Goal: Information Seeking & Learning: Learn about a topic

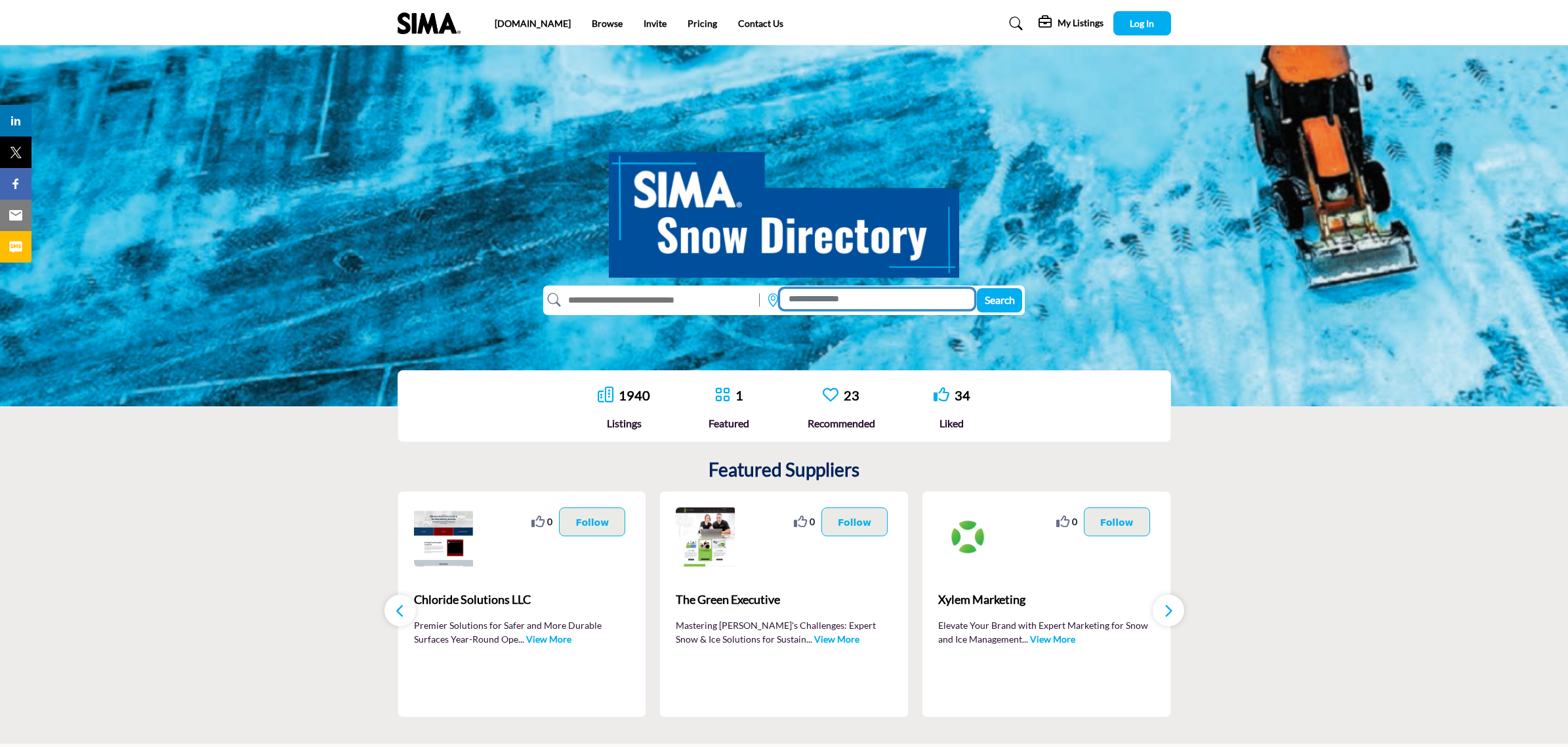
click at [835, 299] on input at bounding box center [877, 298] width 194 height 20
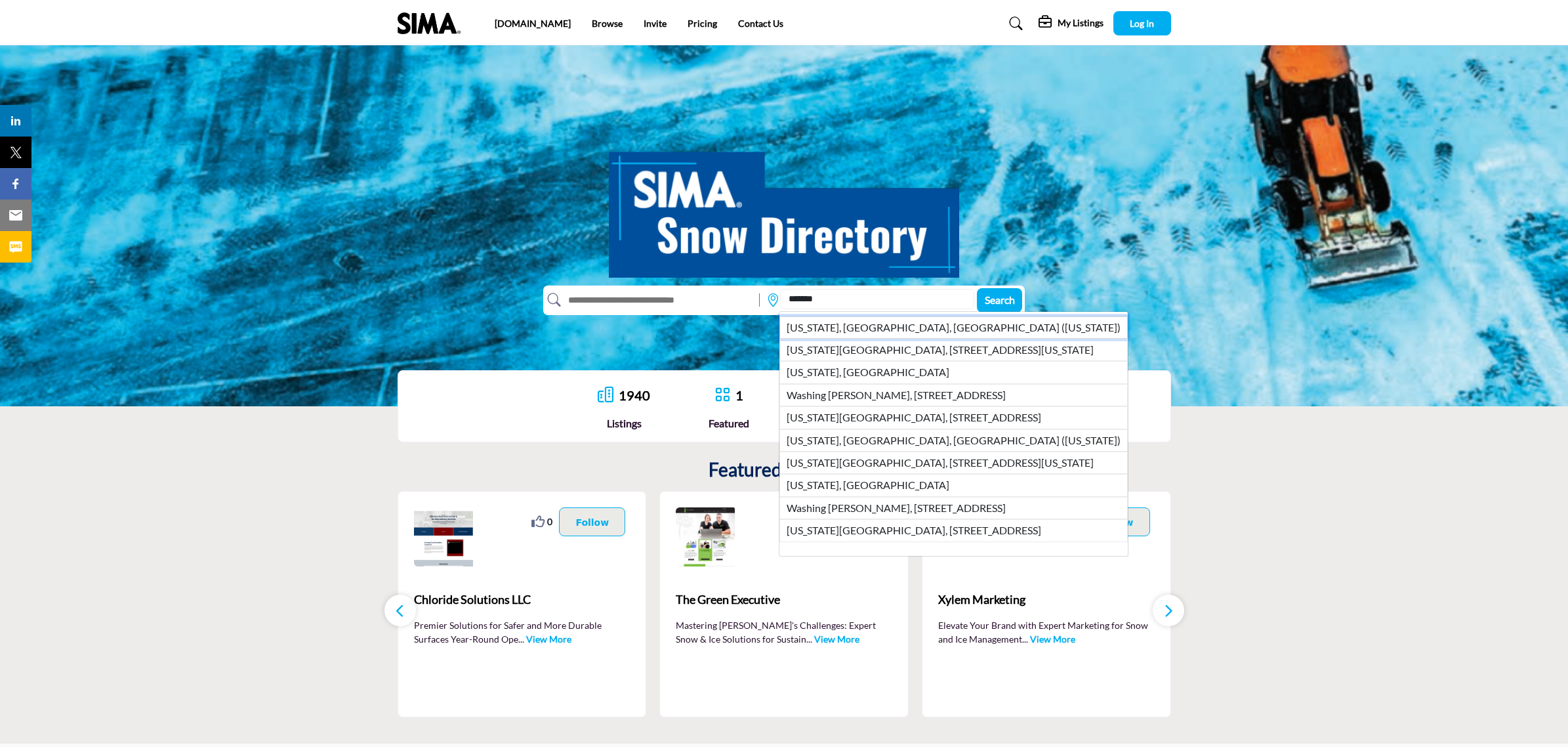
click at [866, 326] on li "Washington, DC, USA (District of Columbia)" at bounding box center [953, 327] width 348 height 22
type input "**********"
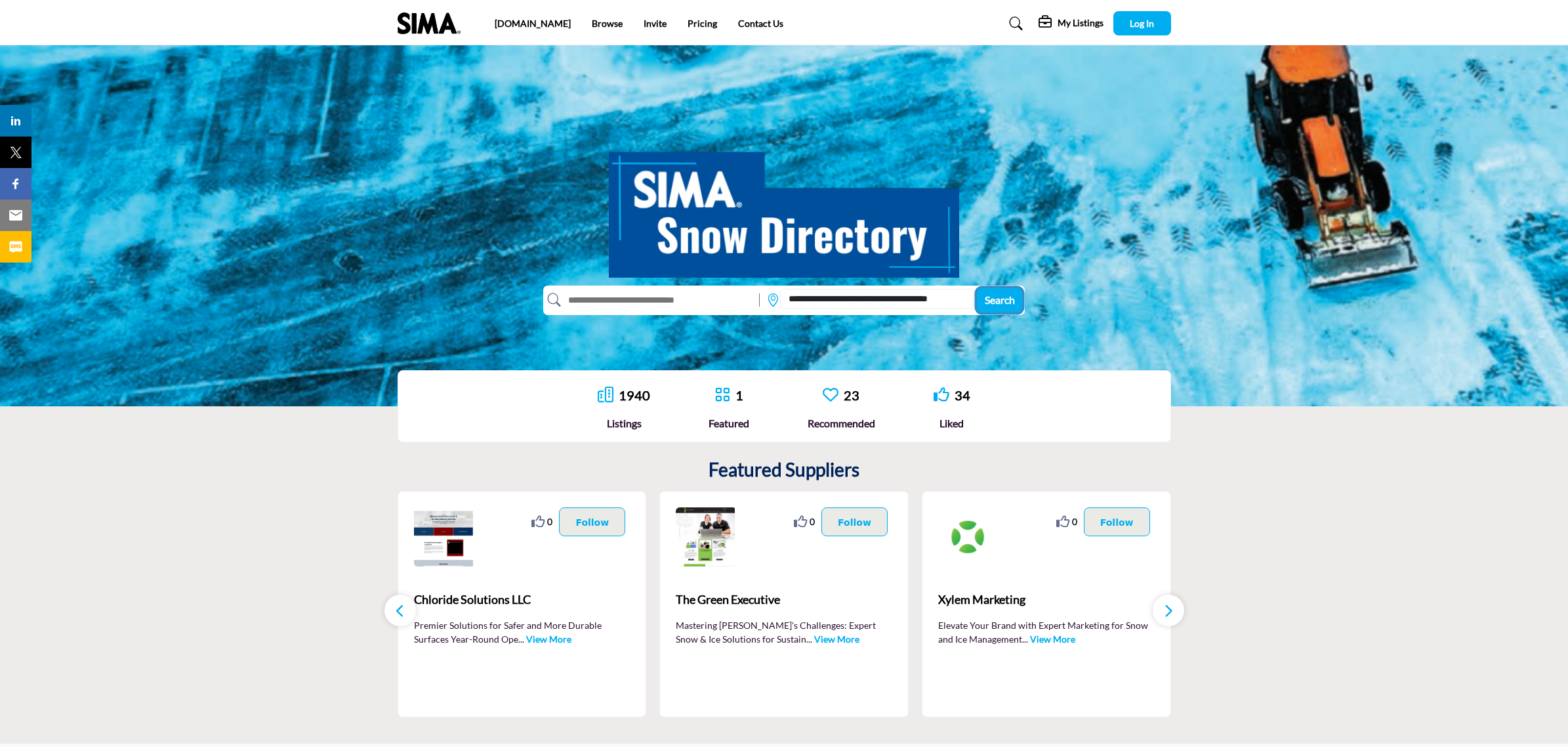
click at [998, 297] on span "Search" at bounding box center [1000, 299] width 30 height 13
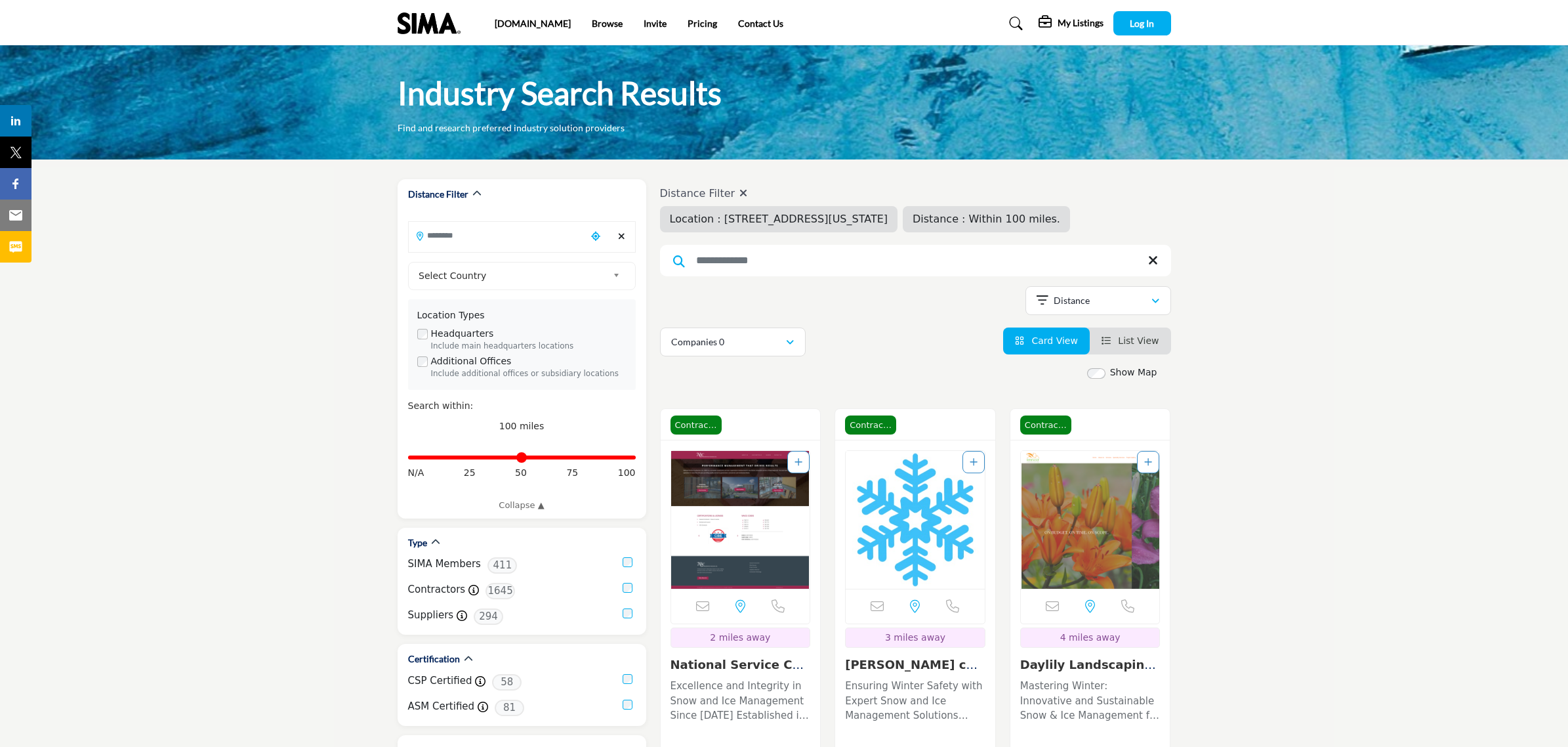
type input "**********"
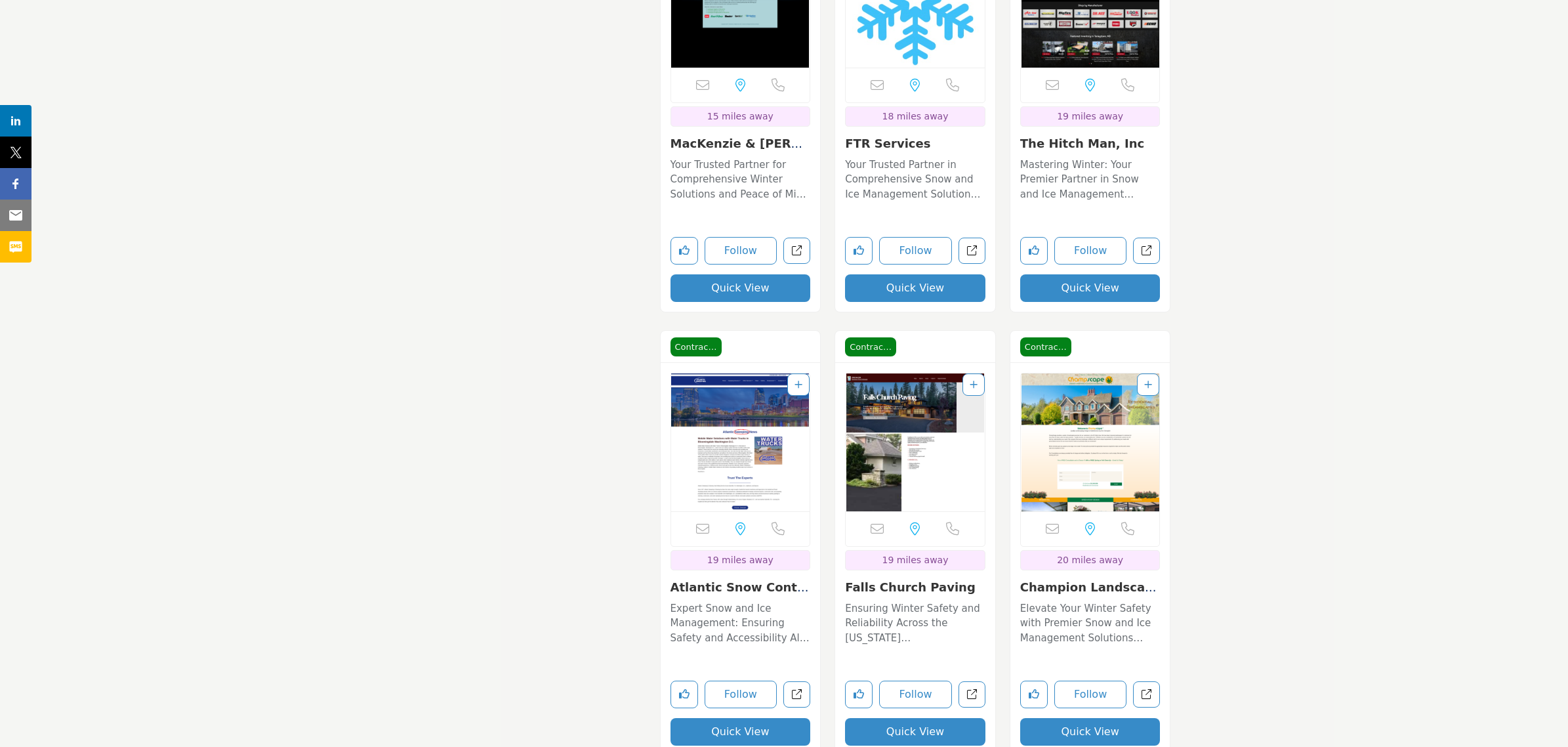
scroll to position [3690, 0]
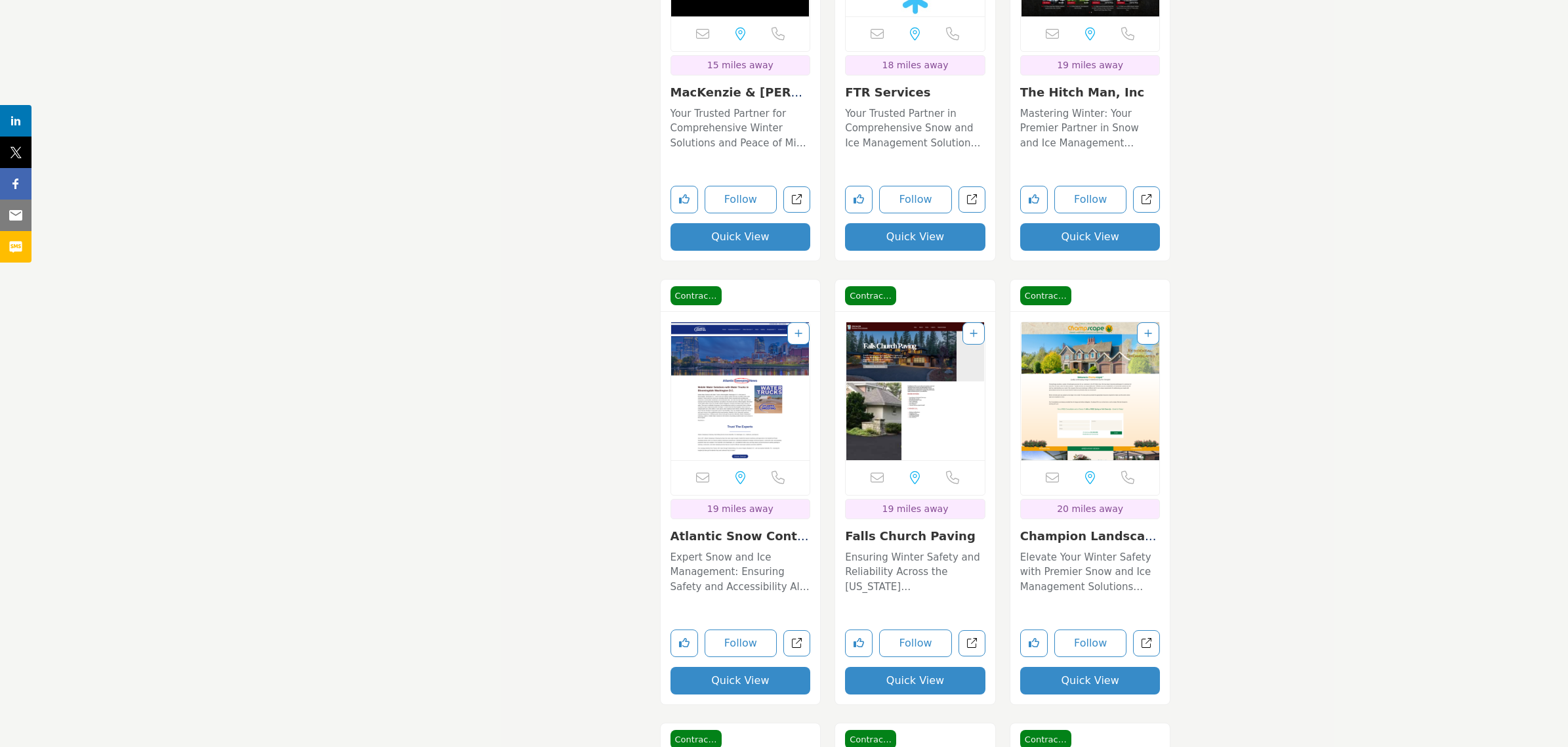
click at [724, 538] on link "Atlantic Snow Contra..." at bounding box center [740, 542] width 139 height 28
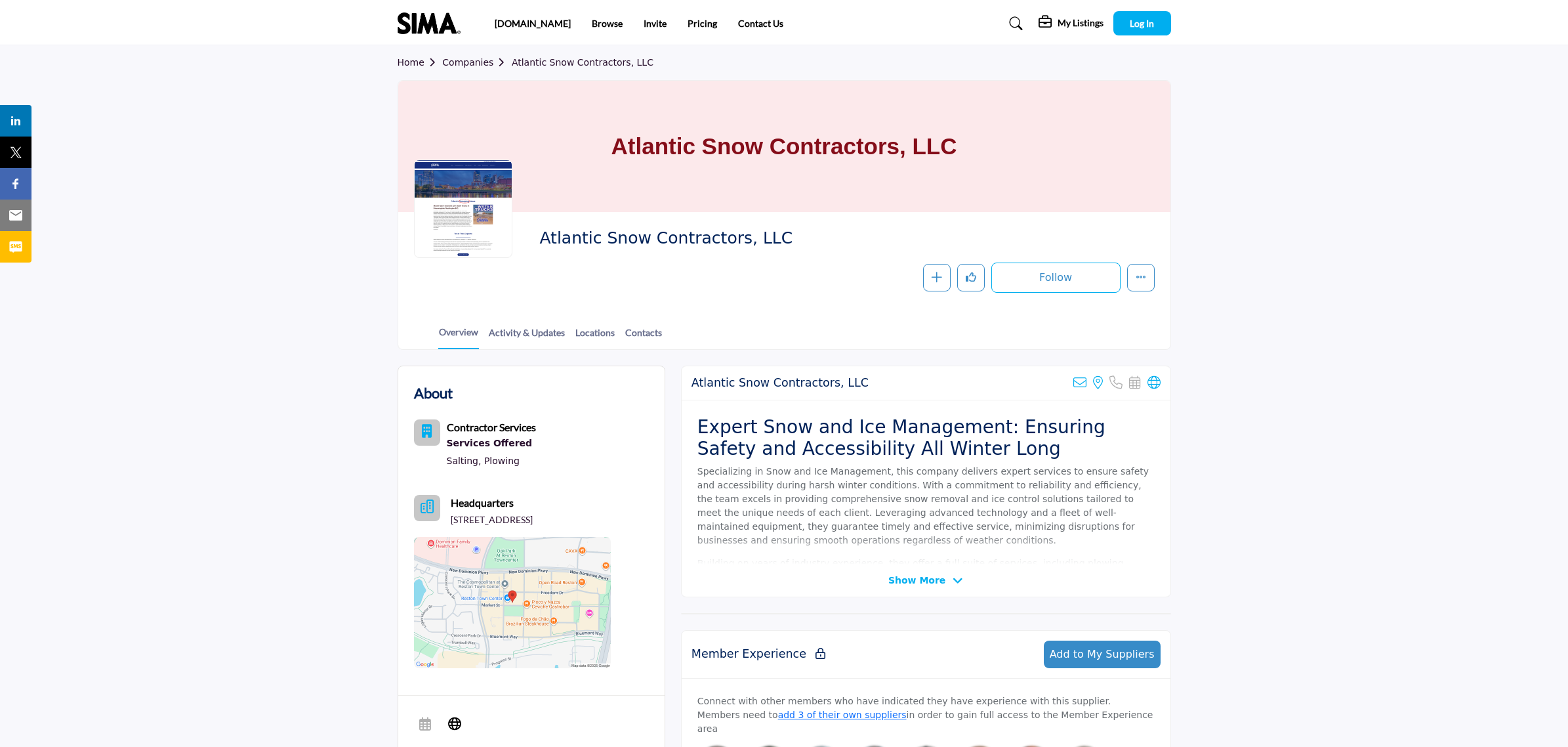
drag, startPoint x: 498, startPoint y: 534, endPoint x: 448, endPoint y: 522, distance: 51.4
click at [451, 522] on p "[STREET_ADDRESS]" at bounding box center [492, 519] width 82 height 13
click at [497, 526] on p "[STREET_ADDRESS]" at bounding box center [492, 519] width 82 height 13
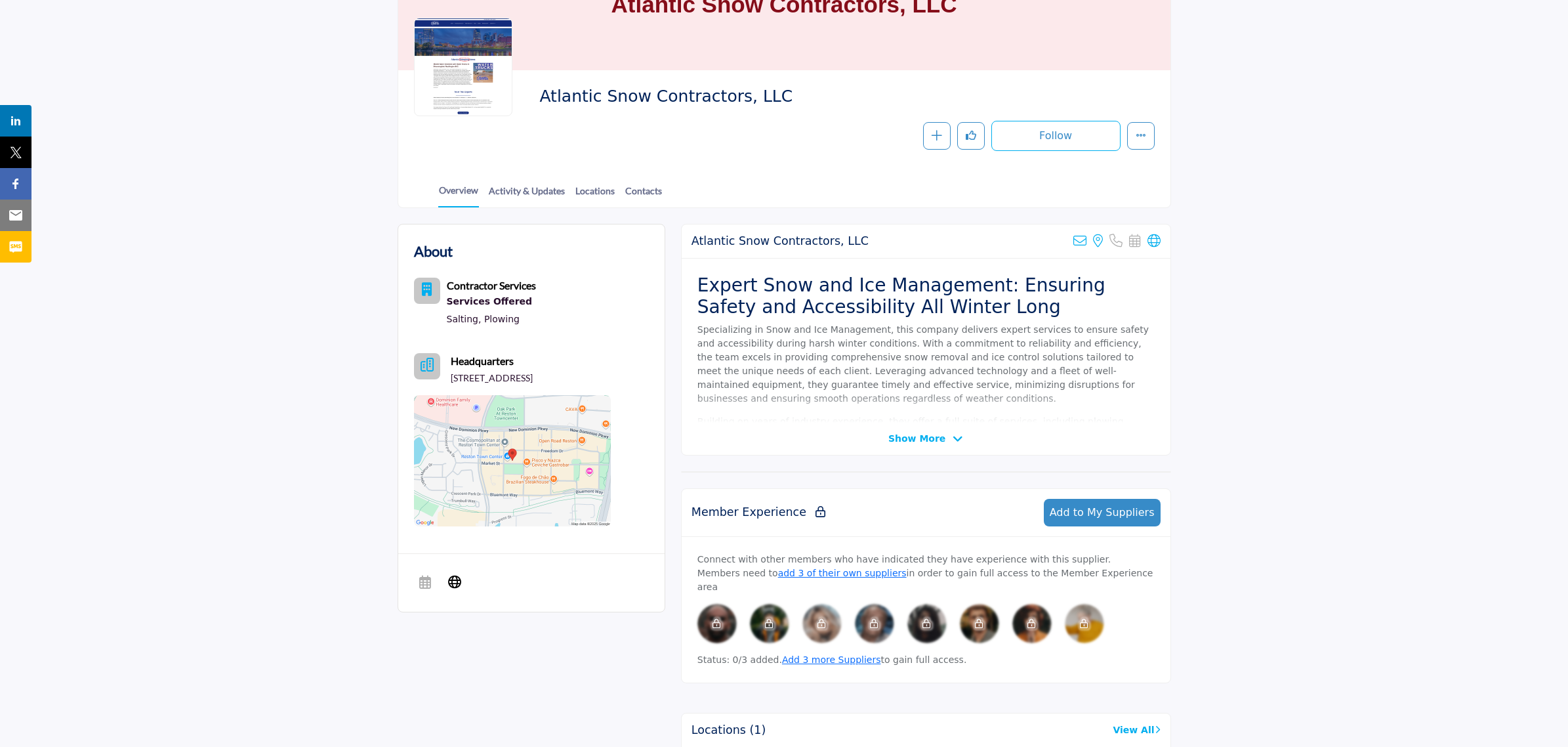
scroll to position [164, 0]
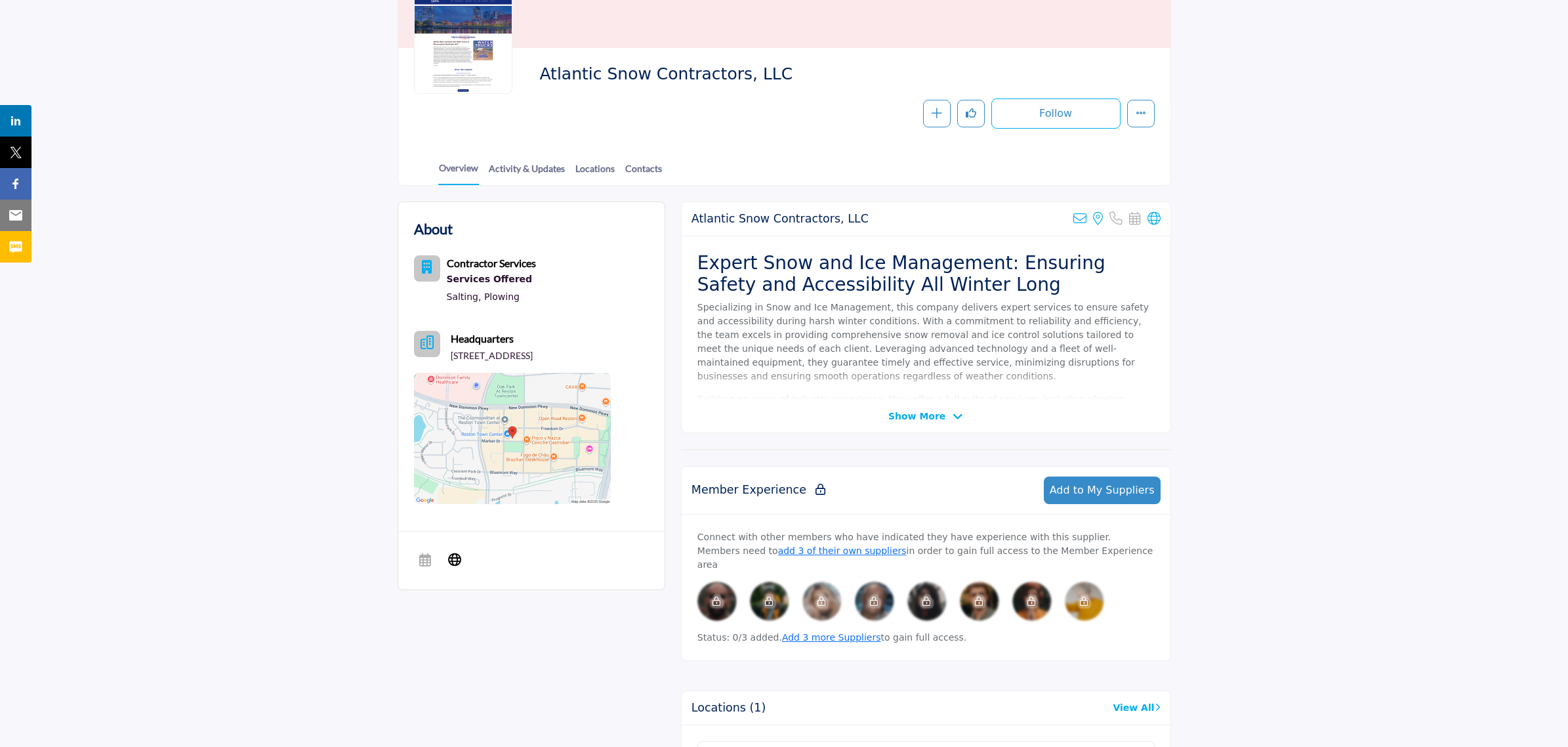
drag, startPoint x: 502, startPoint y: 369, endPoint x: 453, endPoint y: 355, distance: 51.0
click at [453, 355] on p "[STREET_ADDRESS]" at bounding box center [492, 355] width 82 height 13
click at [461, 359] on p "[STREET_ADDRESS]" at bounding box center [492, 355] width 82 height 13
drag, startPoint x: 609, startPoint y: 352, endPoint x: 457, endPoint y: 351, distance: 152.0
click at [457, 351] on p "11990 Market St, Suite 1616, Reston, VA 20190-6012, USA" at bounding box center [492, 355] width 82 height 13
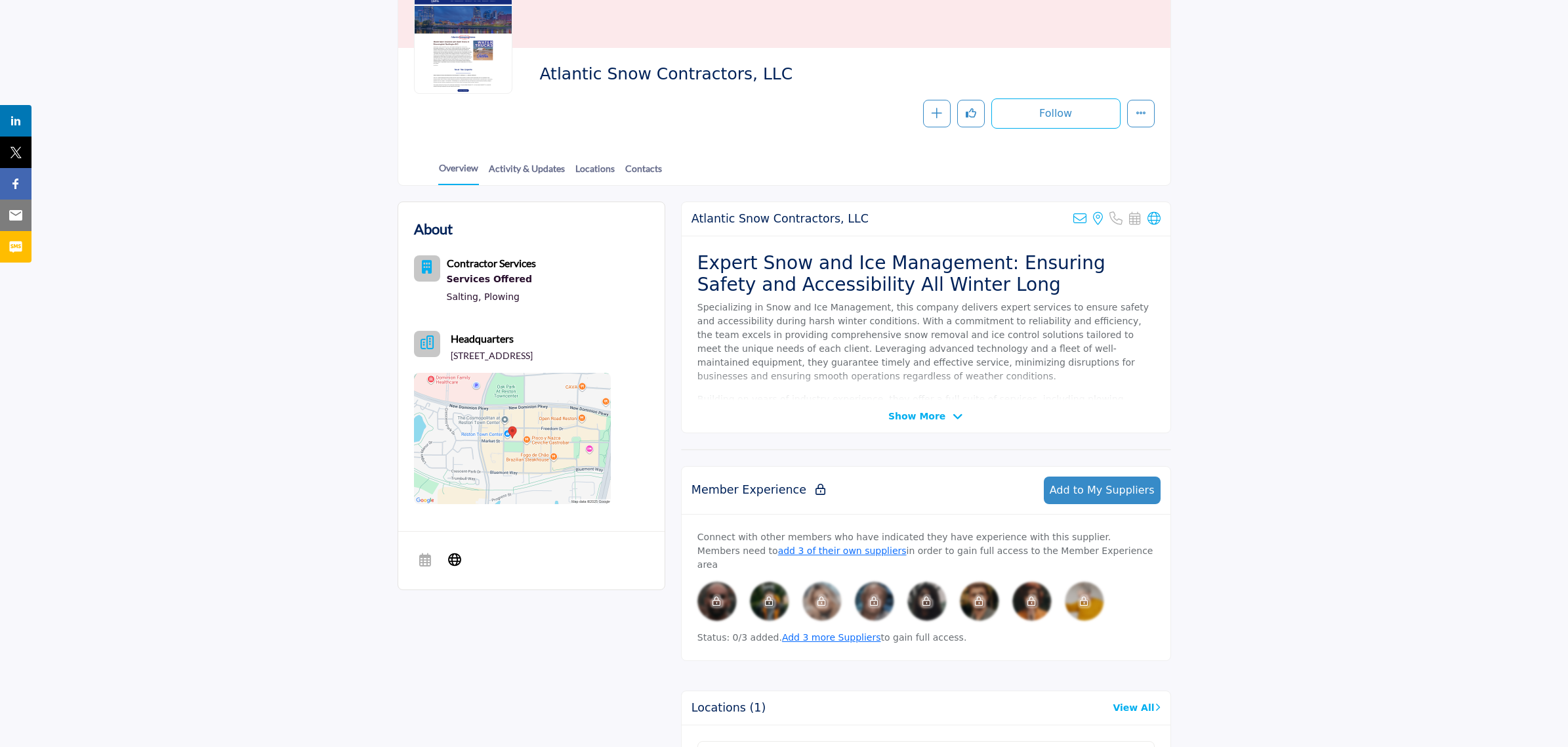
click at [530, 358] on p "11990 Market St, Suite 1616, Reston, VA 20190-6012, USA" at bounding box center [492, 355] width 82 height 13
drag, startPoint x: 516, startPoint y: 358, endPoint x: 449, endPoint y: 355, distance: 67.1
click at [451, 355] on p "11990 Market St, Suite 1616, Reston, VA 20190-6012, USA" at bounding box center [492, 355] width 82 height 13
copy p "11990 Market St"
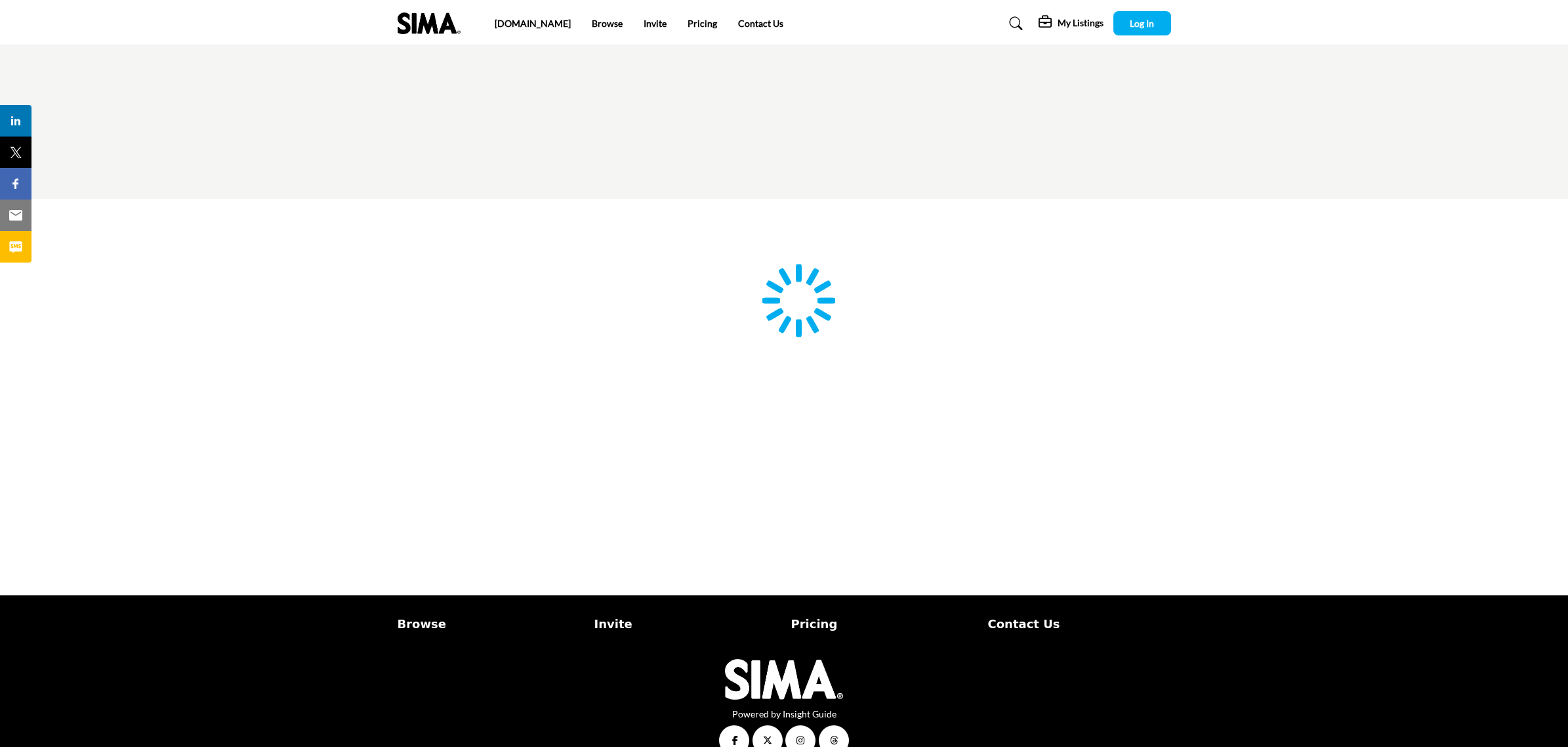
type input "**********"
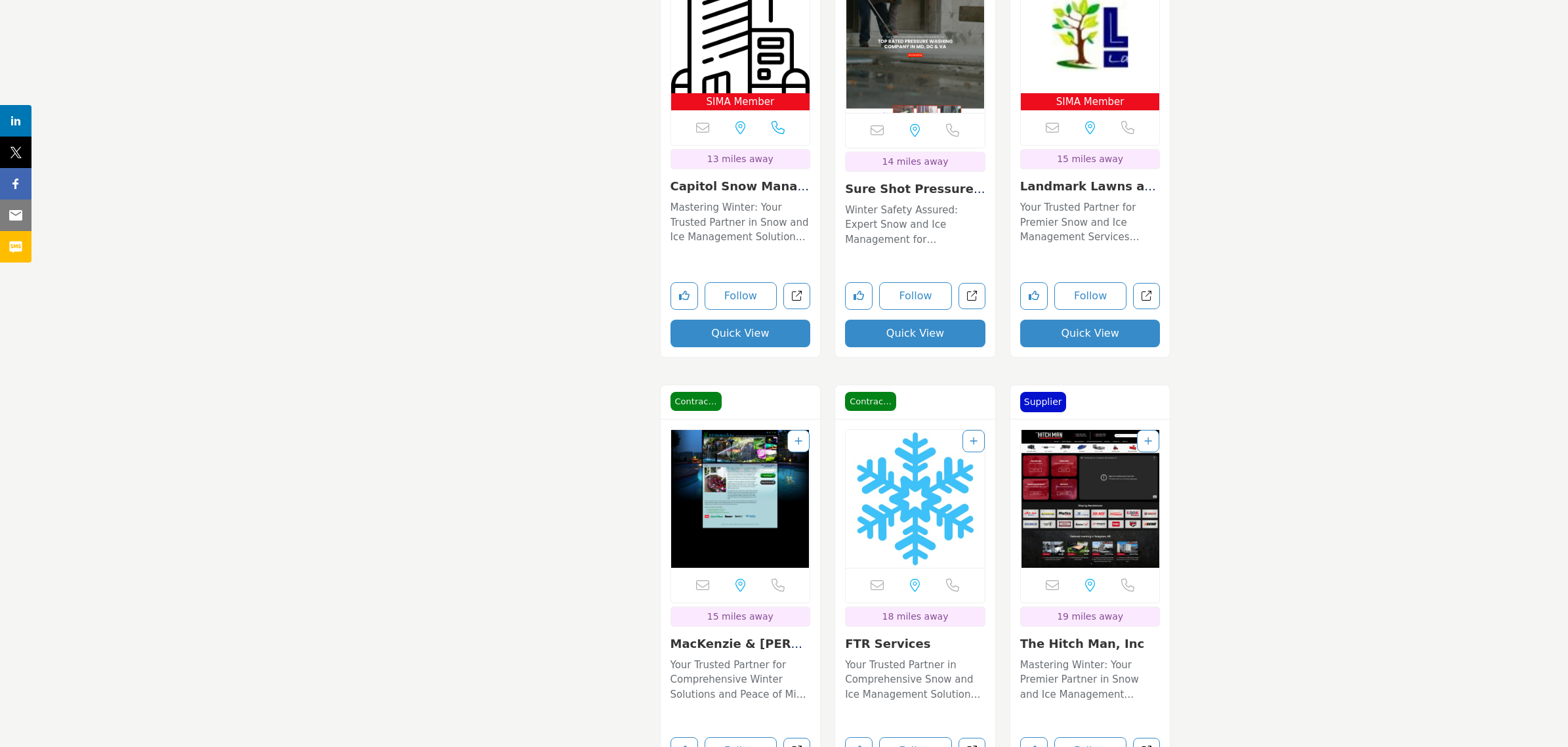
scroll to position [2893, 0]
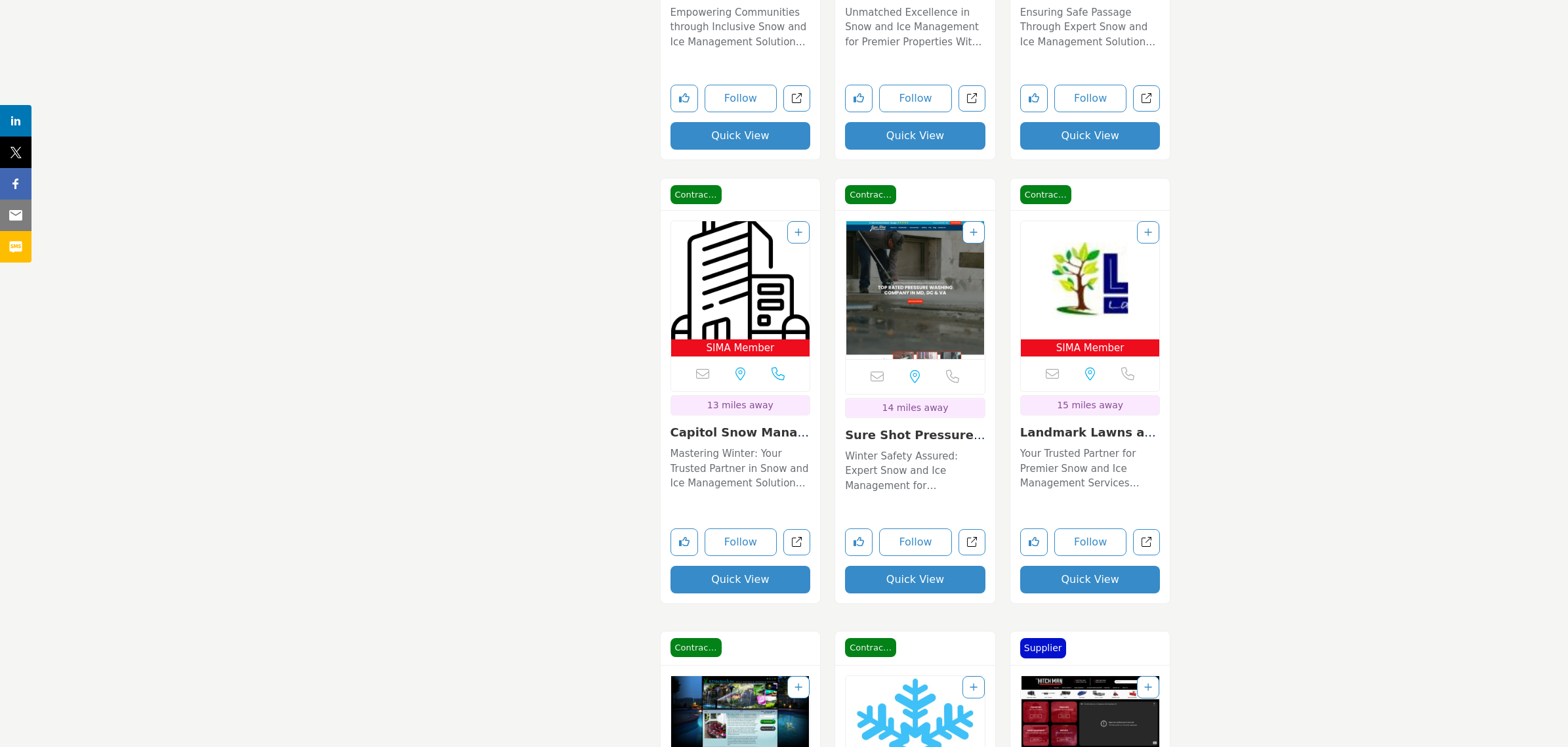
click at [758, 430] on link "Capitol Snow Managem..." at bounding box center [740, 439] width 139 height 28
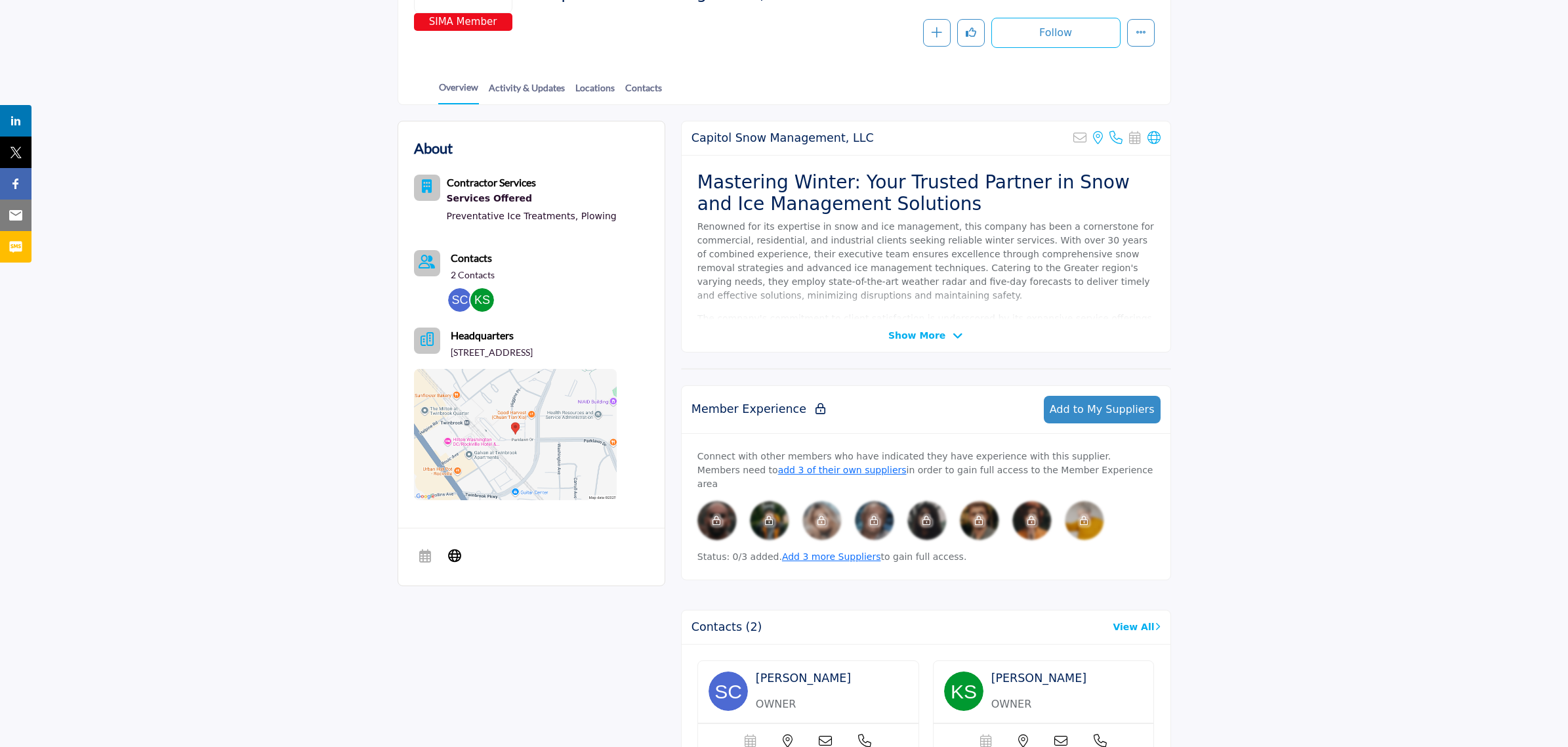
scroll to position [246, 0]
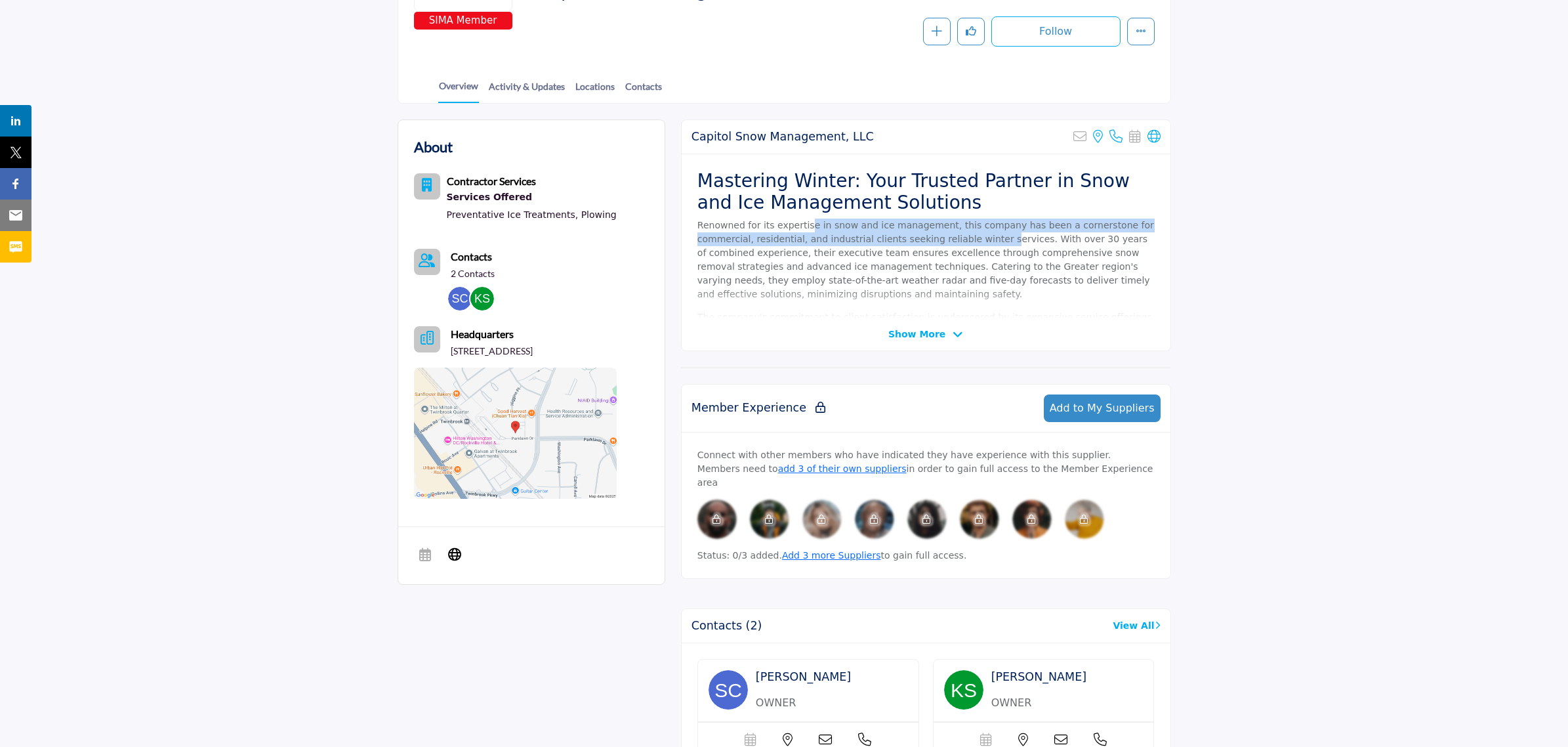
drag, startPoint x: 804, startPoint y: 227, endPoint x: 927, endPoint y: 236, distance: 123.3
click at [927, 236] on p "Renowned for its expertise in snow and ice management, this company has been a …" at bounding box center [926, 259] width 457 height 83
drag, startPoint x: 798, startPoint y: 236, endPoint x: 901, endPoint y: 243, distance: 103.2
click at [900, 243] on p "Renowned for its expertise in snow and ice management, this company has been a …" at bounding box center [926, 259] width 457 height 83
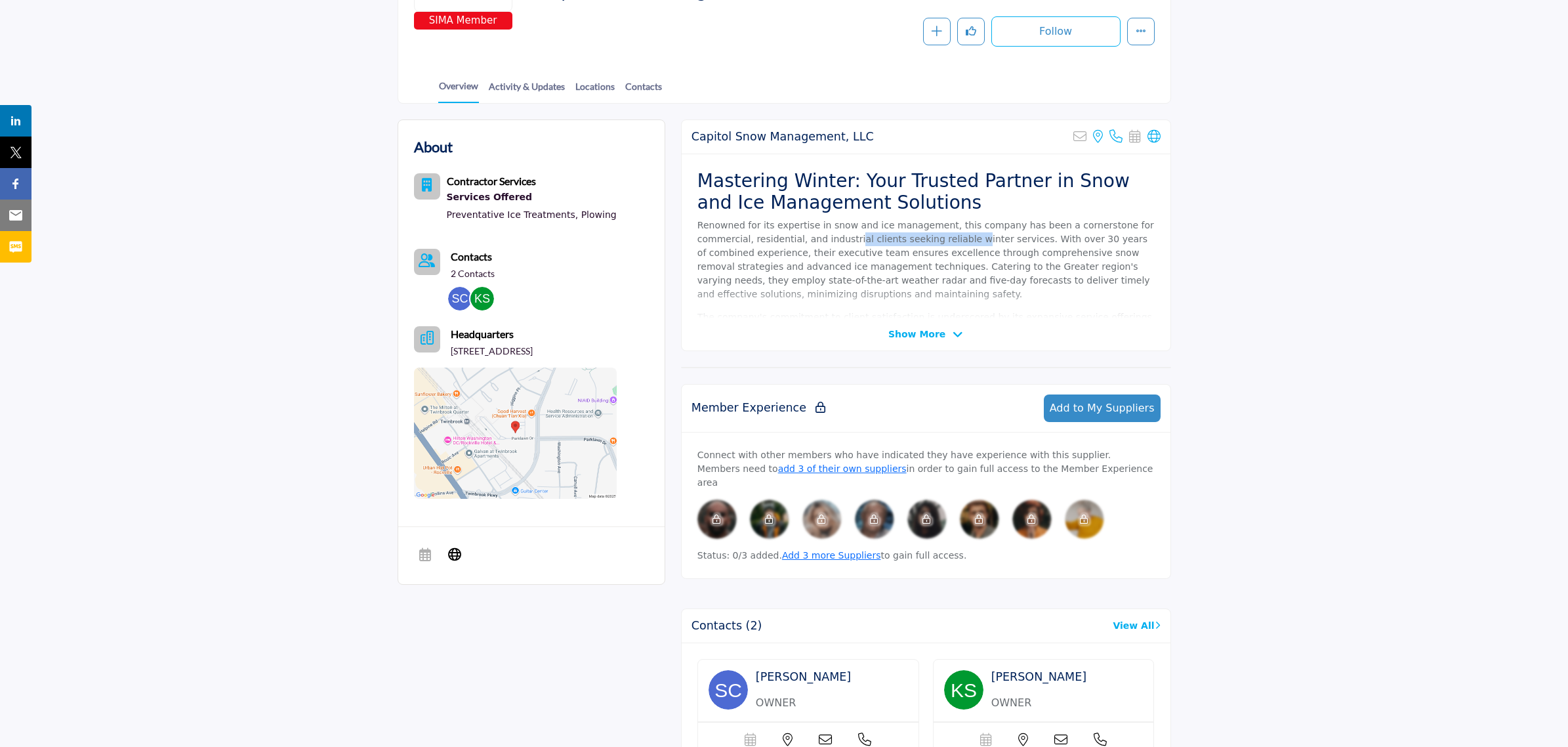
click at [901, 243] on p "Renowned for its expertise in snow and ice management, this company has been a …" at bounding box center [926, 259] width 457 height 83
drag, startPoint x: 989, startPoint y: 243, endPoint x: 1088, endPoint y: 248, distance: 99.1
click at [1088, 248] on p "Renowned for its expertise in snow and ice management, this company has been a …" at bounding box center [926, 259] width 457 height 83
drag, startPoint x: 749, startPoint y: 254, endPoint x: 884, endPoint y: 259, distance: 135.1
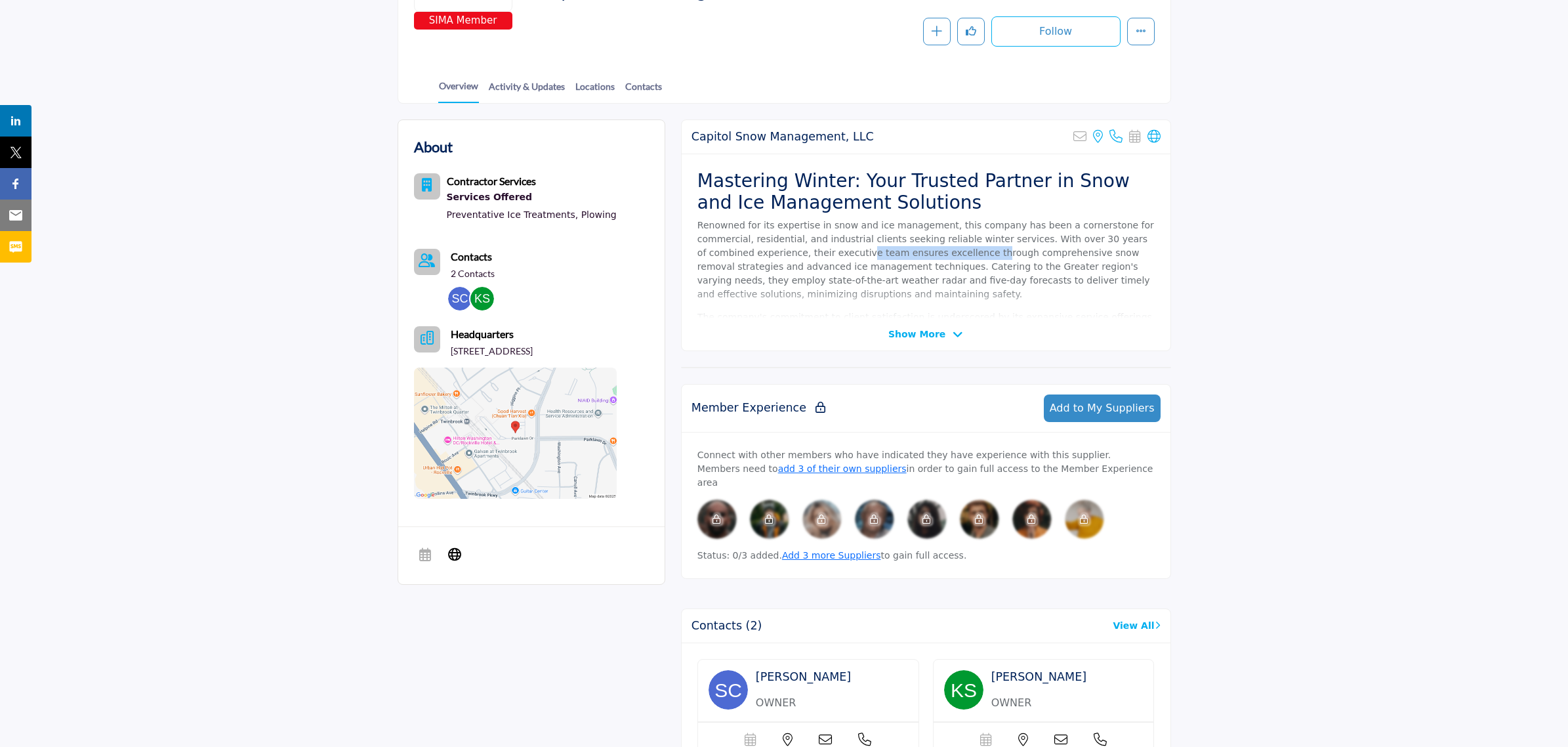
click at [879, 259] on p "Renowned for its expertise in snow and ice management, this company has been a …" at bounding box center [926, 259] width 457 height 83
click at [886, 259] on p "Renowned for its expertise in snow and ice management, this company has been a …" at bounding box center [926, 259] width 457 height 83
drag, startPoint x: 966, startPoint y: 254, endPoint x: 1086, endPoint y: 261, distance: 120.2
click at [1086, 261] on p "Renowned for its expertise in snow and ice management, this company has been a …" at bounding box center [926, 259] width 457 height 83
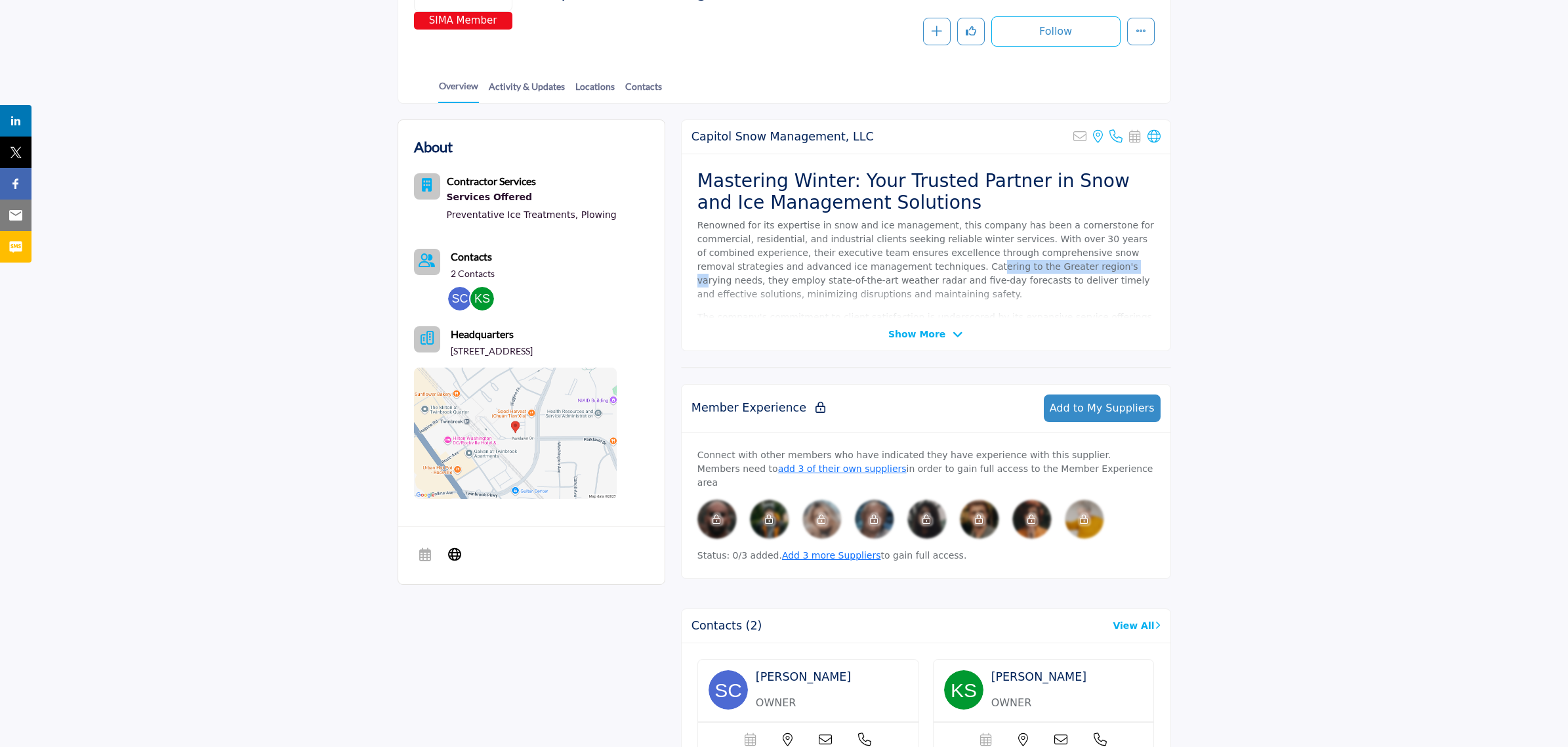
drag, startPoint x: 817, startPoint y: 270, endPoint x: 947, endPoint y: 269, distance: 130.0
click at [947, 269] on p "Renowned for its expertise in snow and ice management, this company has been a …" at bounding box center [926, 259] width 457 height 83
click at [934, 332] on span "Show More" at bounding box center [916, 334] width 57 height 14
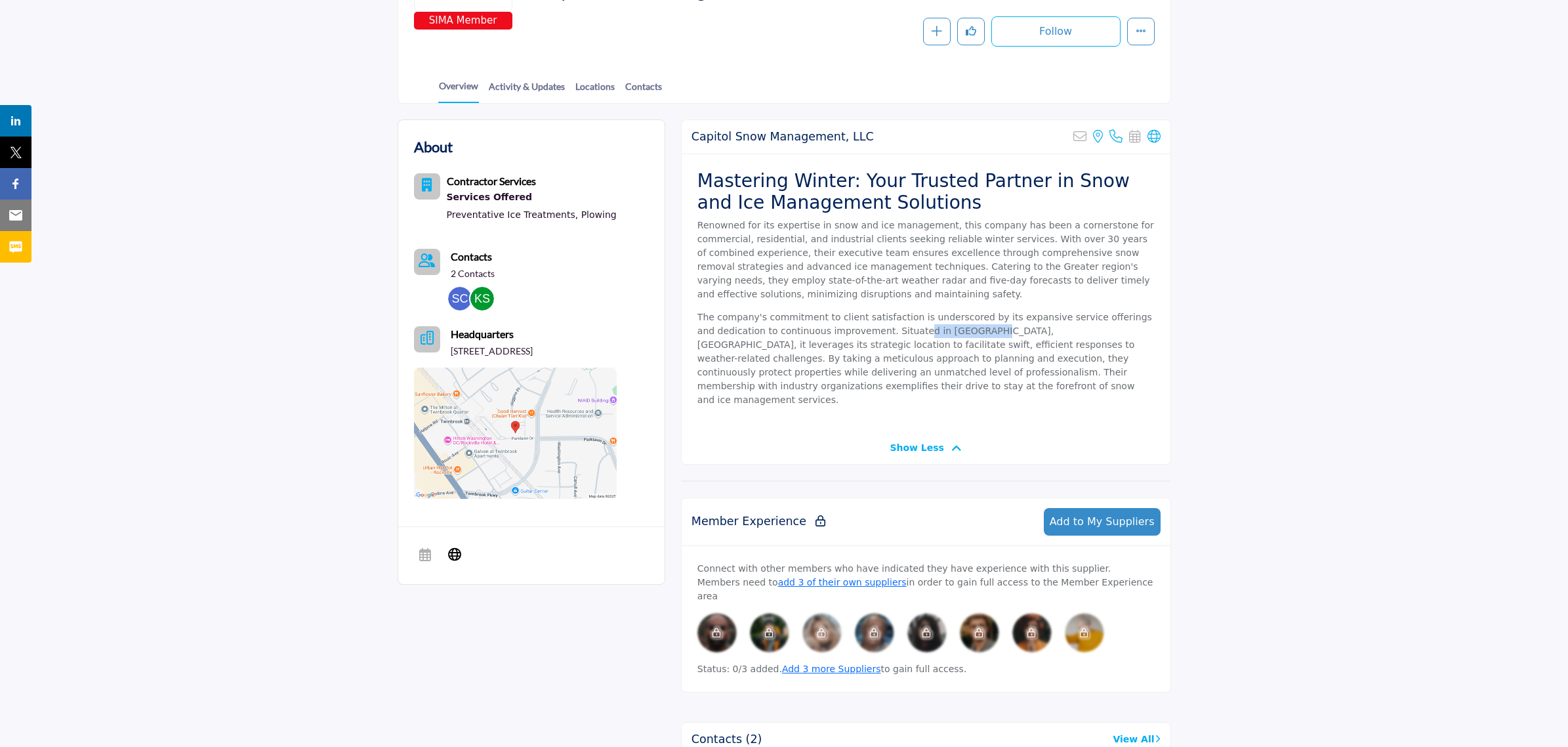
drag, startPoint x: 944, startPoint y: 333, endPoint x: 980, endPoint y: 333, distance: 36.0
click at [963, 333] on p "The company's commitment to client satisfaction is underscored by its expansive…" at bounding box center [926, 359] width 457 height 96
drag, startPoint x: 1005, startPoint y: 333, endPoint x: 1099, endPoint y: 338, distance: 94.1
click at [1099, 338] on p "The company's commitment to client satisfaction is underscored by its expansive…" at bounding box center [926, 359] width 457 height 96
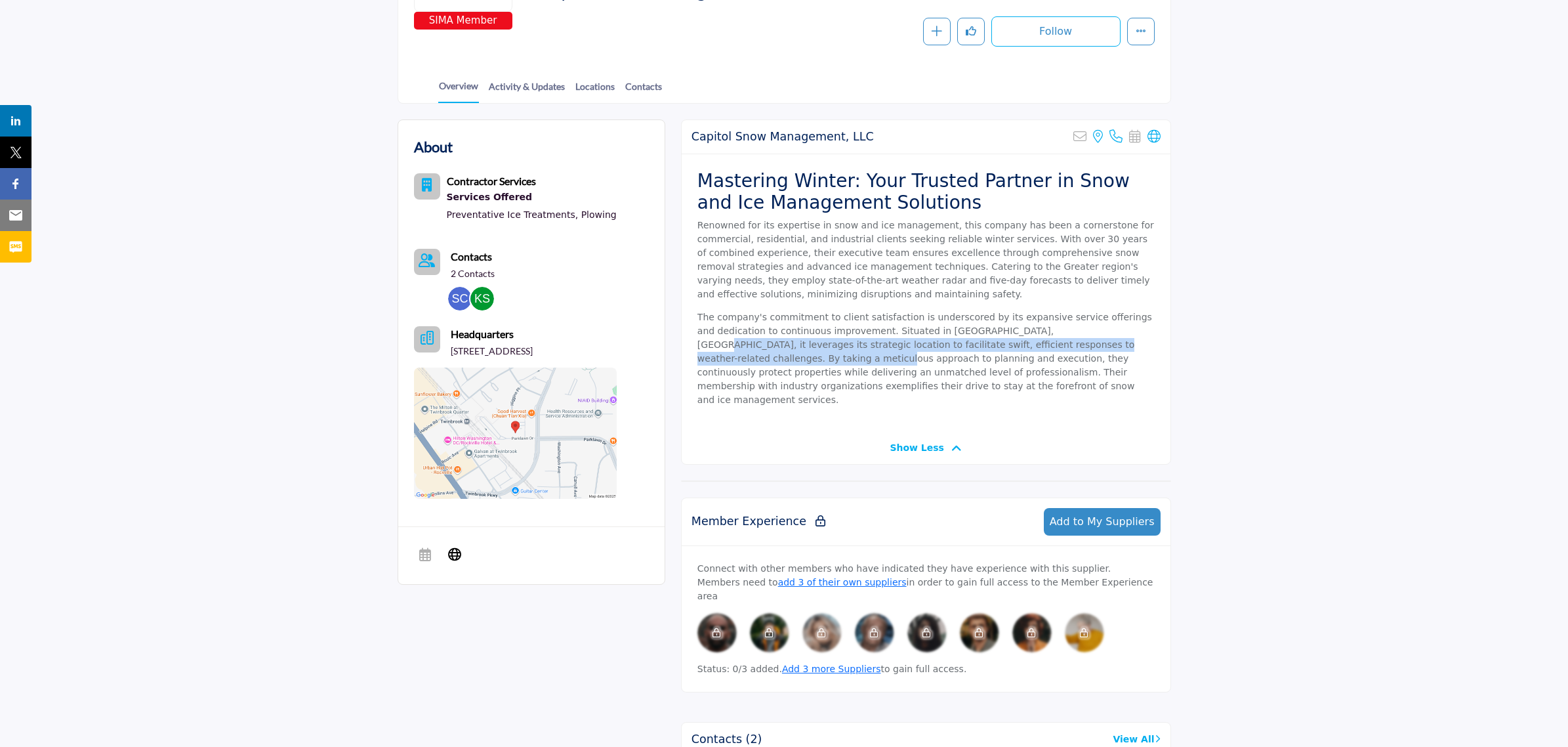
click at [1099, 338] on p "The company's commitment to client satisfaction is underscored by its expansive…" at bounding box center [926, 359] width 457 height 96
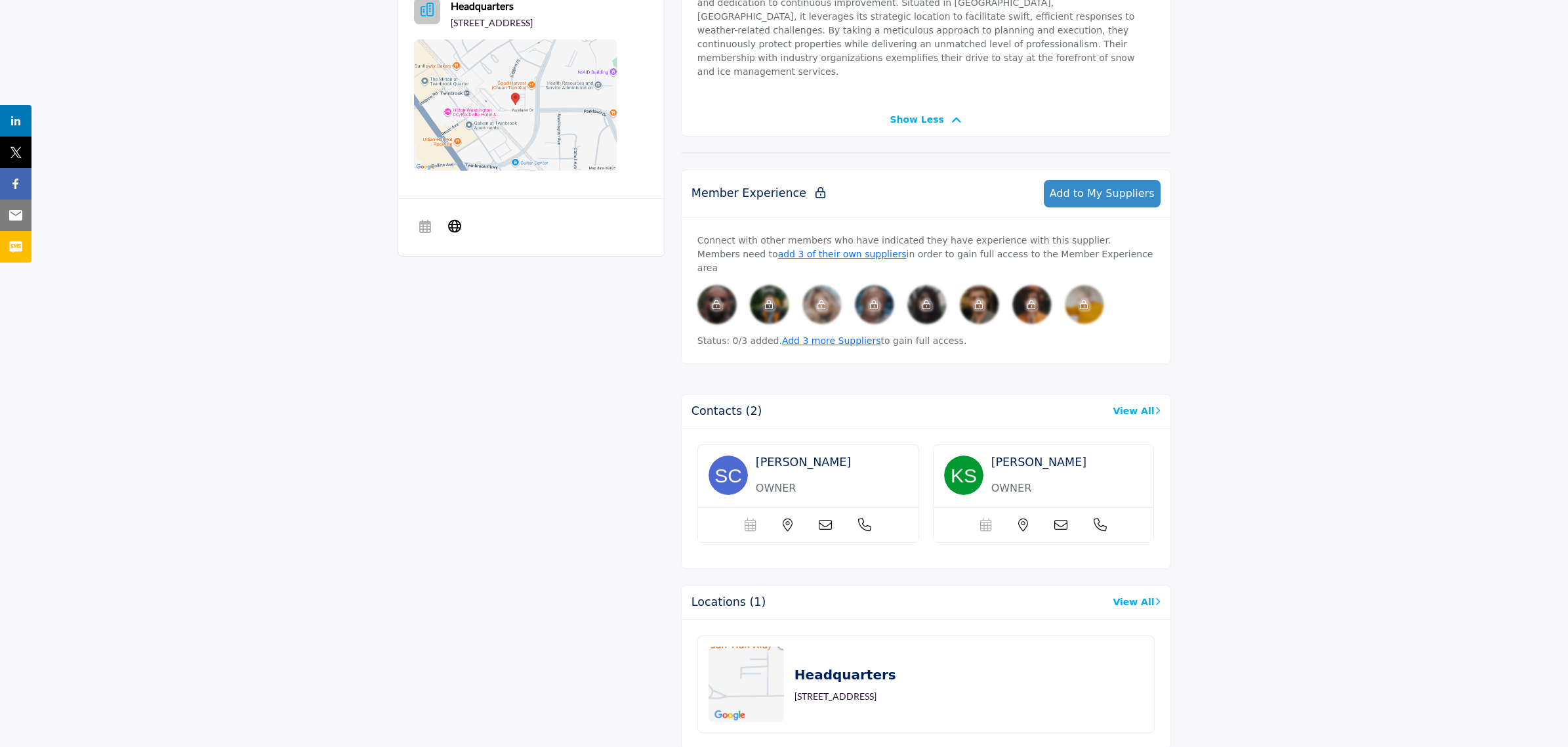
scroll to position [164, 0]
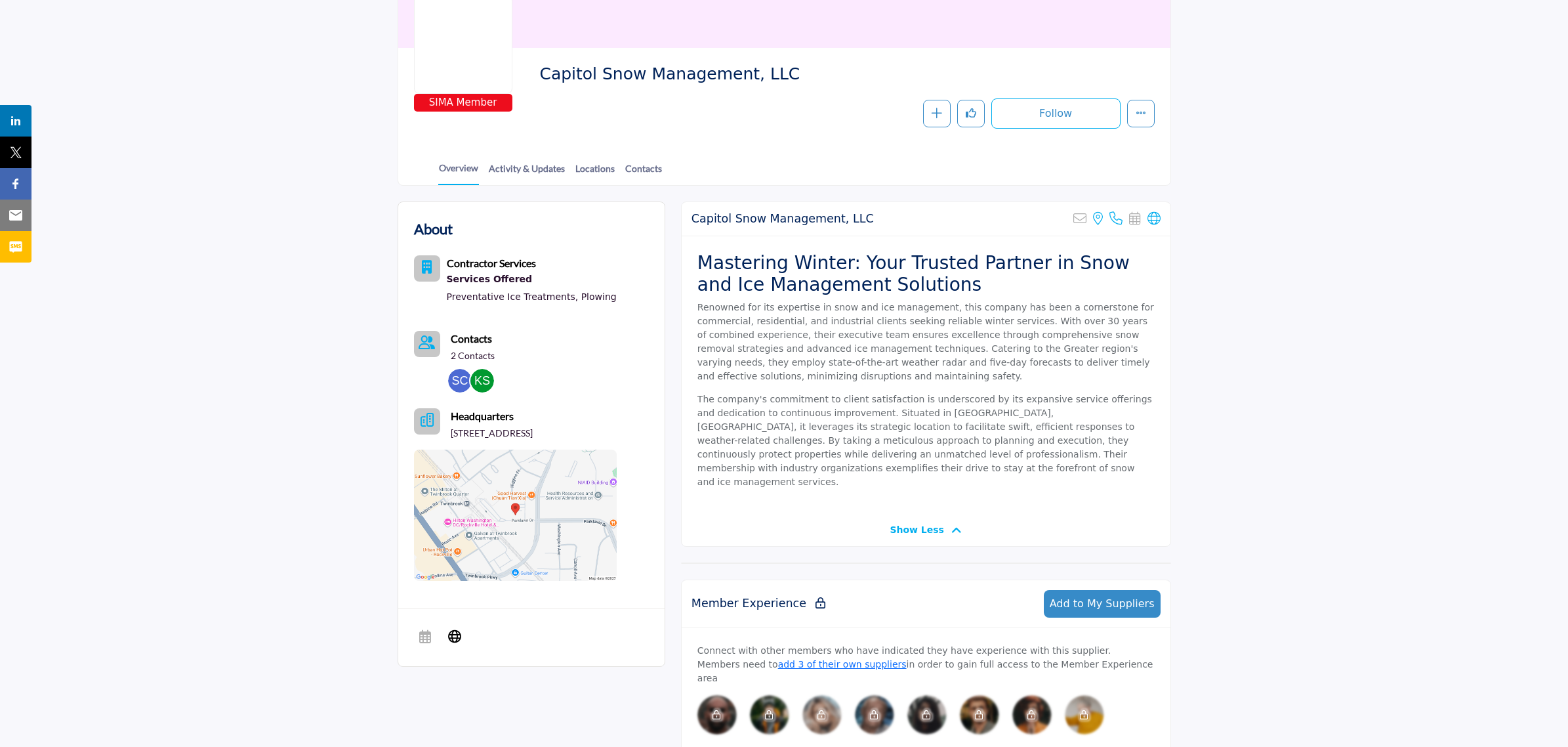
drag, startPoint x: 779, startPoint y: 79, endPoint x: 542, endPoint y: 77, distance: 237.0
click at [542, 77] on span "Capitol Snow Management, LLC" at bounding box center [687, 74] width 296 height 22
copy span "Capitol Snow Management, LLC"
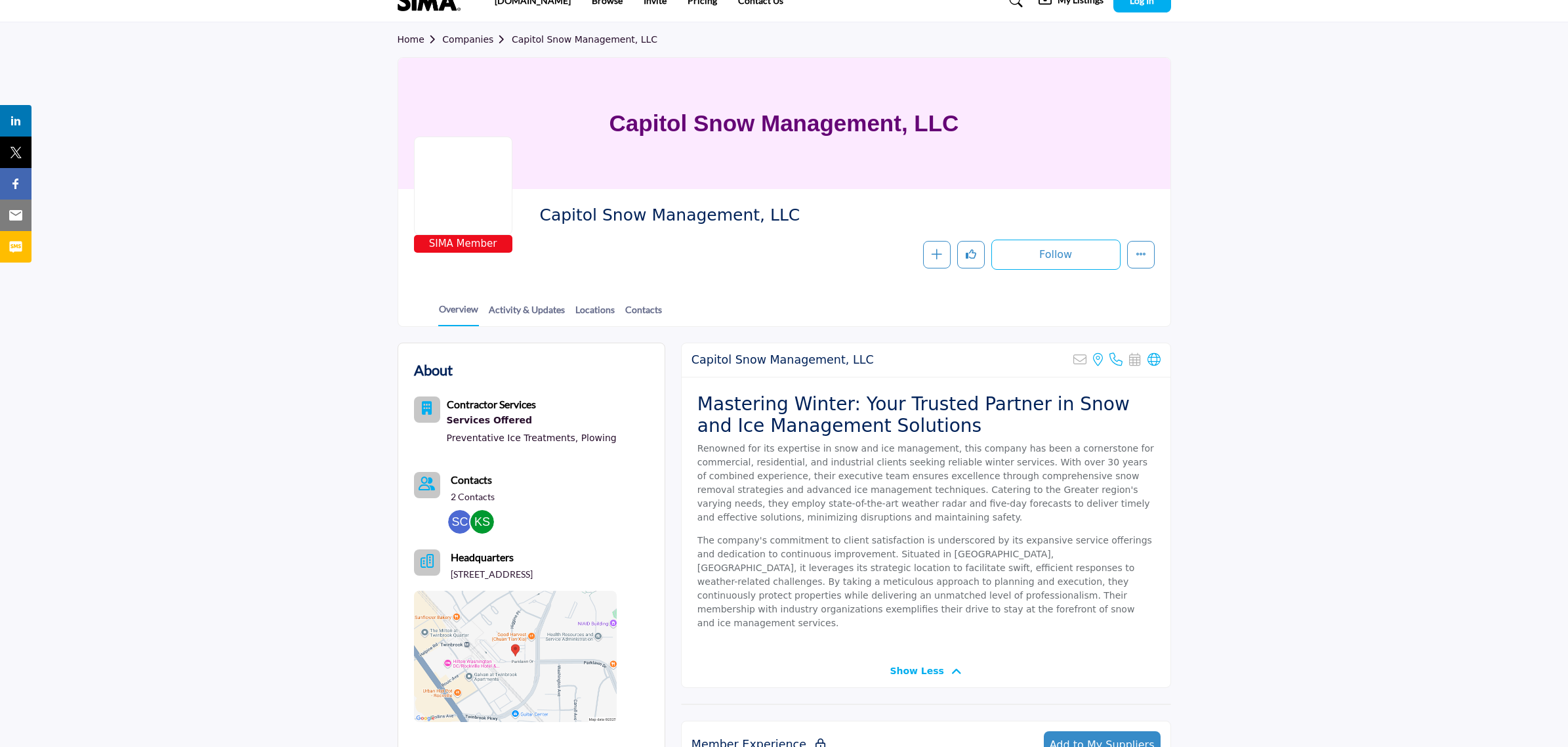
scroll to position [0, 0]
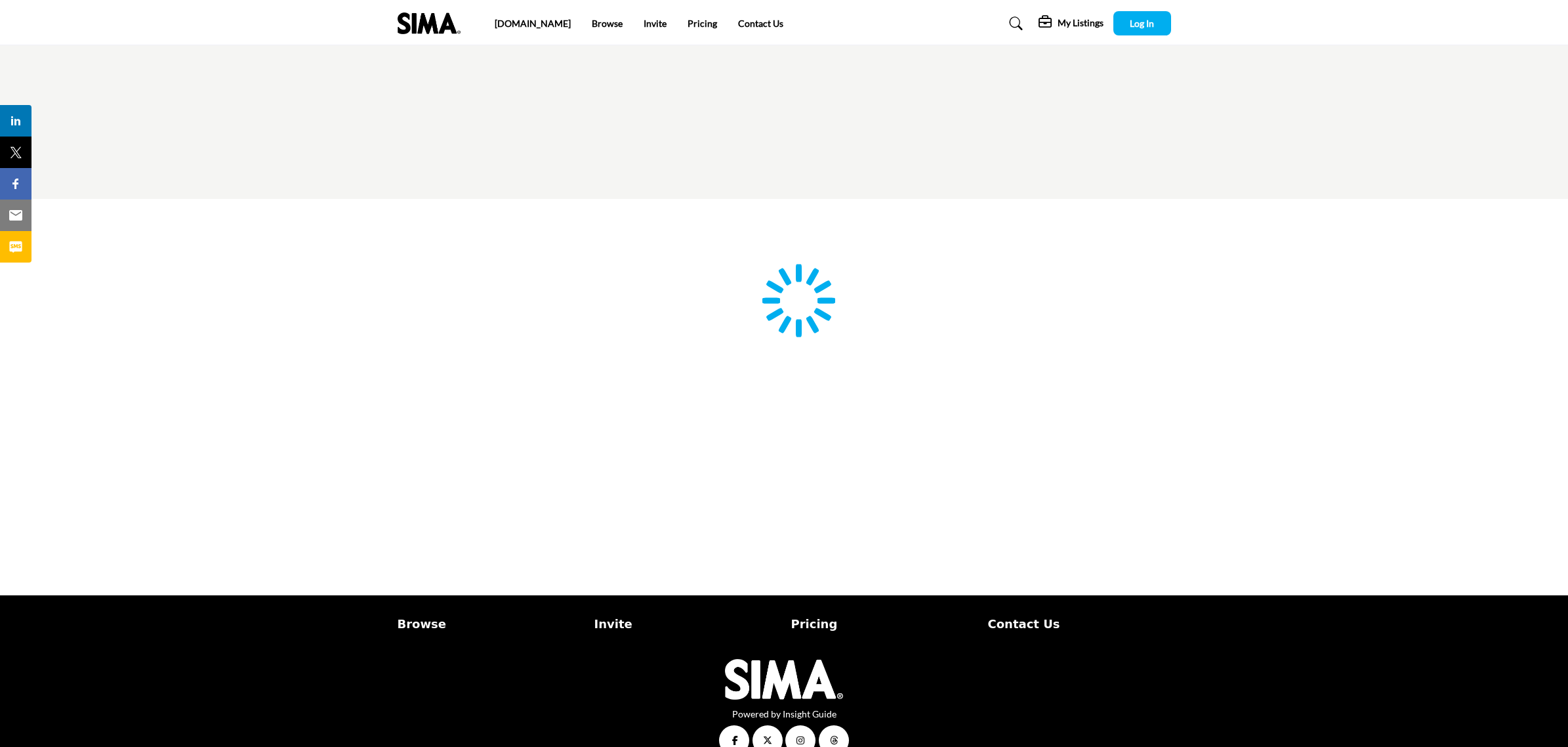
scroll to position [26, 0]
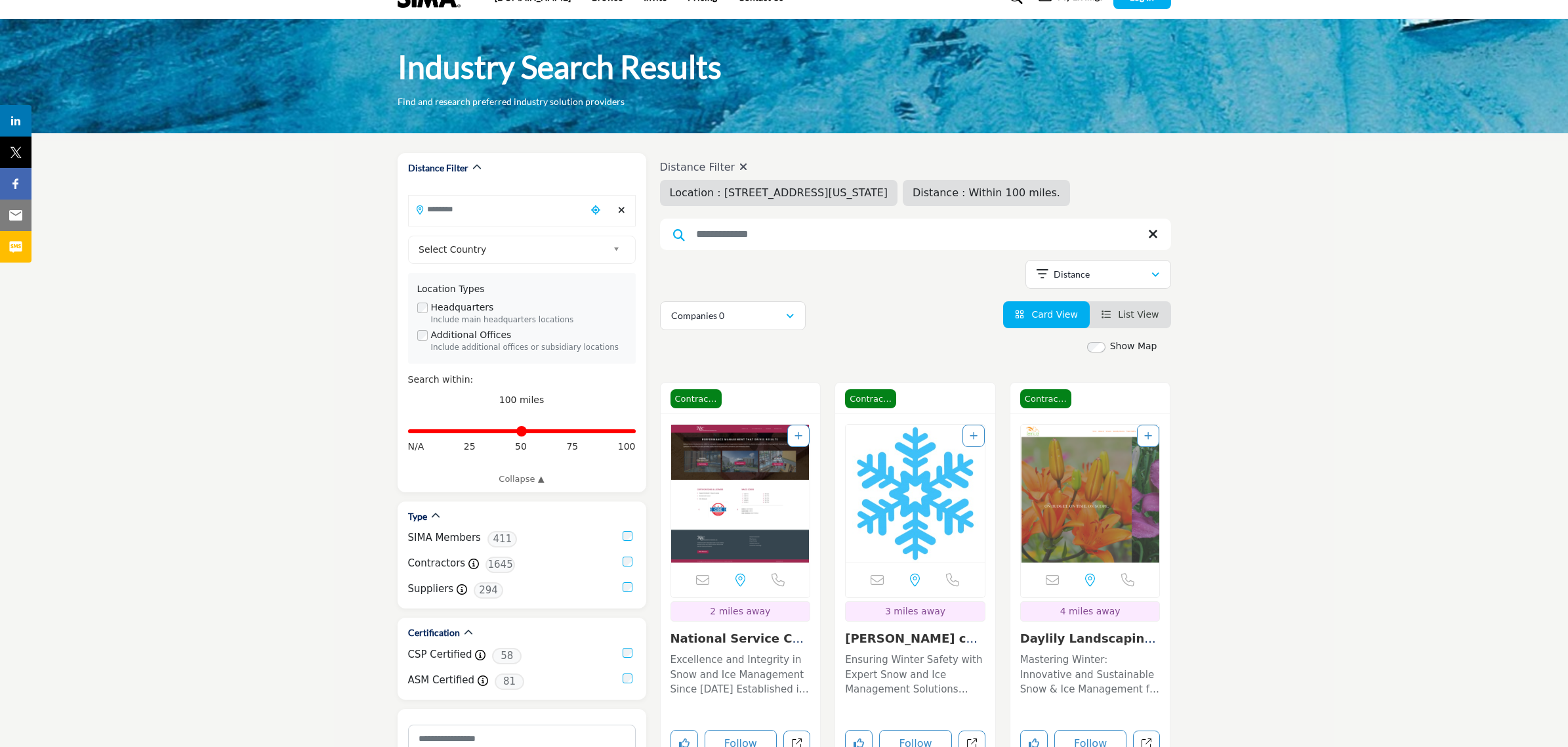
type input "**********"
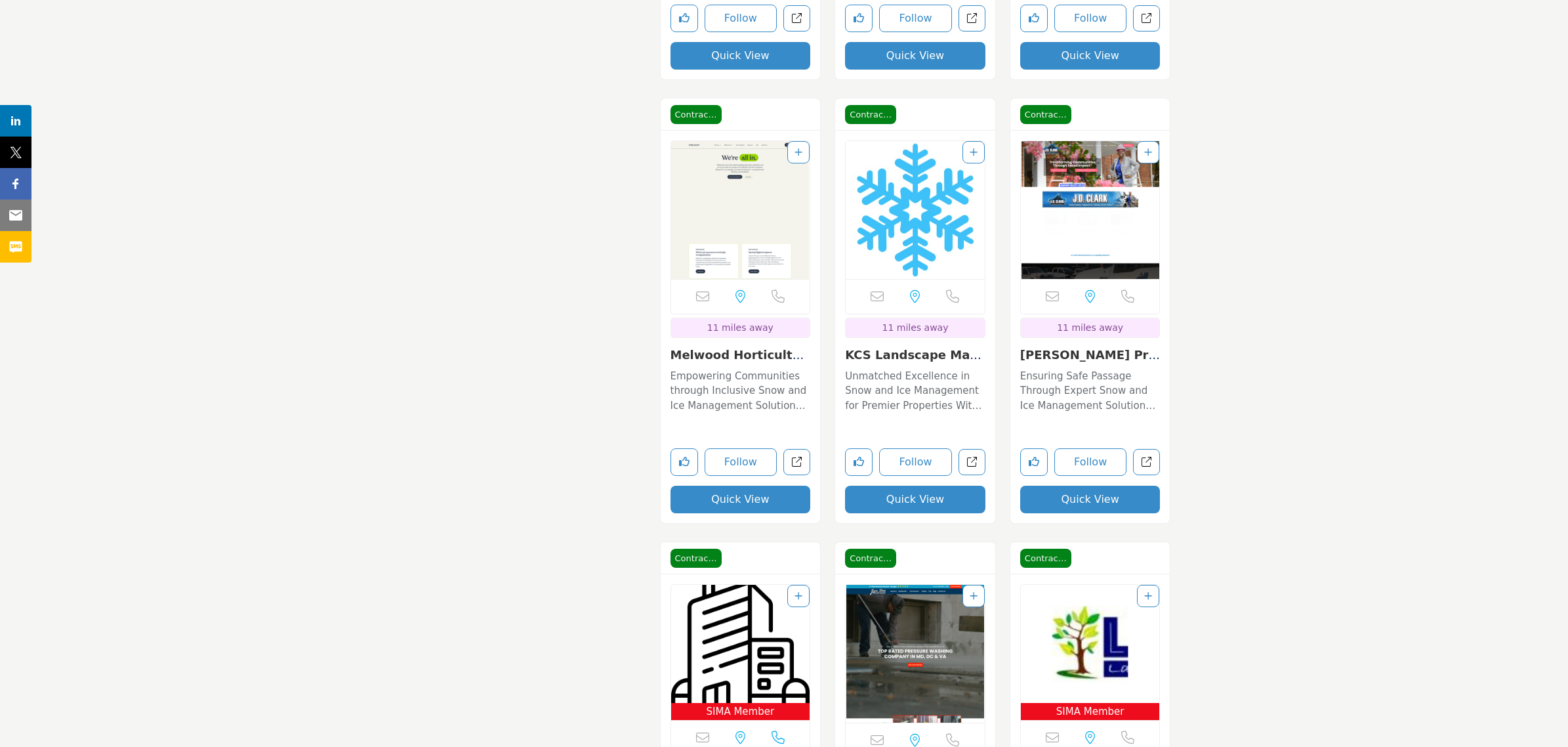
scroll to position [2542, 0]
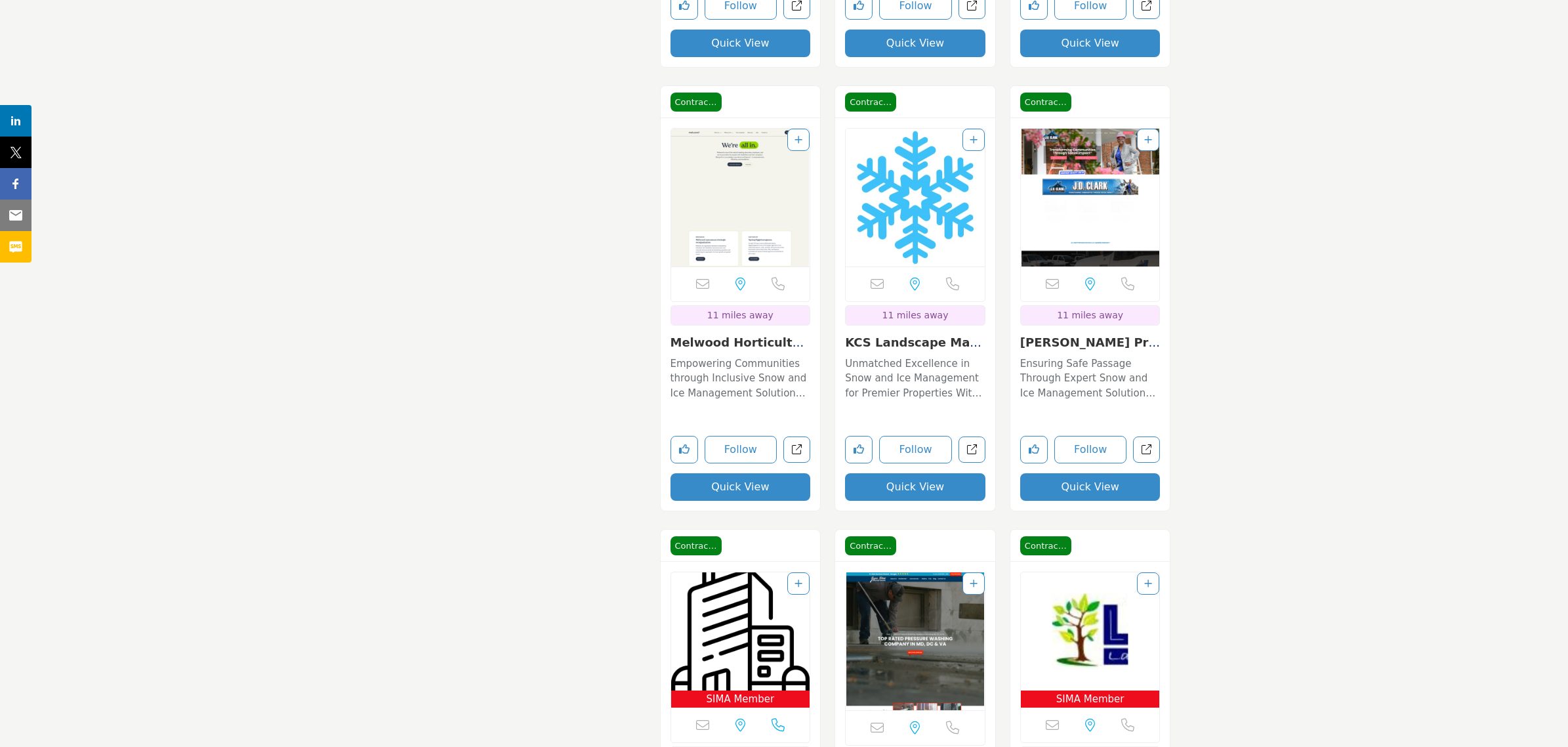
click at [1074, 342] on link "JD Clark Professiona..." at bounding box center [1090, 349] width 140 height 28
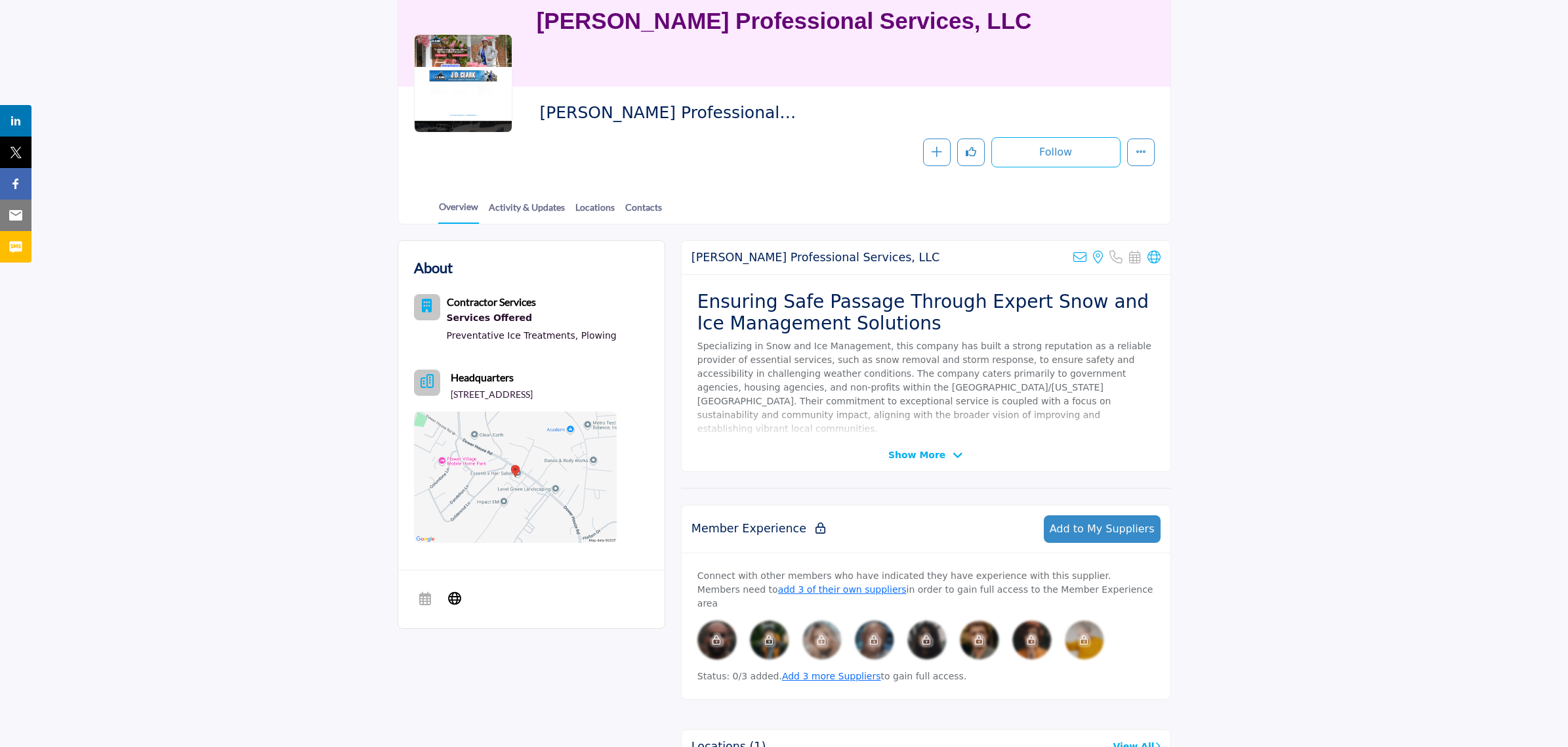
scroll to position [164, 0]
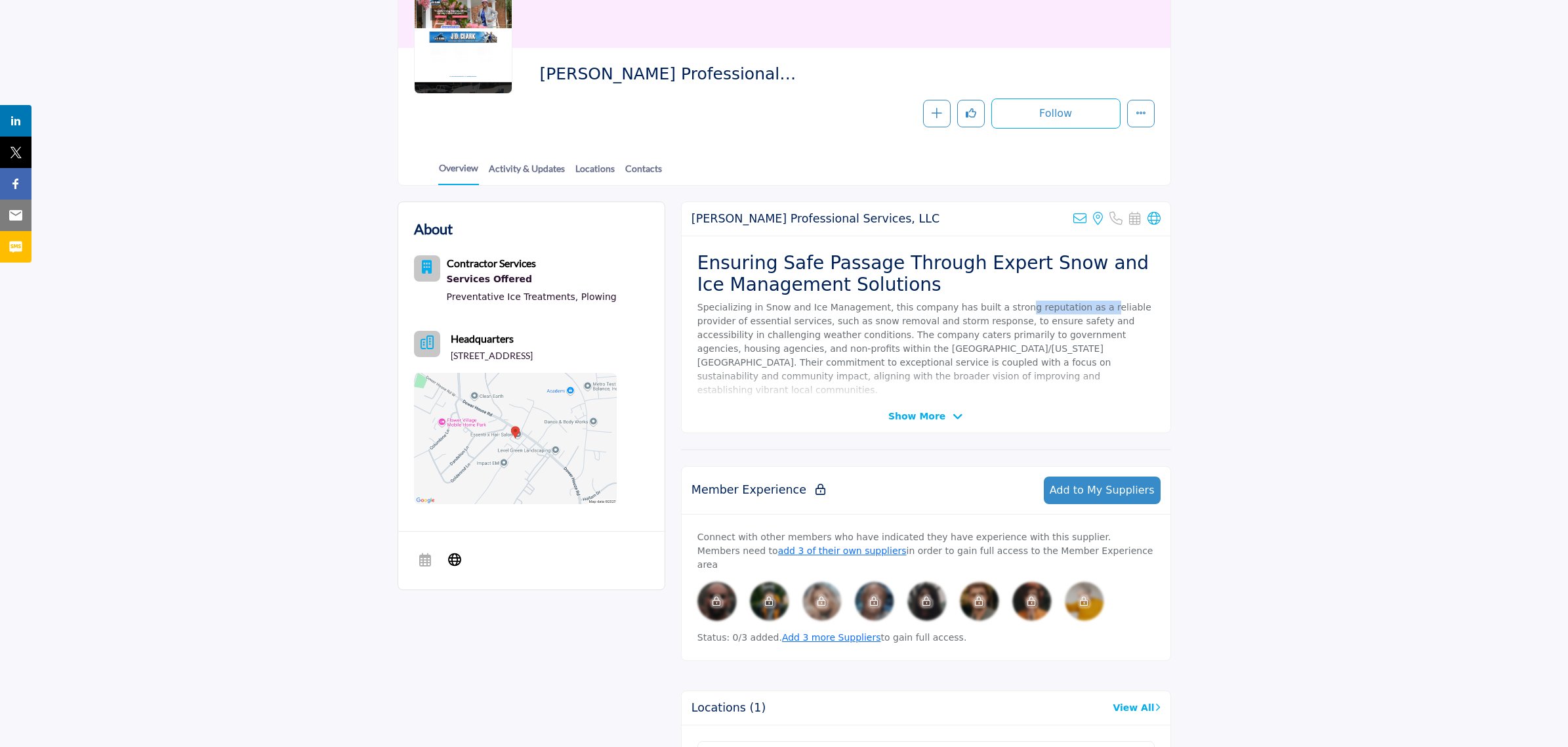
drag, startPoint x: 995, startPoint y: 309, endPoint x: 1067, endPoint y: 310, distance: 72.0
click at [1067, 310] on p "Specializing in Snow and Ice Management, this company has built a strong reputa…" at bounding box center [926, 348] width 457 height 96
drag, startPoint x: 794, startPoint y: 320, endPoint x: 880, endPoint y: 319, distance: 86.0
click at [880, 319] on p "Specializing in Snow and Ice Management, this company has built a strong reputa…" at bounding box center [926, 348] width 457 height 96
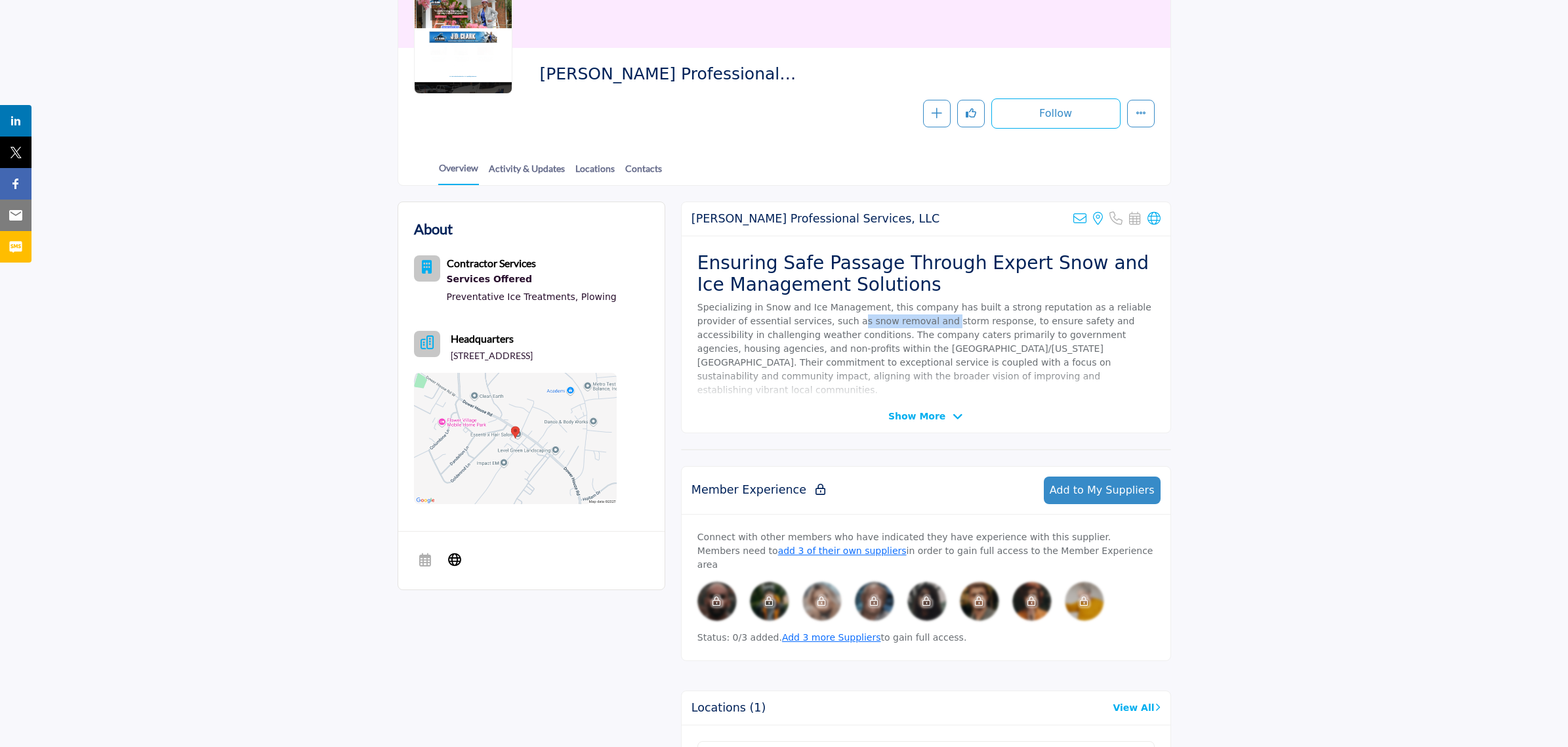
click at [880, 319] on p "Specializing in Snow and Ice Management, this company has built a strong reputa…" at bounding box center [926, 348] width 457 height 96
drag, startPoint x: 811, startPoint y: 333, endPoint x: 893, endPoint y: 339, distance: 82.2
click at [892, 339] on p "Specializing in Snow and Ice Management, this company has built a strong reputa…" at bounding box center [926, 348] width 457 height 96
click at [893, 339] on p "Specializing in Snow and Ice Management, this company has built a strong reputa…" at bounding box center [926, 348] width 457 height 96
click at [925, 413] on span "Show More" at bounding box center [916, 416] width 57 height 14
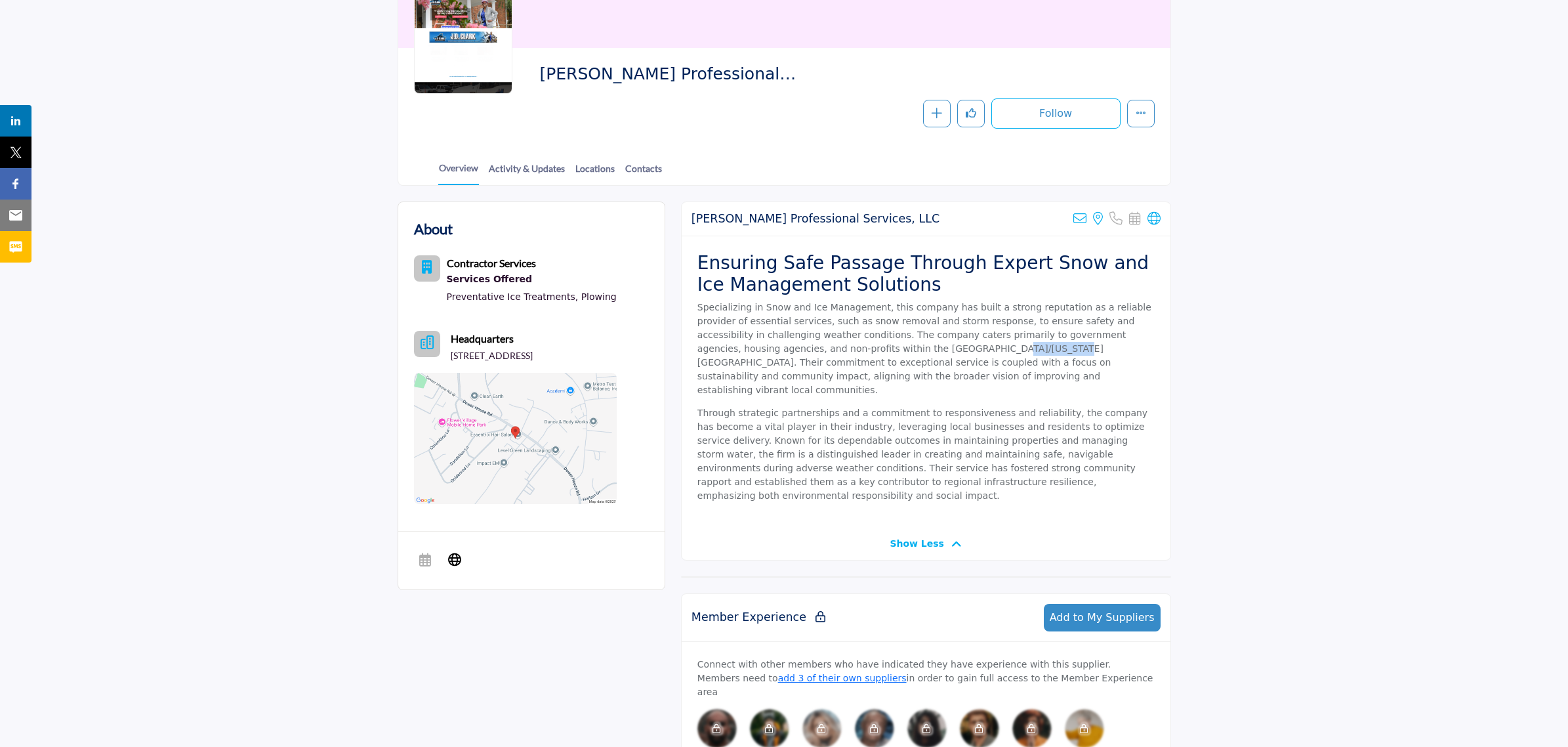
drag, startPoint x: 809, startPoint y: 348, endPoint x: 859, endPoint y: 348, distance: 50.0
click at [859, 348] on p "Specializing in Snow and Ice Management, this company has built a strong reputa…" at bounding box center [926, 348] width 457 height 96
drag, startPoint x: 850, startPoint y: 353, endPoint x: 907, endPoint y: 355, distance: 57.0
click at [902, 355] on p "Specializing in Snow and Ice Management, this company has built a strong reputa…" at bounding box center [926, 348] width 457 height 96
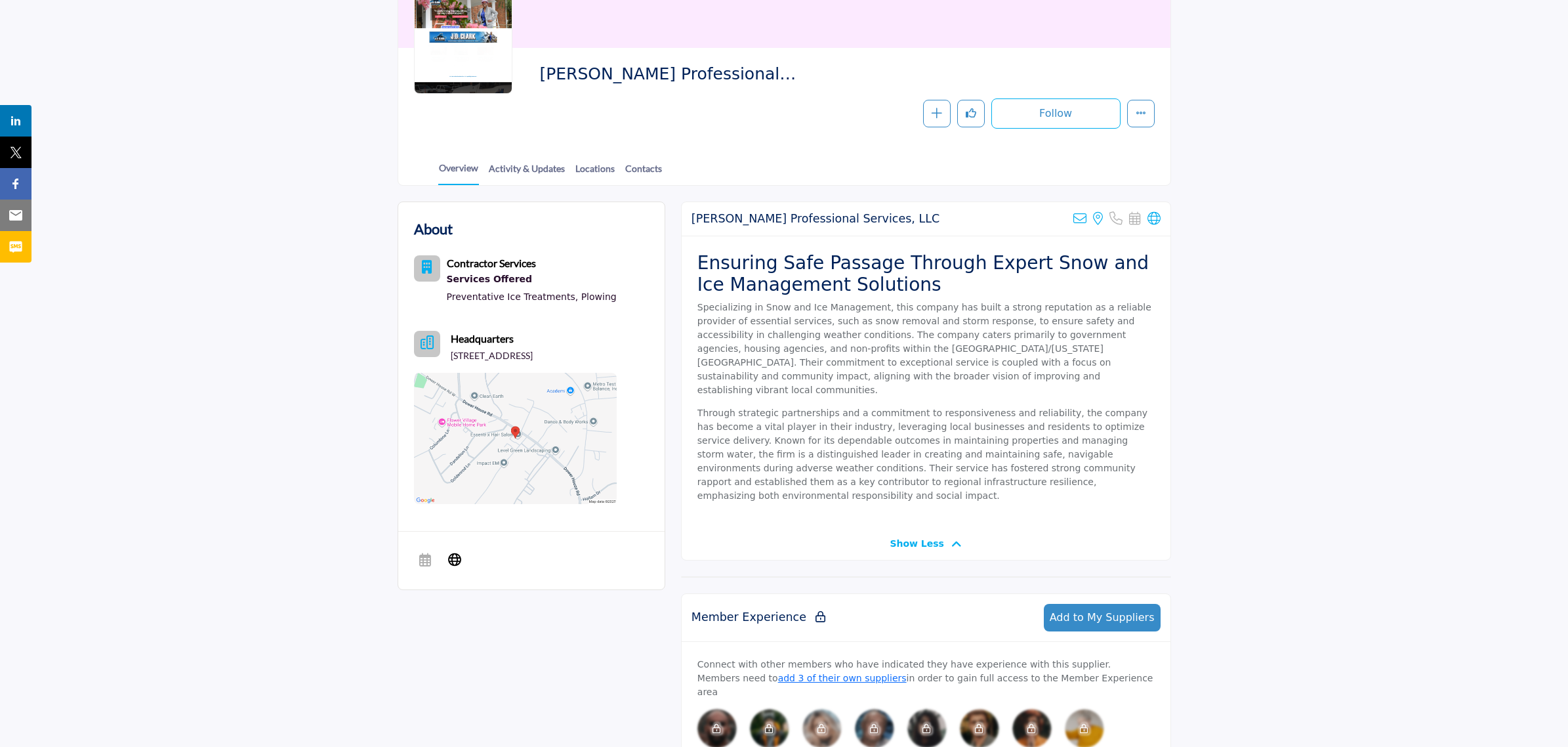
drag, startPoint x: 909, startPoint y: 353, endPoint x: 946, endPoint y: 351, distance: 37.1
click at [910, 353] on p "Specializing in Snow and Ice Management, this company has built a strong reputa…" at bounding box center [926, 348] width 457 height 96
drag, startPoint x: 965, startPoint y: 348, endPoint x: 1031, endPoint y: 351, distance: 66.1
click at [1031, 351] on p "Specializing in Snow and Ice Management, this company has built a strong reputa…" at bounding box center [926, 348] width 457 height 96
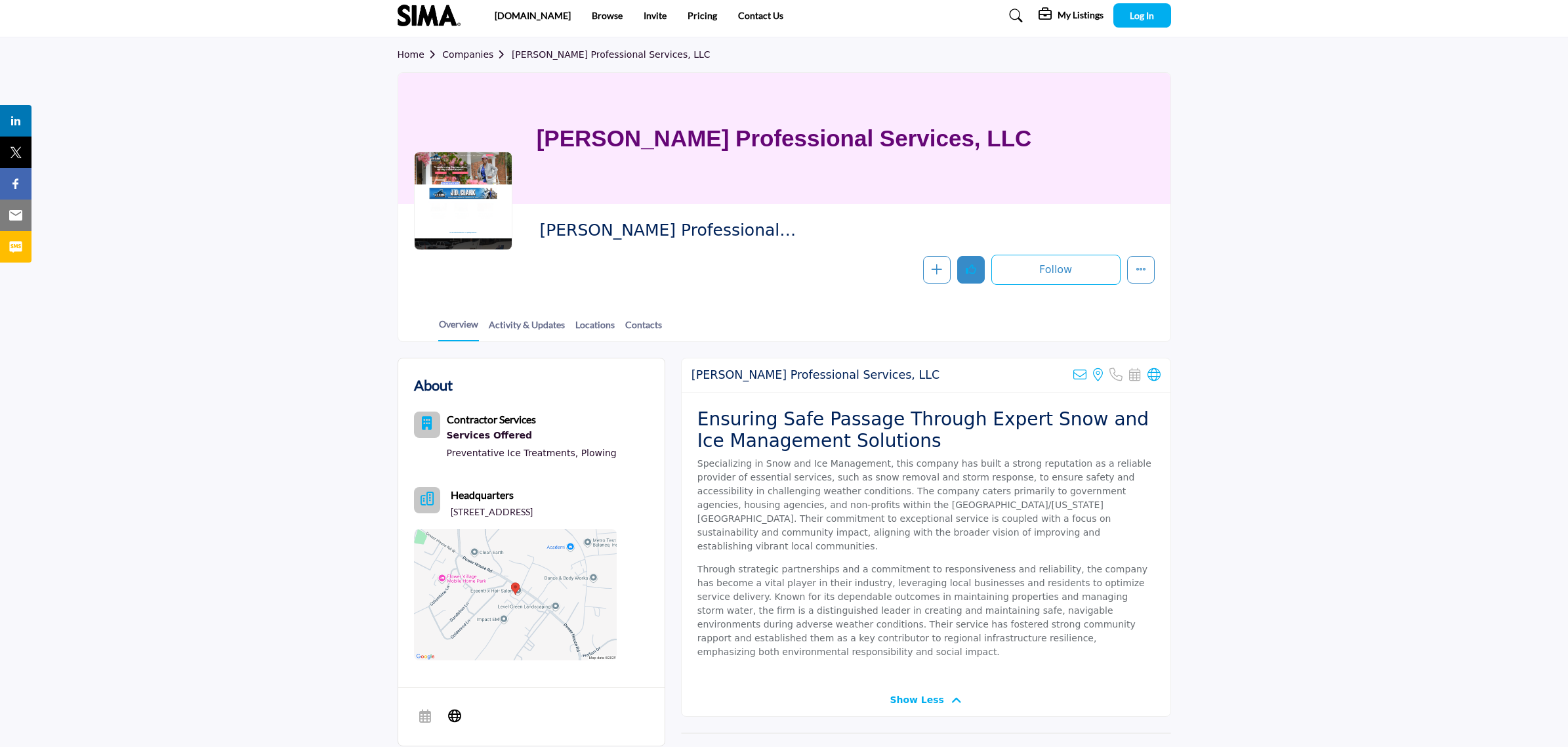
scroll to position [0, 0]
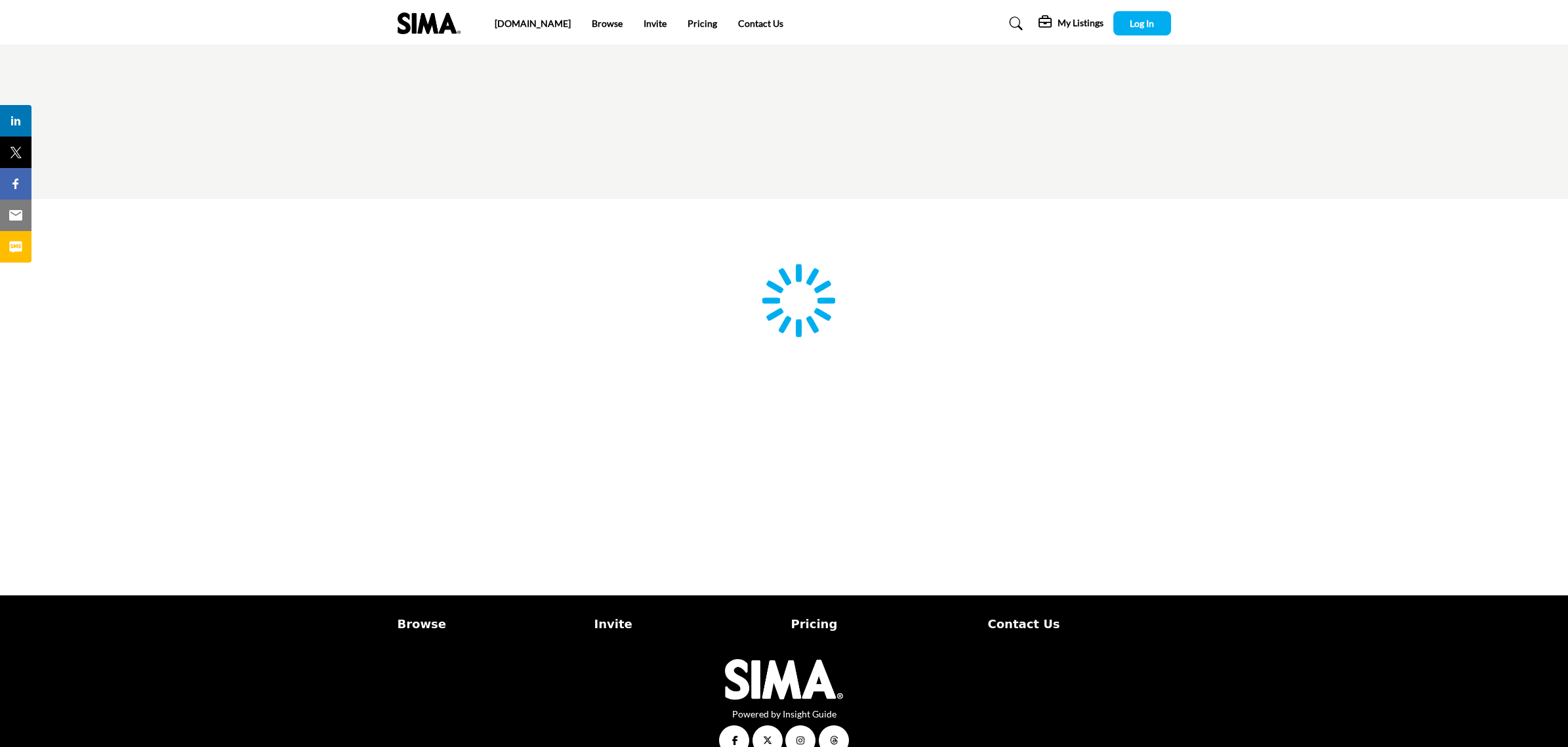
scroll to position [26, 0]
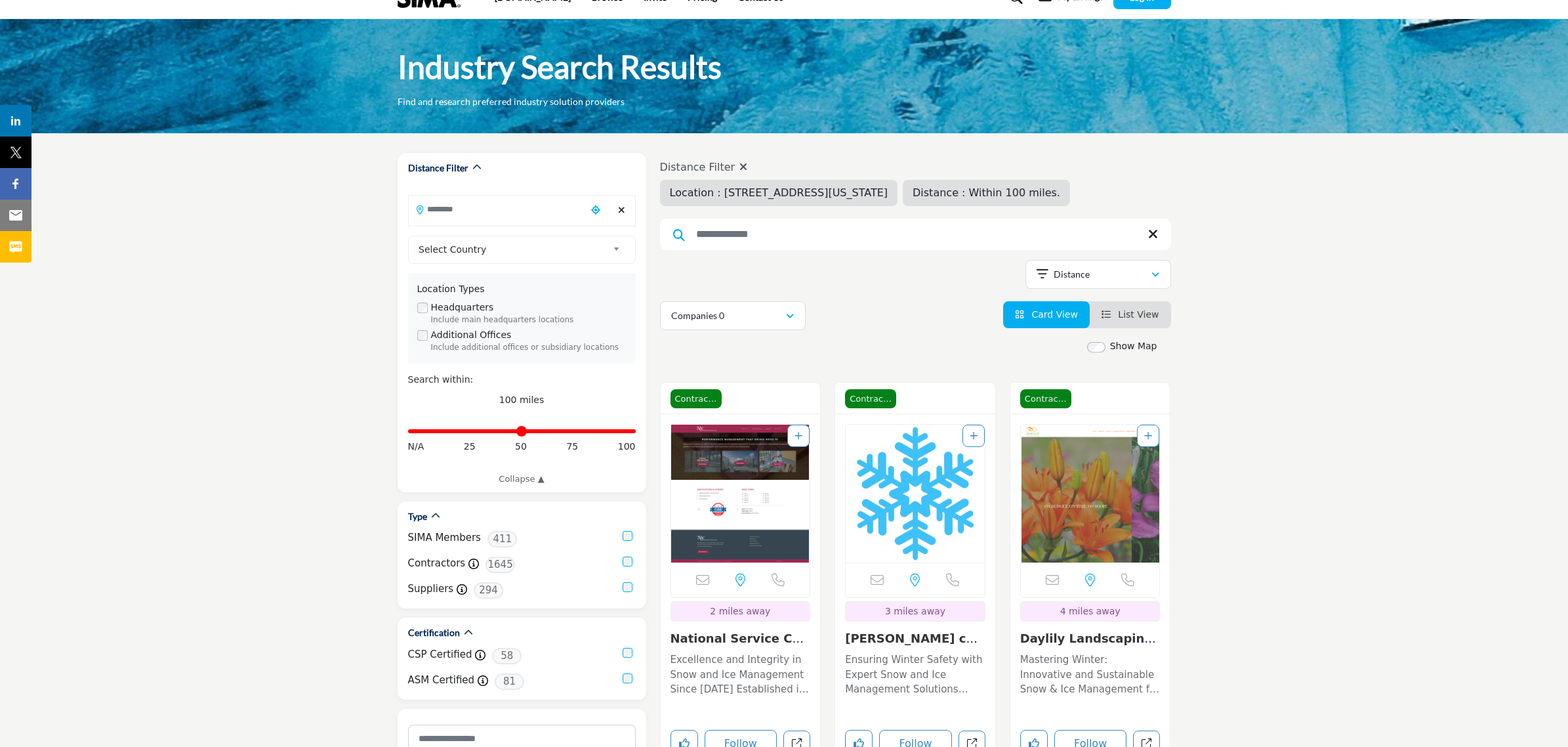
type input "**********"
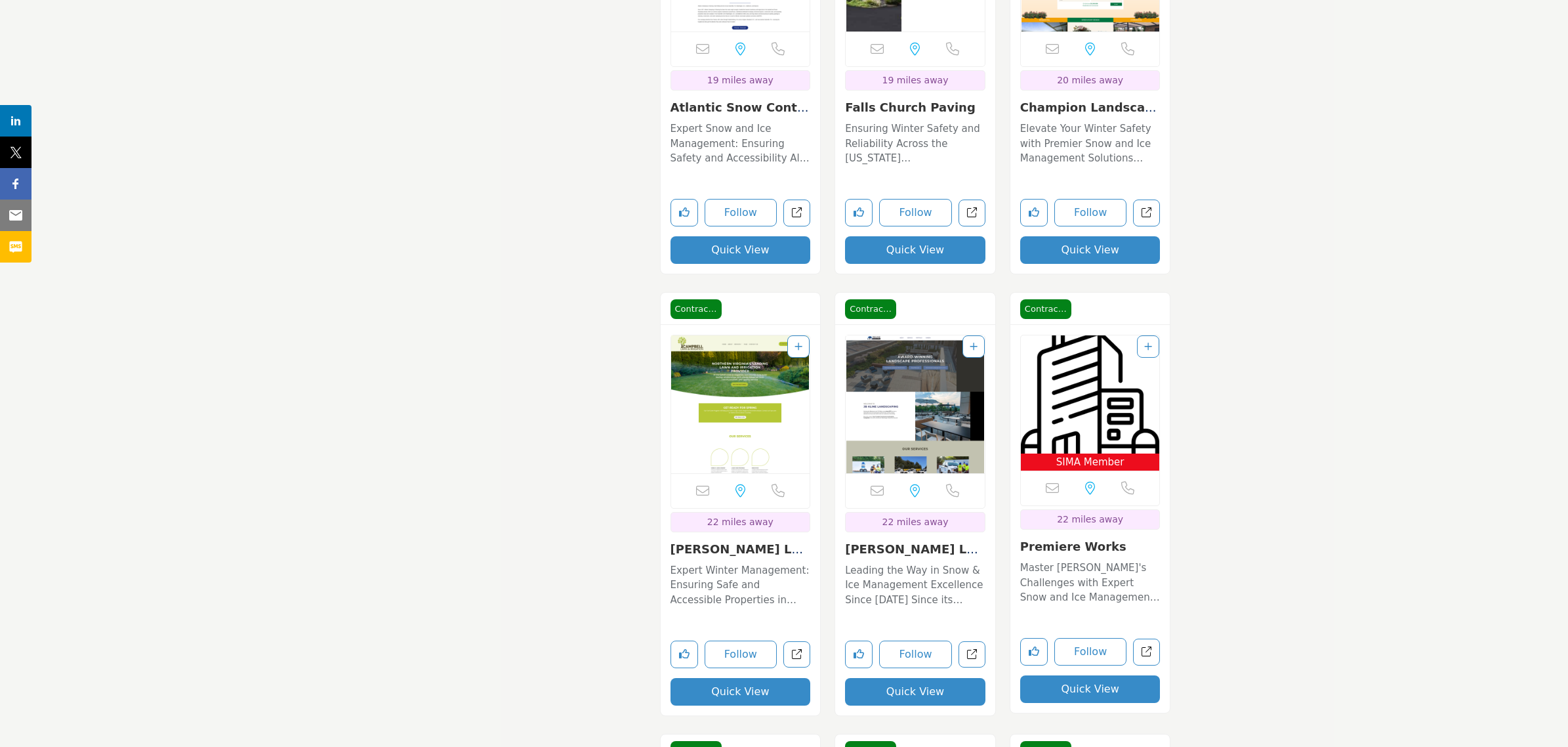
scroll to position [4265, 0]
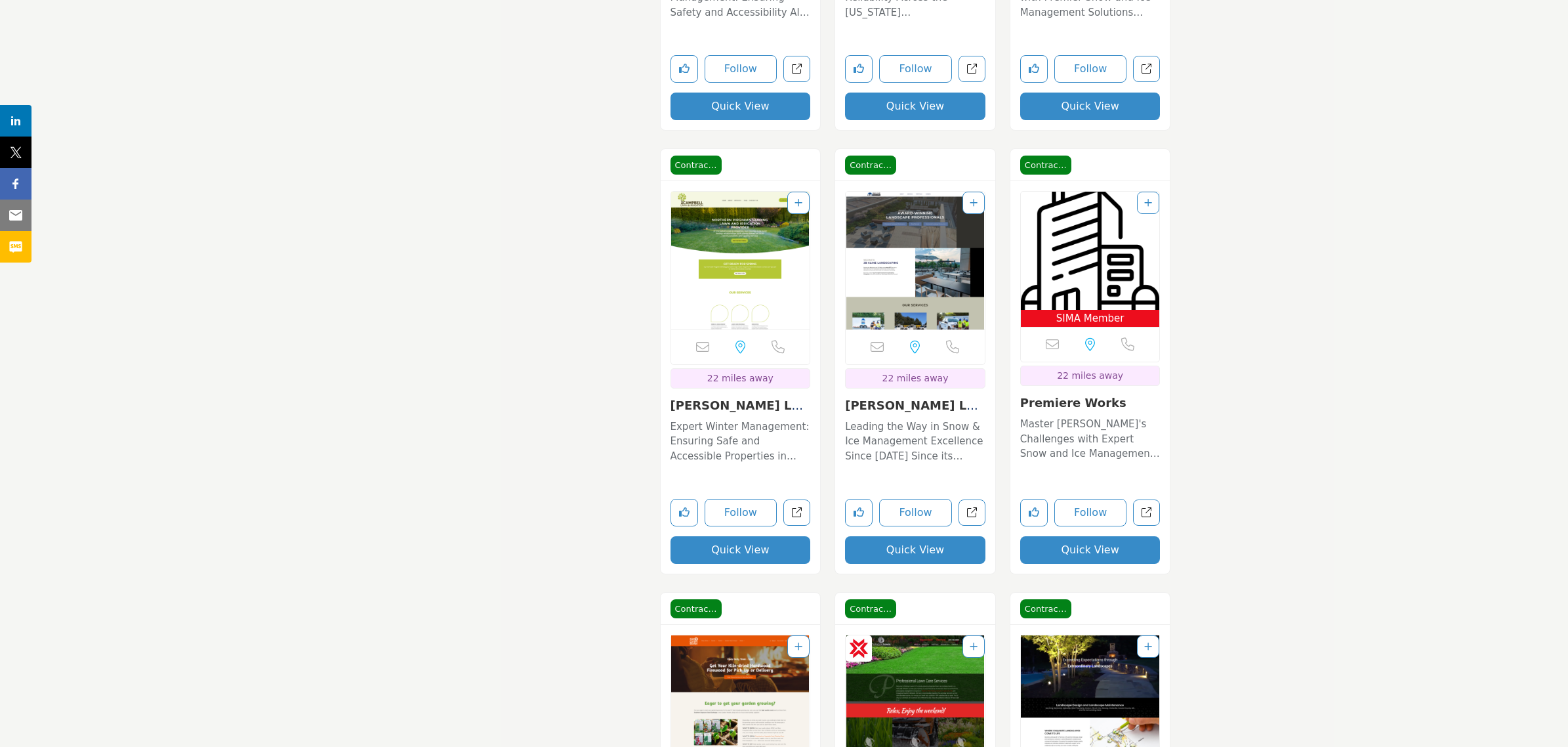
click at [1076, 408] on link "Premiere Works" at bounding box center [1073, 402] width 106 height 14
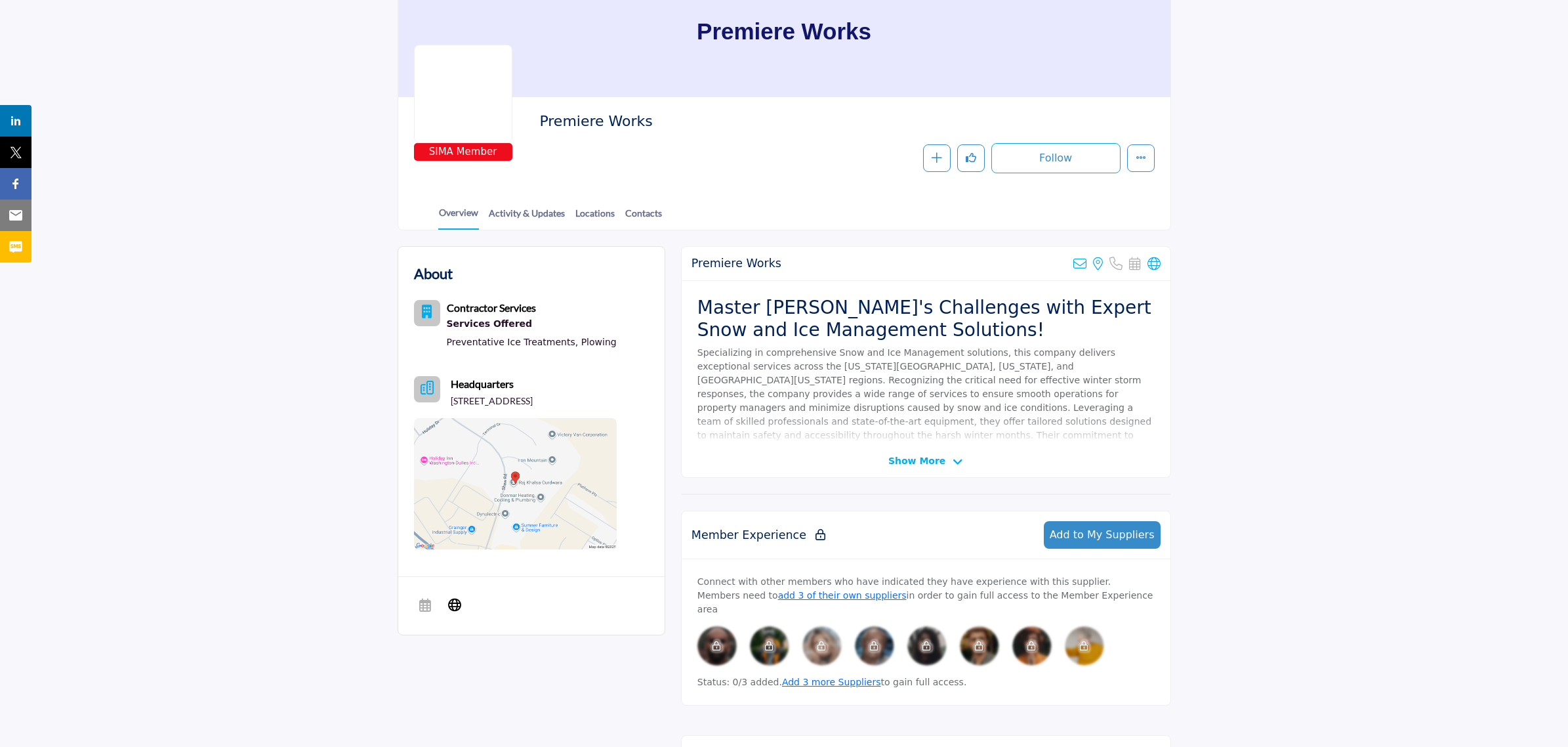
scroll to position [328, 0]
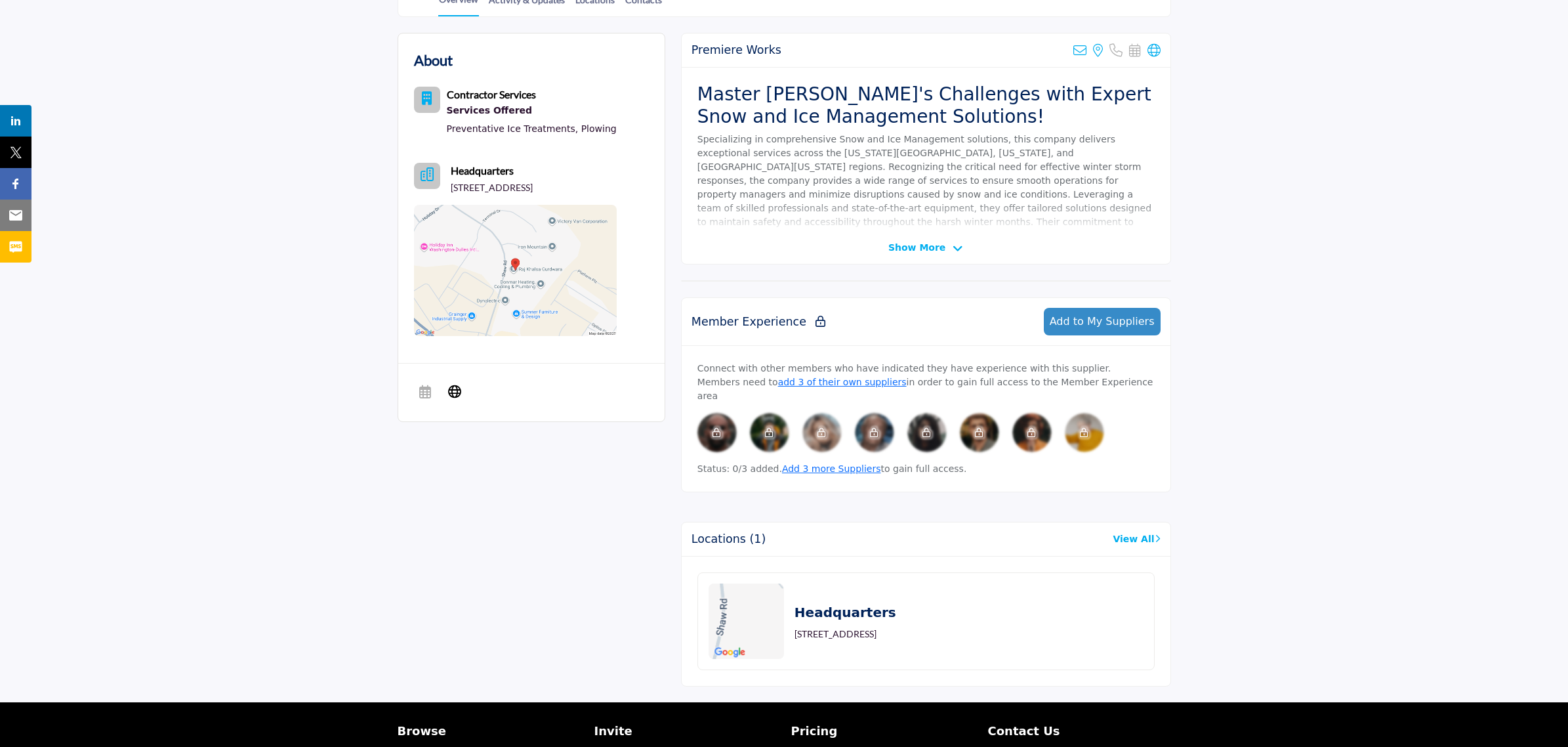
click at [926, 250] on span "Show More" at bounding box center [916, 247] width 57 height 14
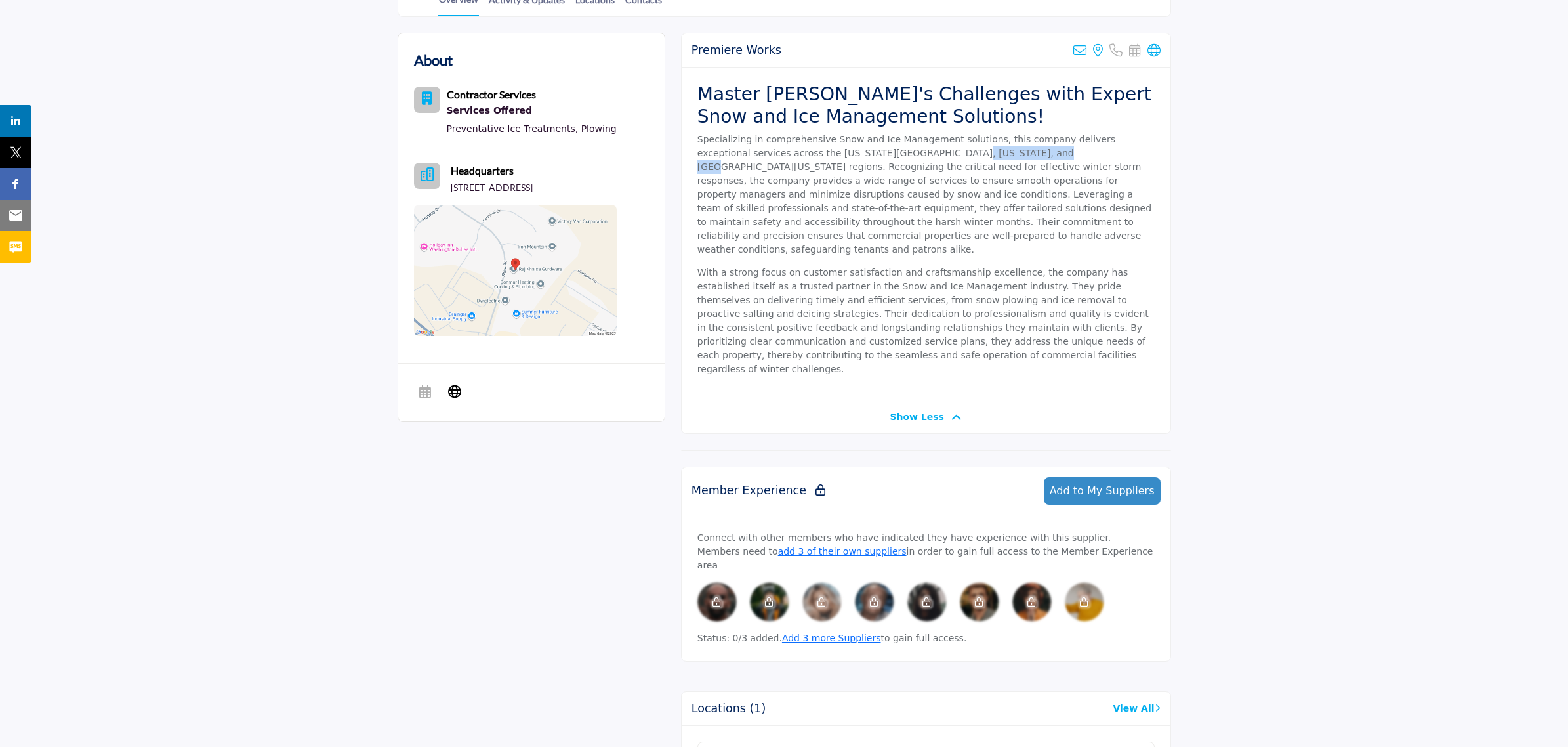
drag, startPoint x: 861, startPoint y: 151, endPoint x: 959, endPoint y: 152, distance: 98.0
click at [949, 152] on p "Specializing in comprehensive Snow and Ice Management solutions, this company d…" at bounding box center [926, 194] width 457 height 124
drag, startPoint x: 1011, startPoint y: 153, endPoint x: 1074, endPoint y: 154, distance: 63.0
click at [1074, 154] on p "Specializing in comprehensive Snow and Ice Management solutions, this company d…" at bounding box center [926, 194] width 457 height 124
click at [1077, 154] on p "Specializing in comprehensive Snow and Ice Management solutions, this company d…" at bounding box center [926, 194] width 457 height 124
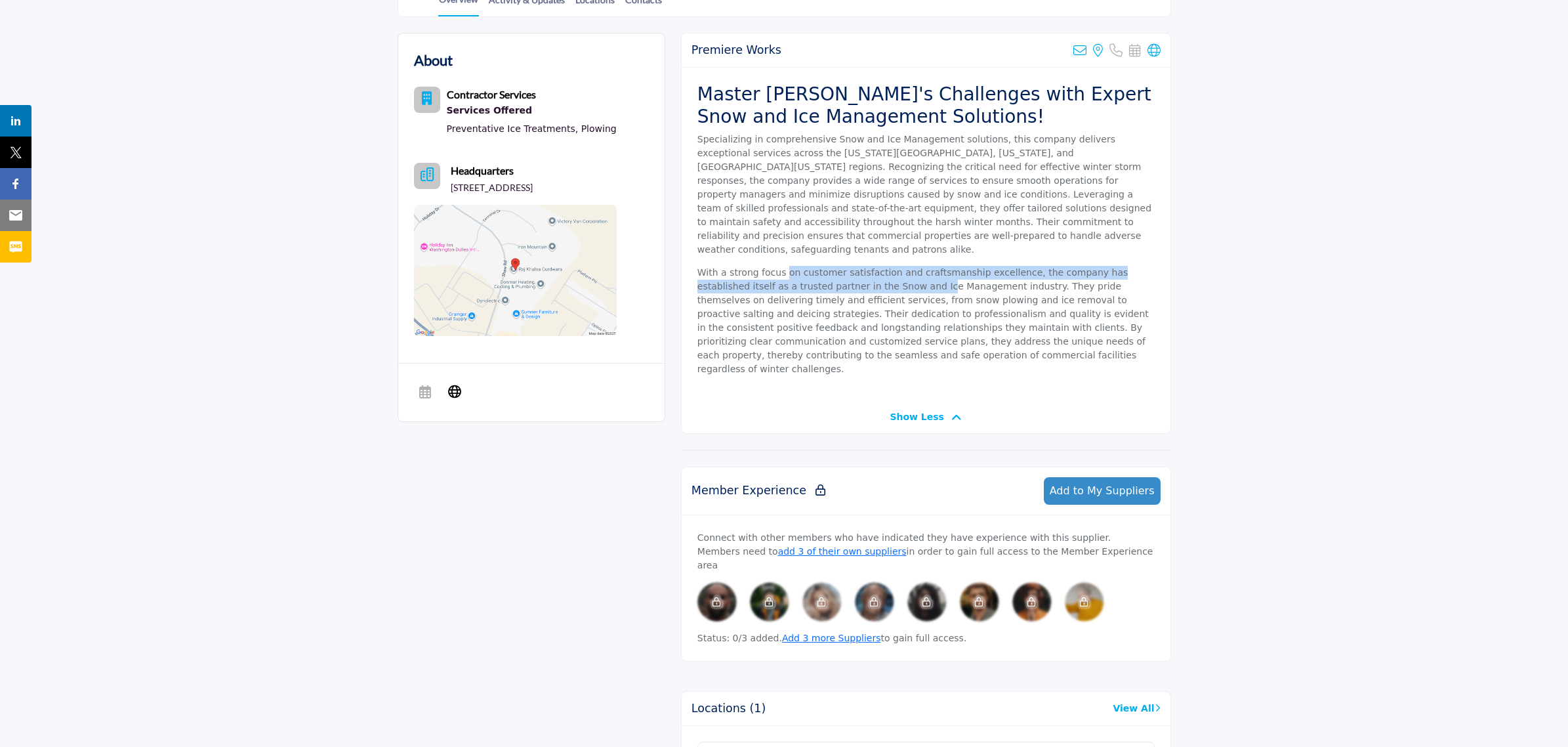
drag, startPoint x: 808, startPoint y: 265, endPoint x: 867, endPoint y: 267, distance: 59.0
click at [865, 267] on p "With a strong focus on customer satisfaction and craftsmanship excellence, the …" at bounding box center [926, 320] width 457 height 110
click at [867, 267] on p "With a strong focus on customer satisfaction and craftsmanship excellence, the …" at bounding box center [926, 320] width 457 height 110
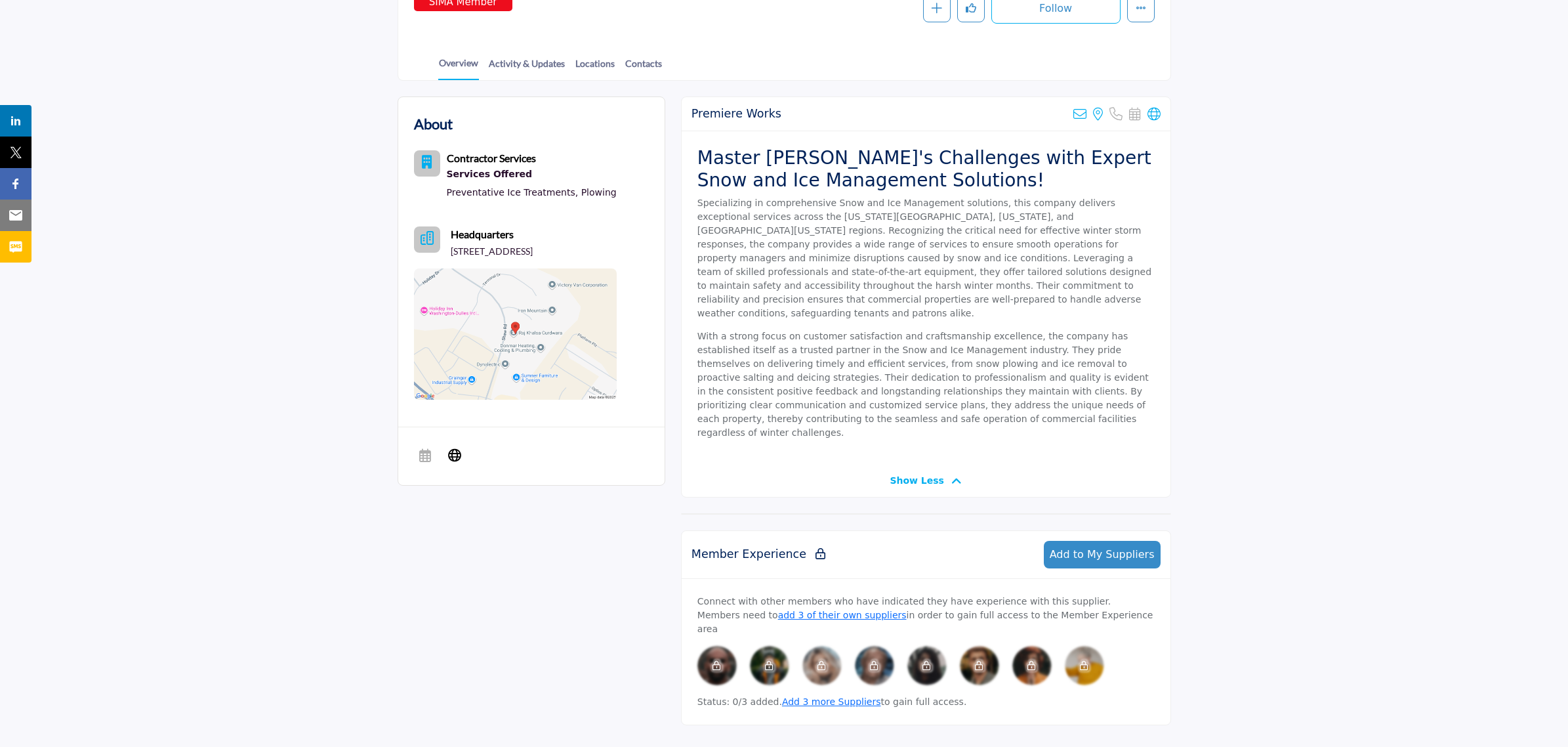
scroll to position [164, 0]
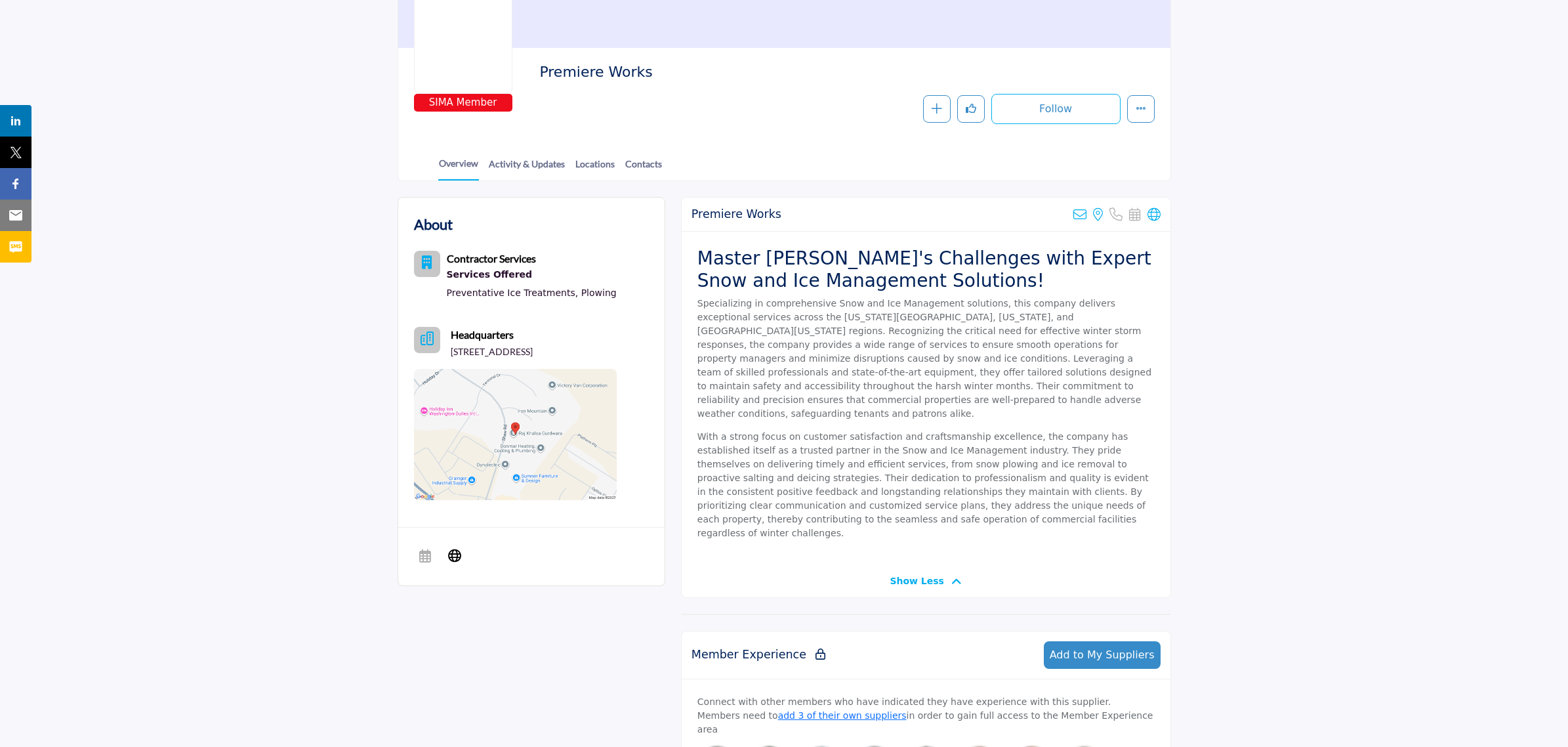
drag, startPoint x: 647, startPoint y: 82, endPoint x: 542, endPoint y: 83, distance: 105.0
click at [542, 83] on div "Premiere Works" at bounding box center [843, 75] width 608 height 23
copy h2 "Premiere Works"
drag, startPoint x: 920, startPoint y: 244, endPoint x: 934, endPoint y: 238, distance: 15.2
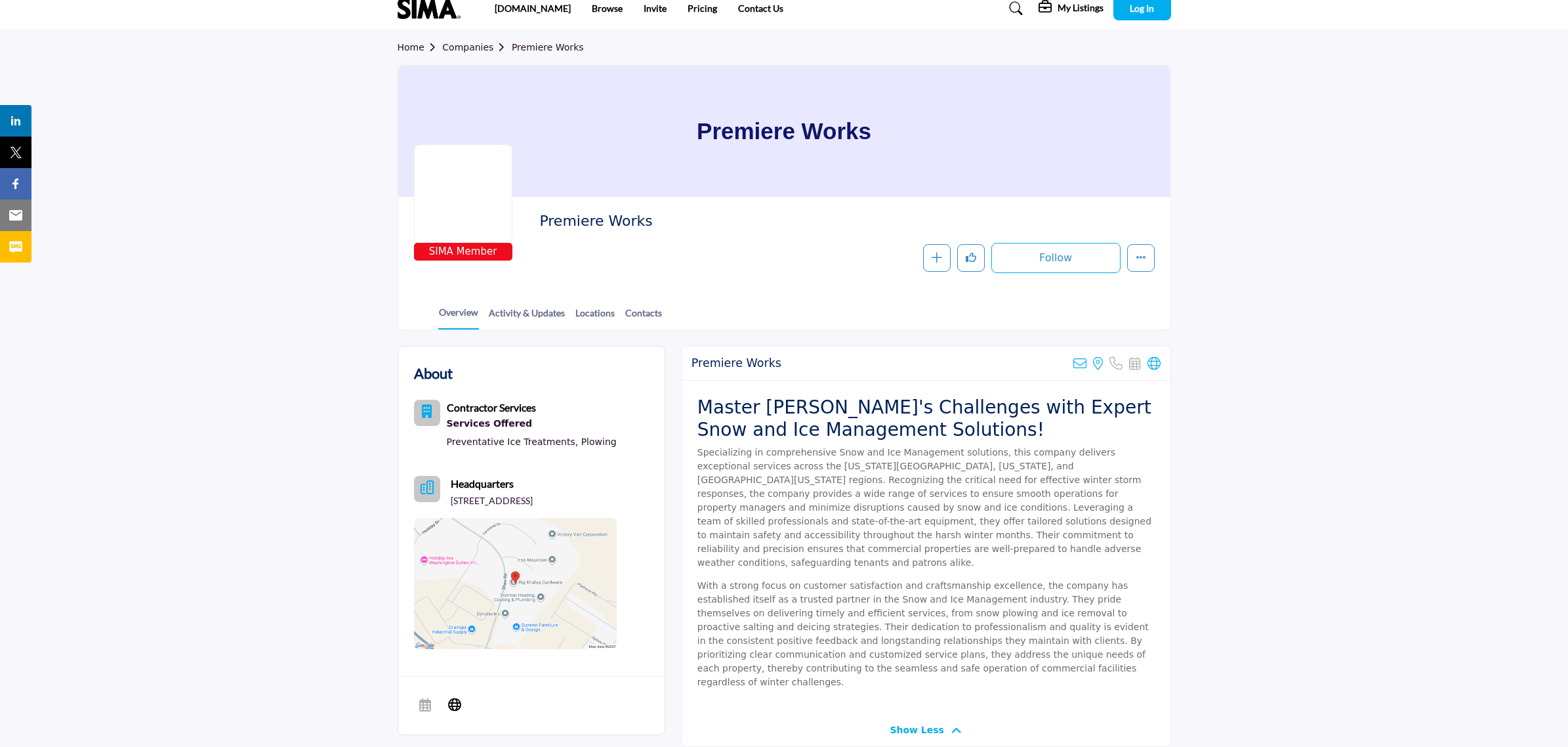
scroll to position [0, 0]
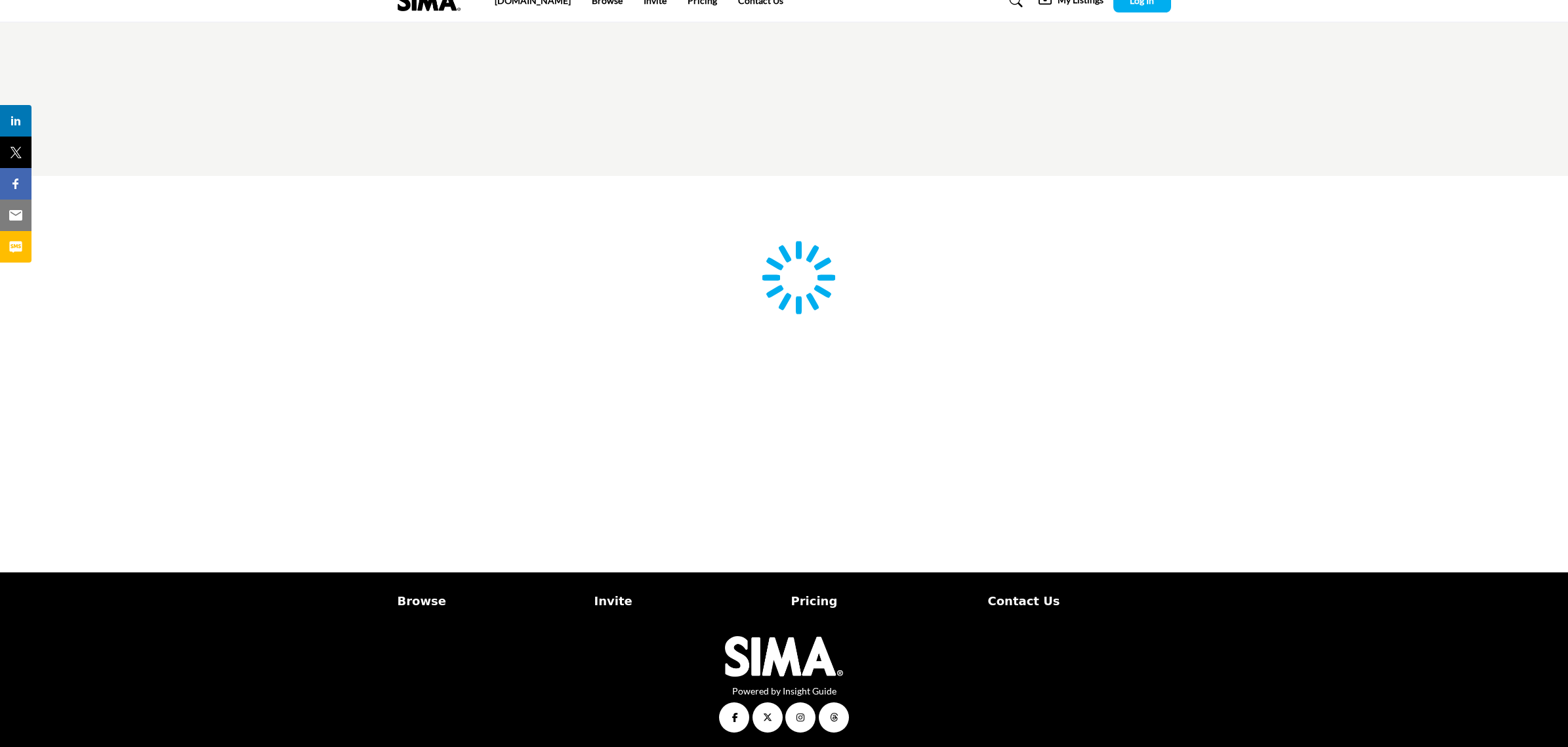
type input "**********"
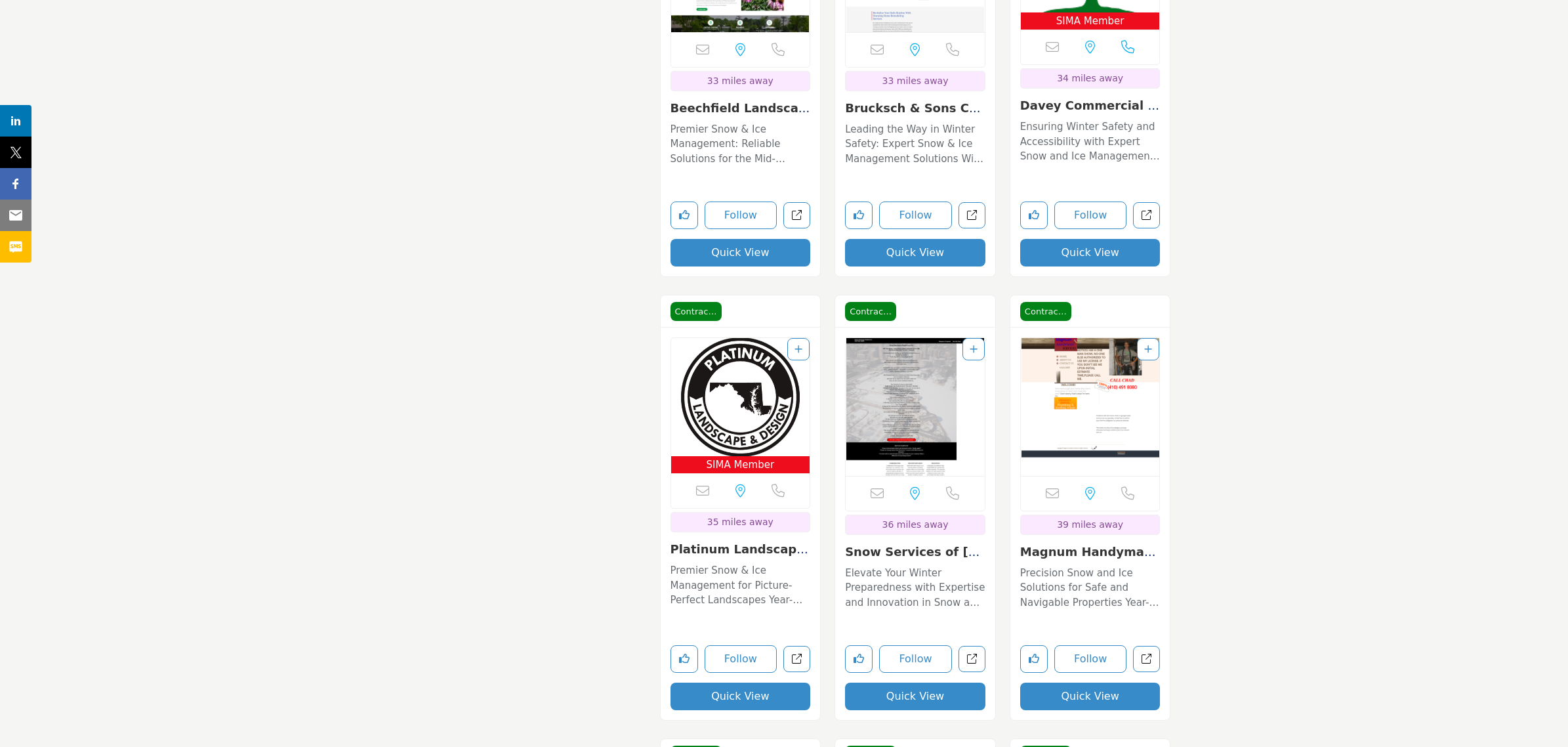
scroll to position [8529, 0]
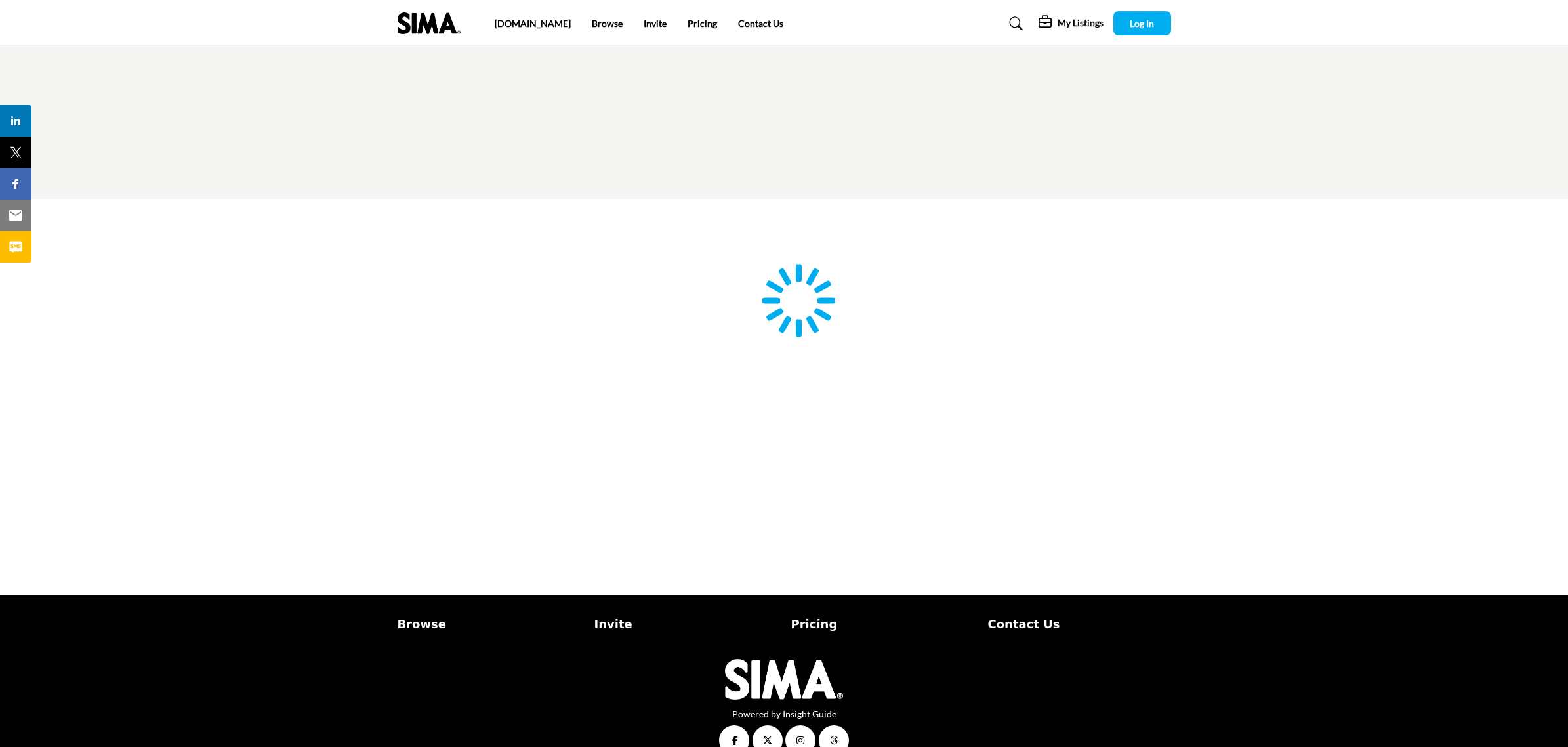
type input "**********"
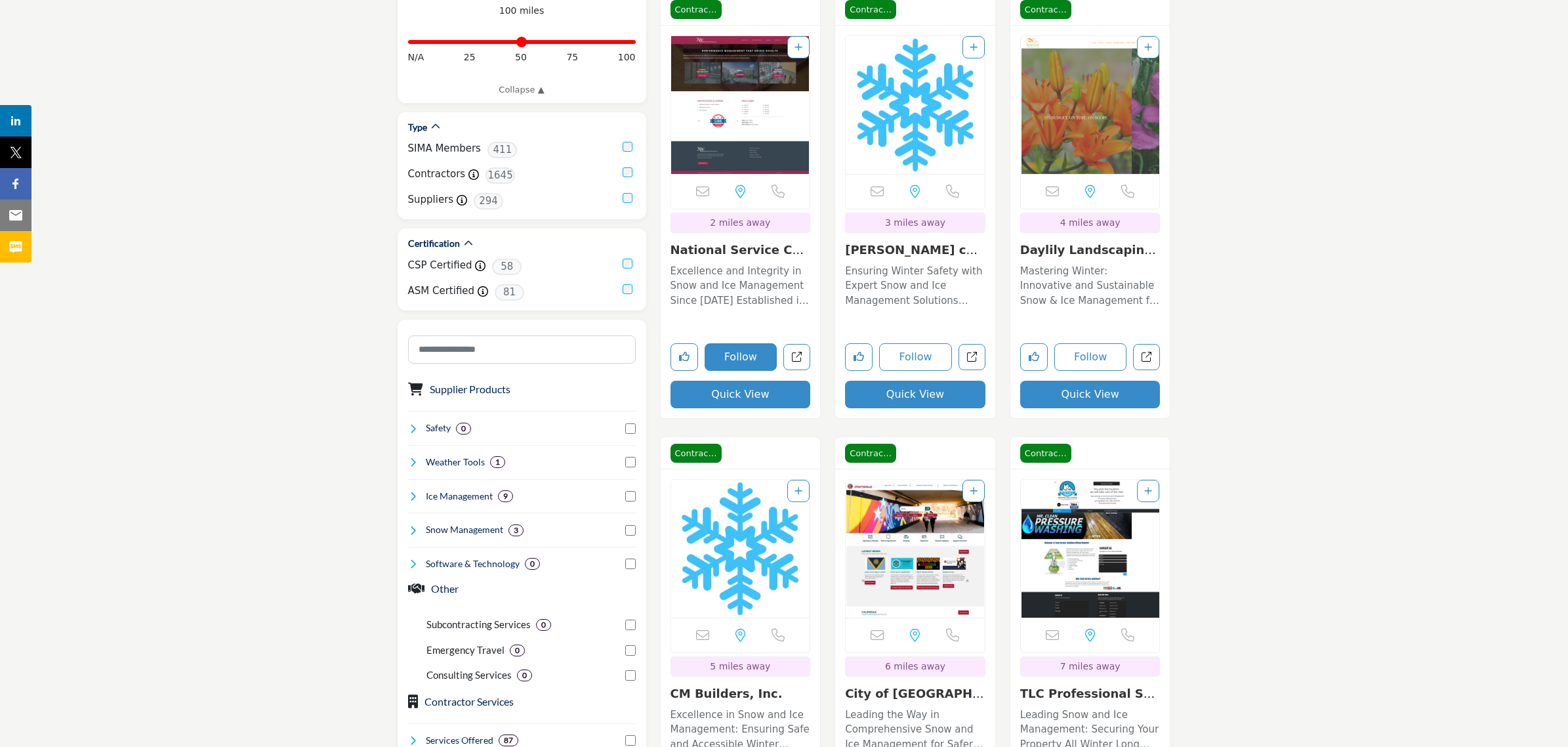
scroll to position [328, 0]
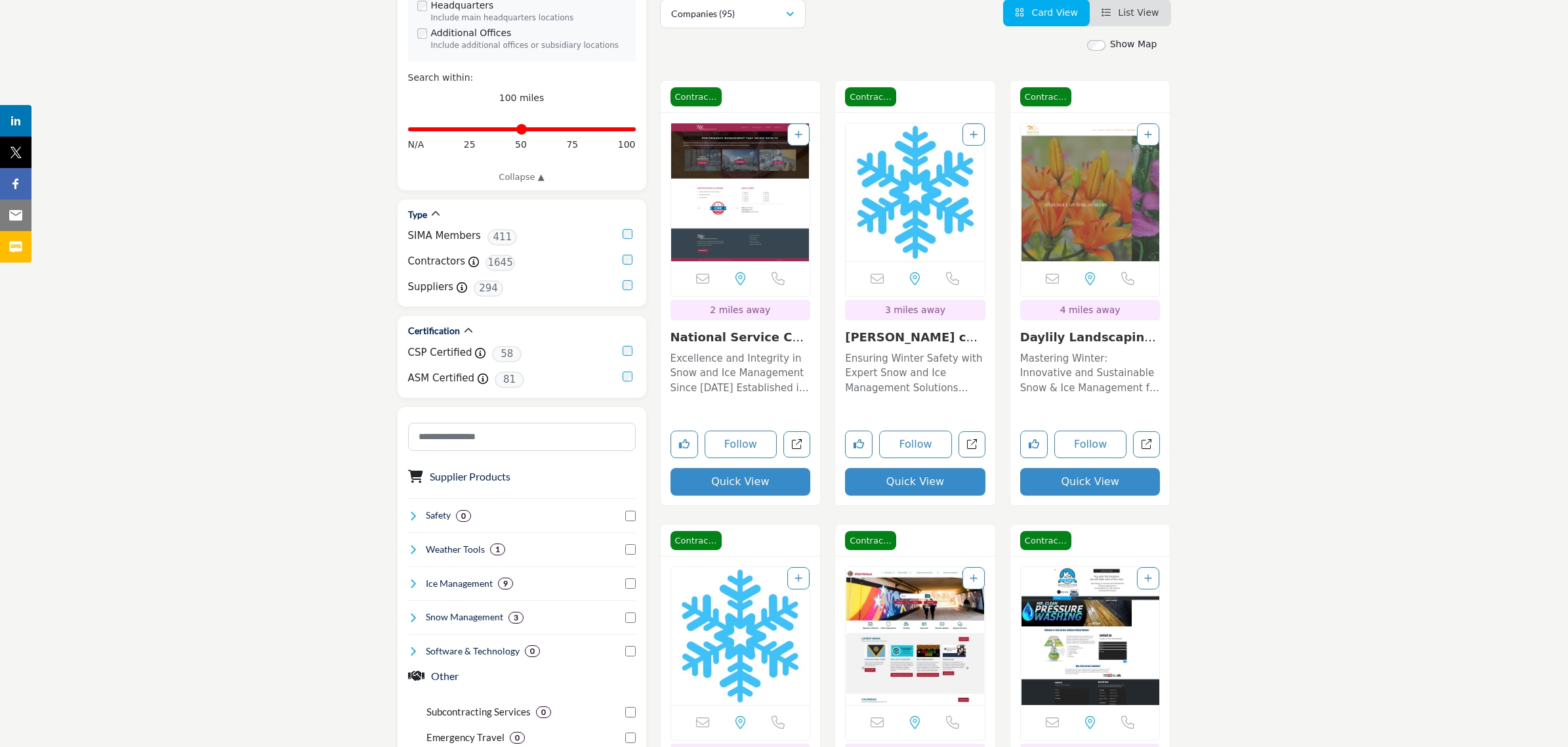
click at [735, 339] on link "National Service Con..." at bounding box center [737, 343] width 134 height 28
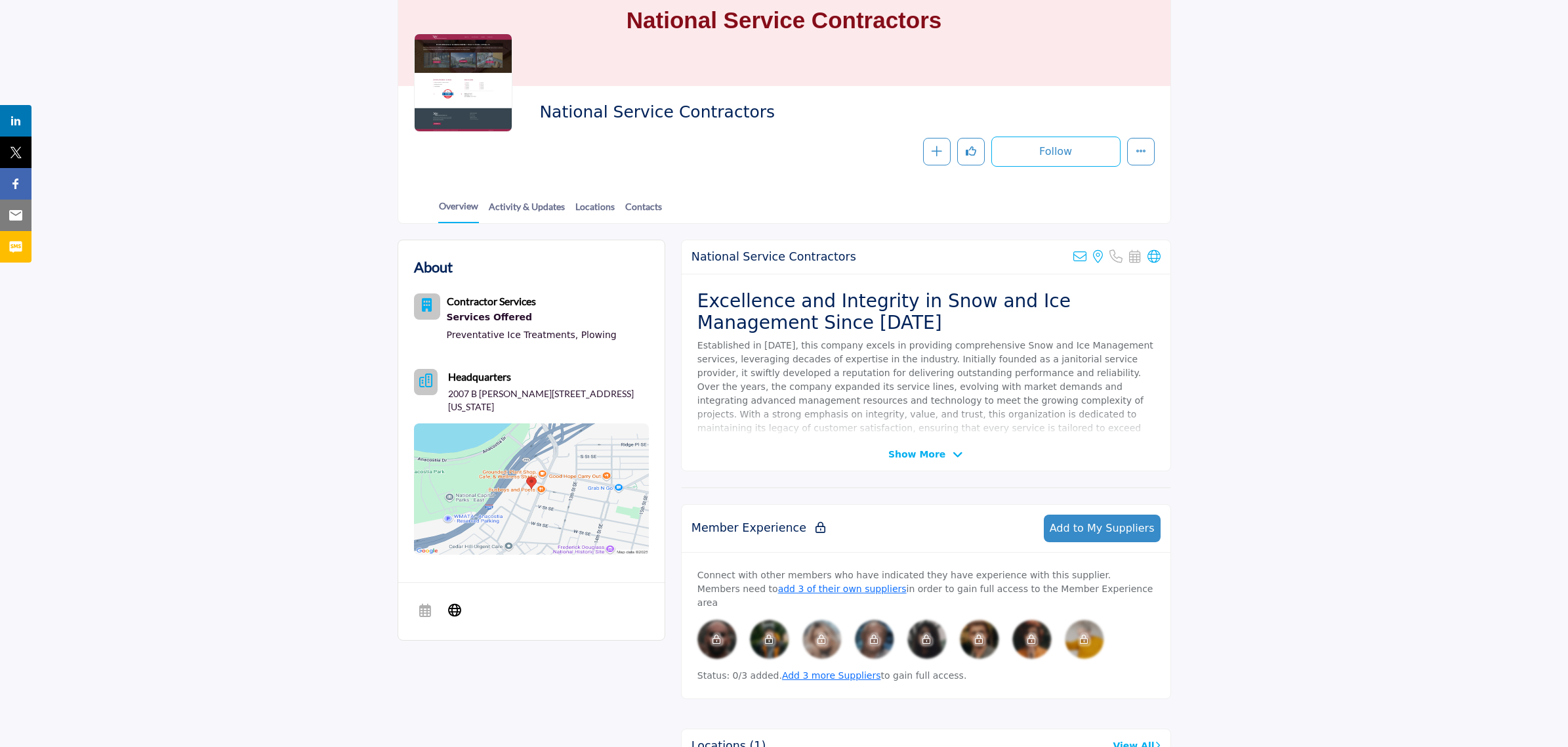
scroll to position [164, 0]
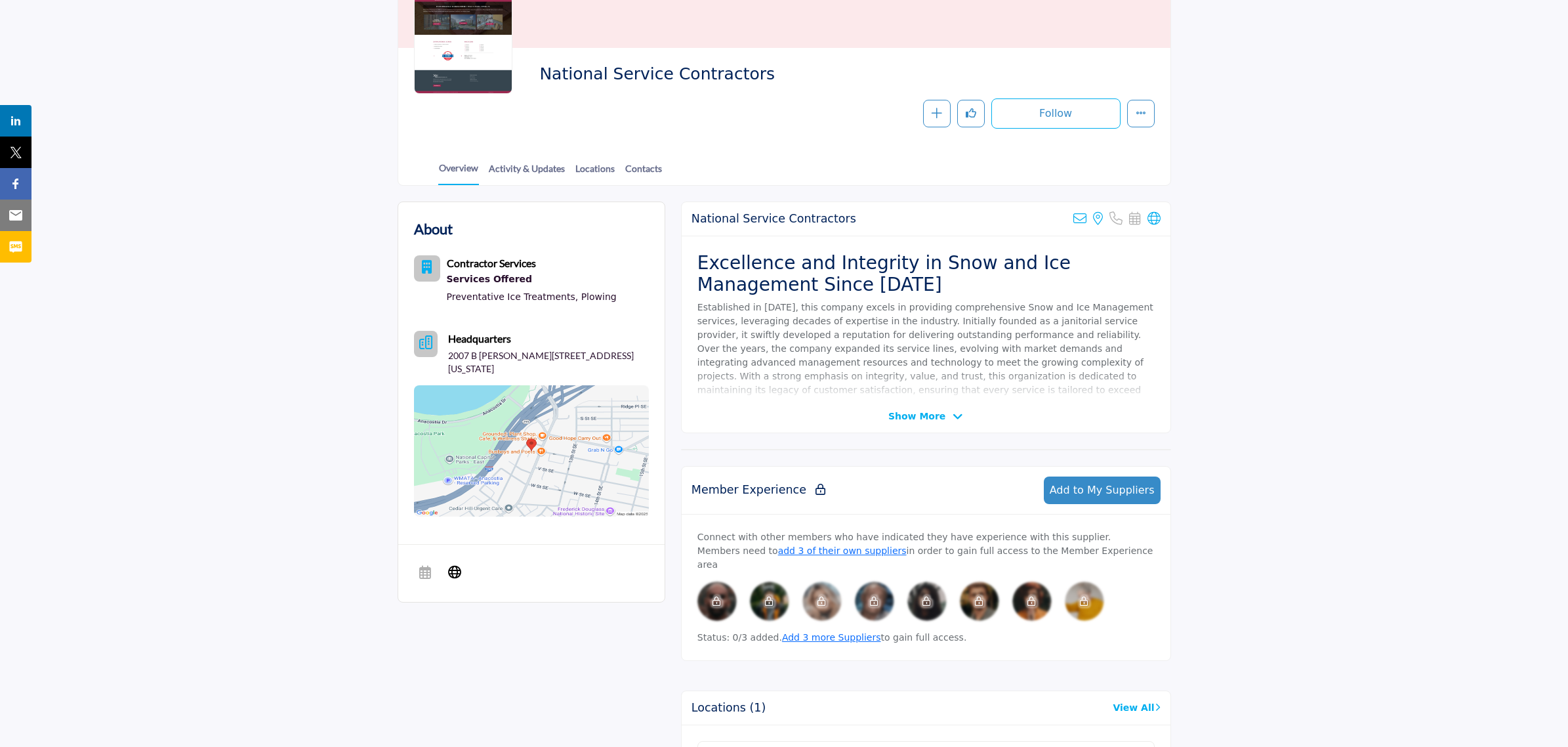
click at [919, 411] on span "Show More" at bounding box center [916, 416] width 57 height 14
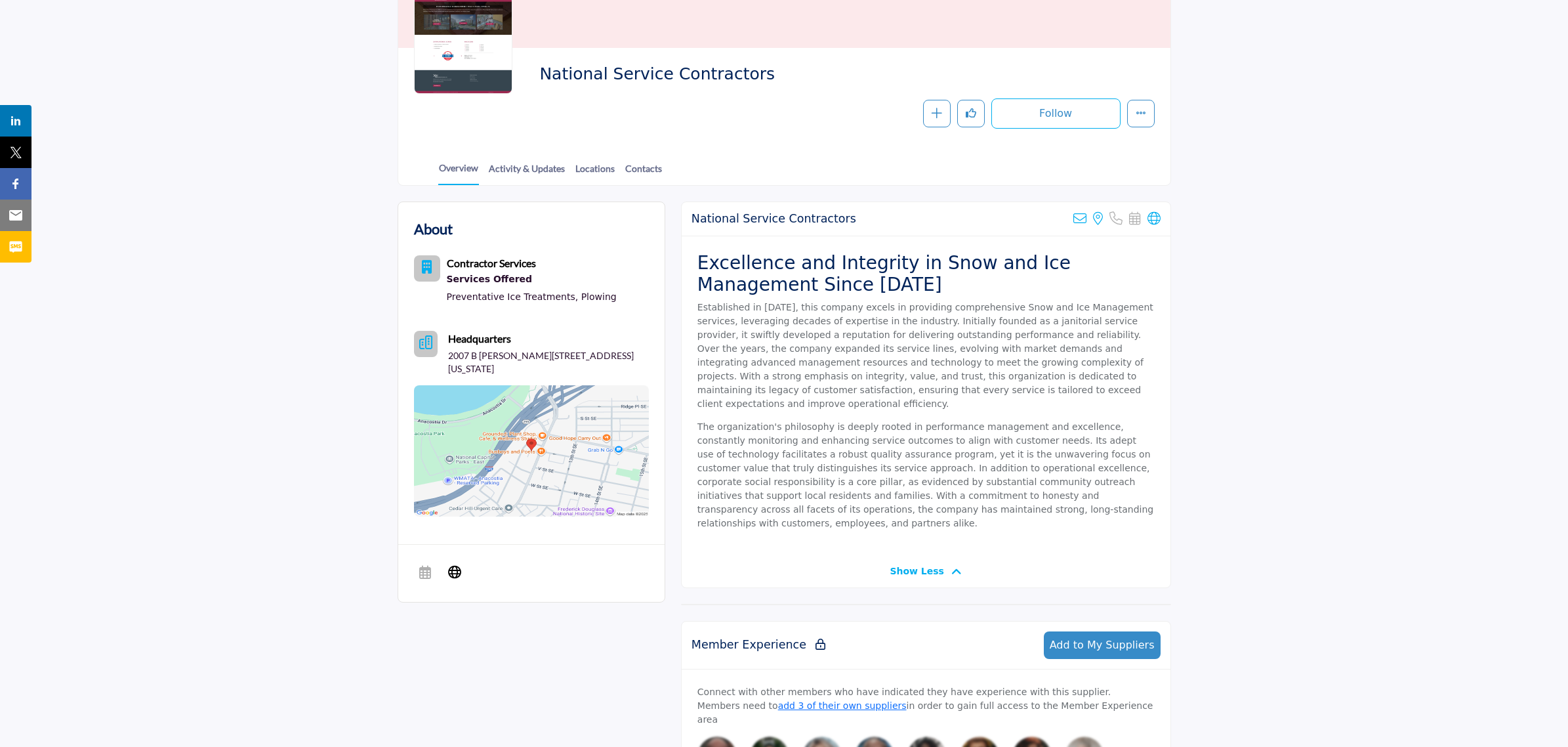
drag, startPoint x: 762, startPoint y: 71, endPoint x: 539, endPoint y: 86, distance: 223.5
click at [539, 86] on div "National Service Contractors" at bounding box center [843, 77] width 608 height 28
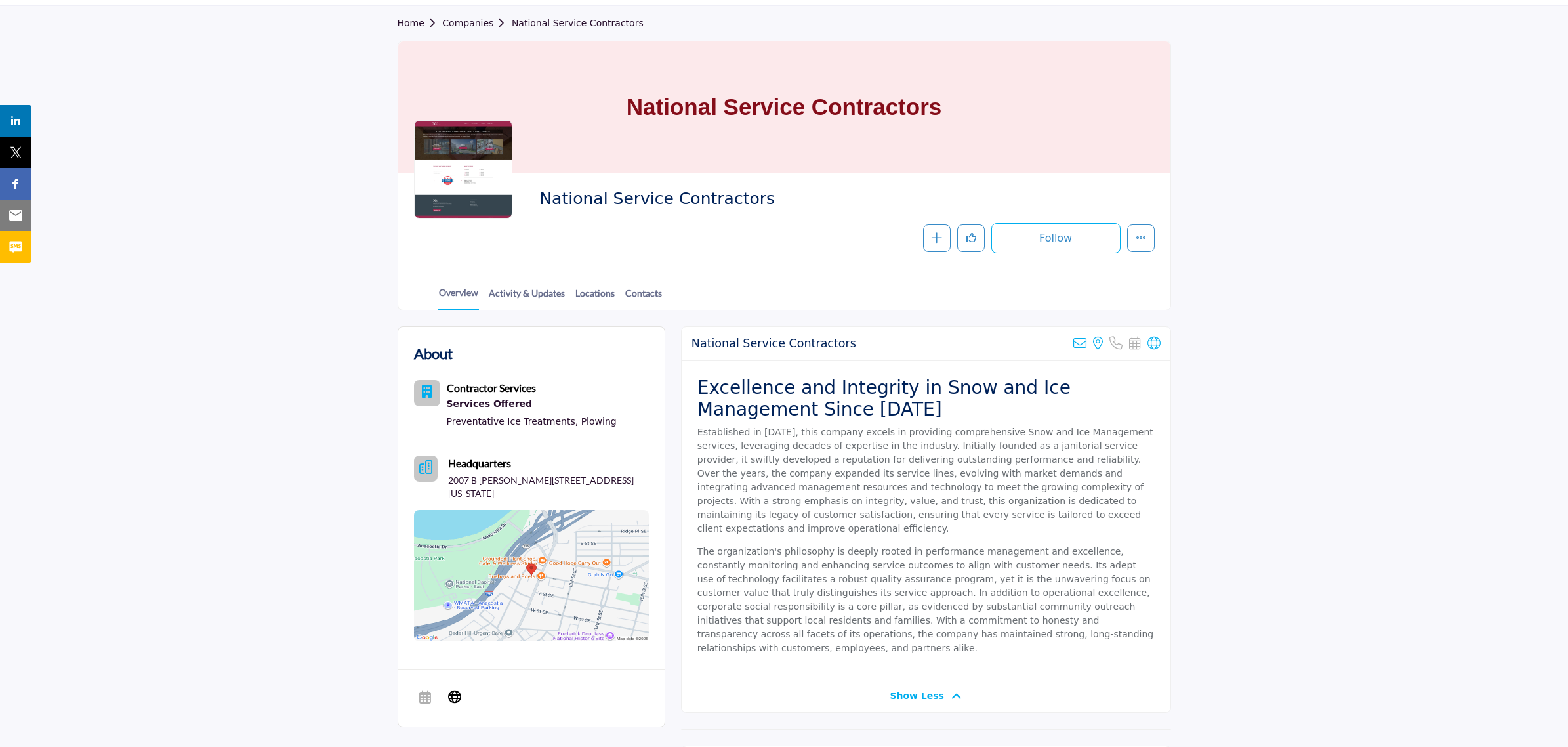
scroll to position [0, 0]
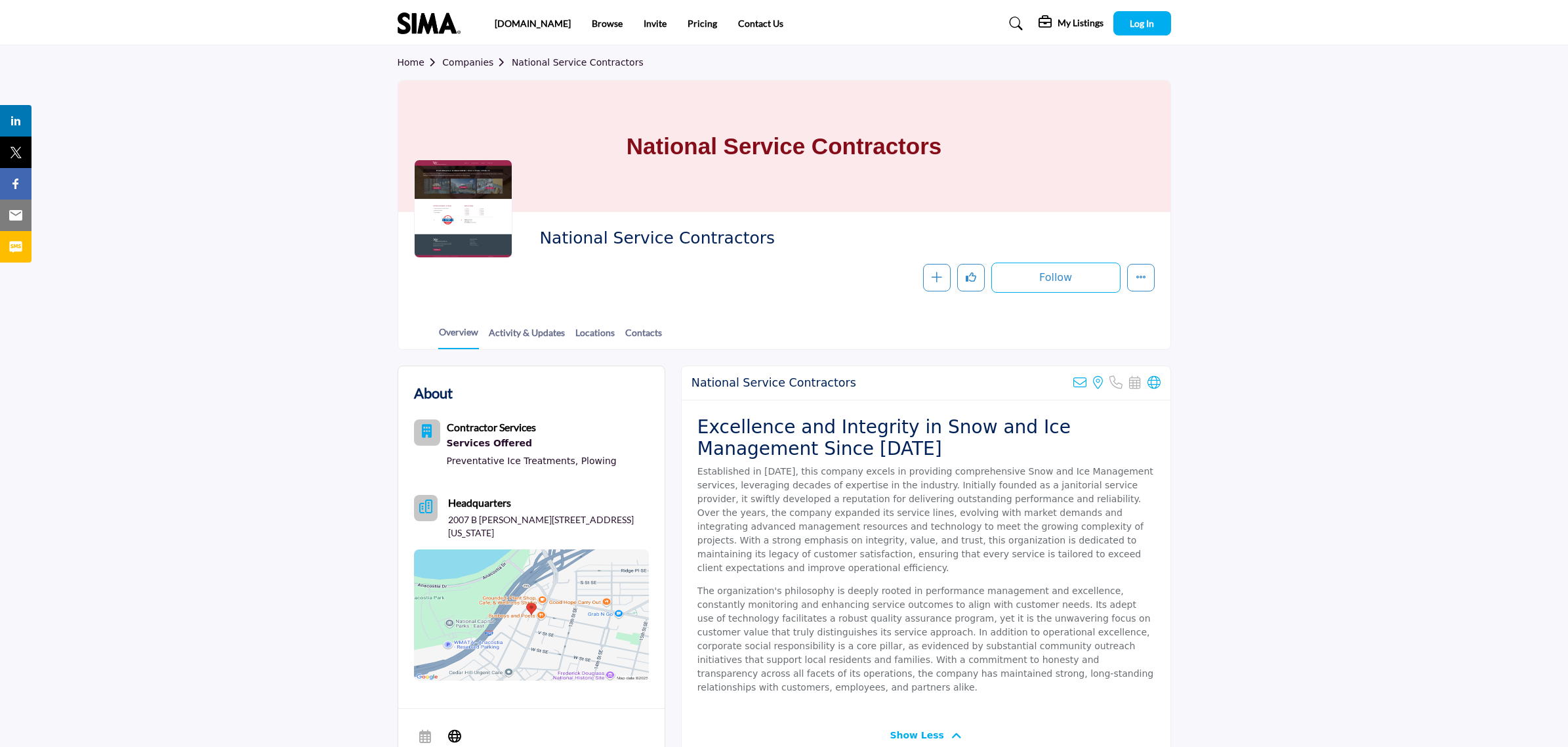
click at [824, 473] on p "Established in [DATE], this company excels in providing comprehensive Snow and …" at bounding box center [926, 519] width 457 height 110
drag, startPoint x: 785, startPoint y: 469, endPoint x: 863, endPoint y: 465, distance: 78.1
click at [859, 465] on p "Established in 1987, this company excels in providing comprehensive Snow and Ic…" at bounding box center [926, 519] width 457 height 110
click at [863, 465] on p "Established in 1987, this company excels in providing comprehensive Snow and Ic…" at bounding box center [926, 519] width 457 height 110
drag, startPoint x: 884, startPoint y: 470, endPoint x: 963, endPoint y: 467, distance: 79.1
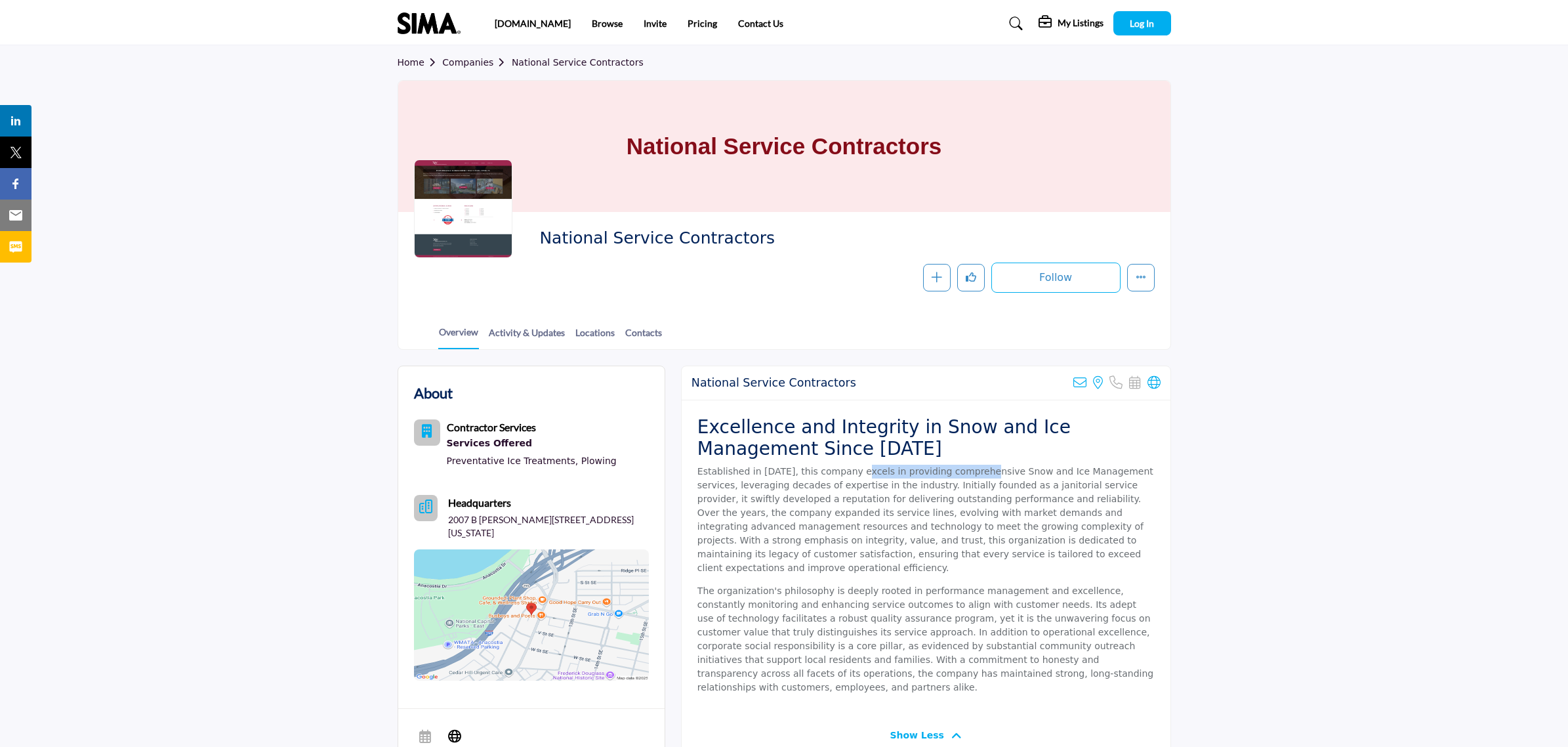
click at [963, 467] on p "Established in 1987, this company excels in providing comprehensive Snow and Ic…" at bounding box center [926, 519] width 457 height 110
drag, startPoint x: 722, startPoint y: 484, endPoint x: 823, endPoint y: 484, distance: 101.0
click at [820, 484] on p "Established in 1987, this company excels in providing comprehensive Snow and Ic…" at bounding box center [926, 519] width 457 height 110
drag, startPoint x: 823, startPoint y: 484, endPoint x: 878, endPoint y: 486, distance: 55.0
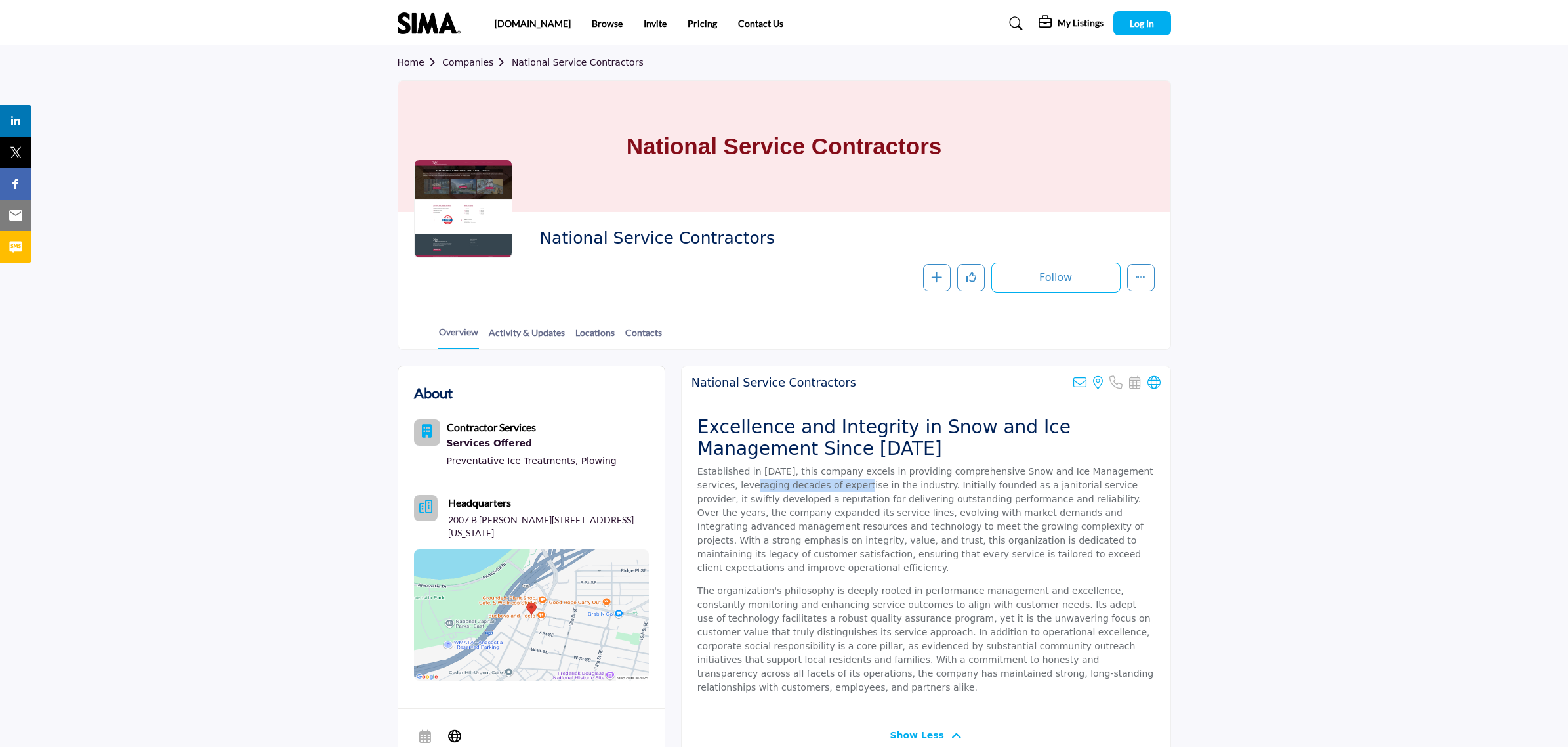
click at [825, 484] on p "Established in 1987, this company excels in providing comprehensive Snow and Ic…" at bounding box center [926, 519] width 457 height 110
drag, startPoint x: 904, startPoint y: 486, endPoint x: 1009, endPoint y: 484, distance: 105.0
click at [1009, 484] on p "Established in 1987, this company excels in providing comprehensive Snow and Ic…" at bounding box center [926, 519] width 457 height 110
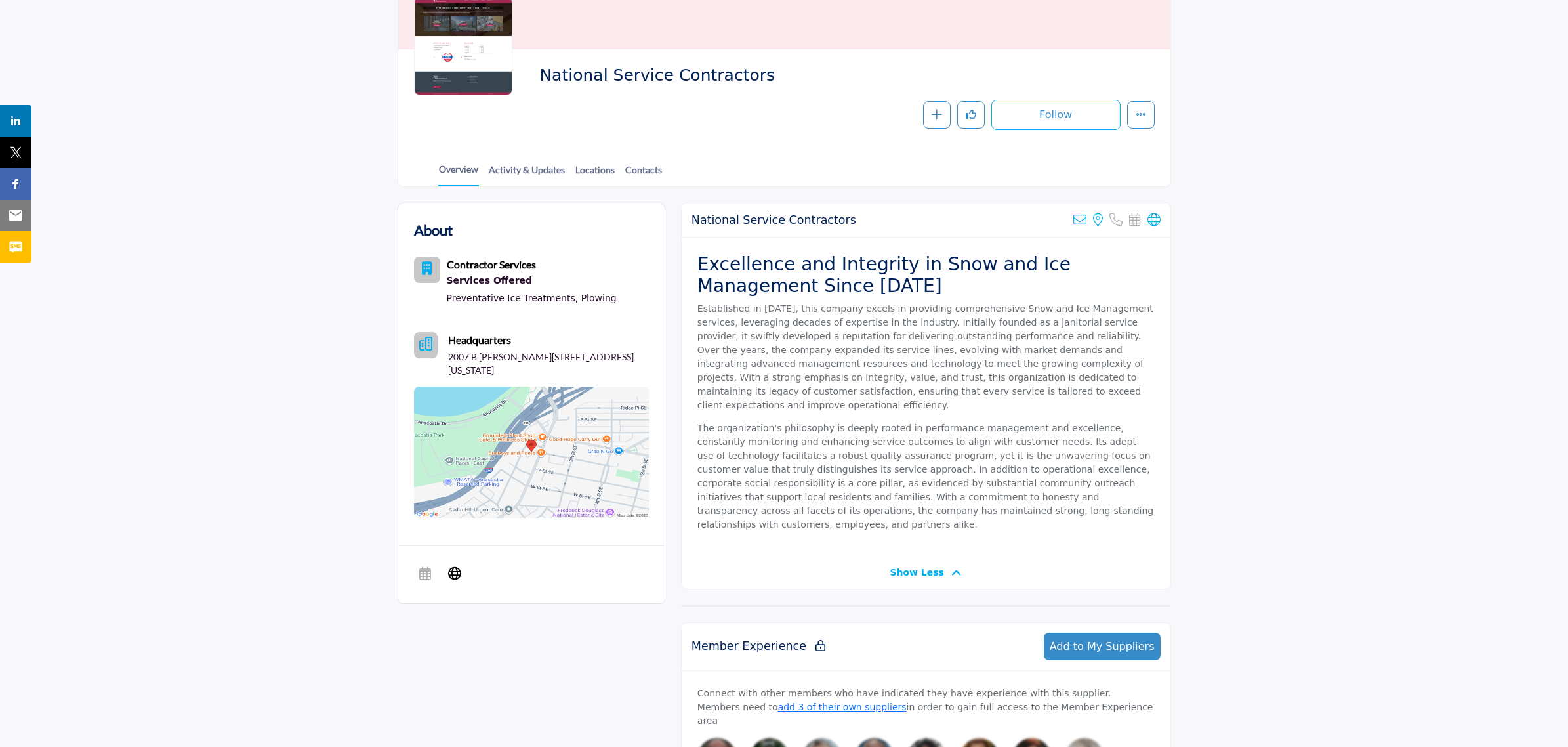
scroll to position [164, 0]
drag, startPoint x: 1086, startPoint y: 316, endPoint x: 1044, endPoint y: 323, distance: 42.6
click at [1091, 316] on p "Established in 1987, this company excels in providing comprehensive Snow and Ic…" at bounding box center [926, 355] width 457 height 110
click at [725, 323] on p "Established in 1987, this company excels in providing comprehensive Snow and Ic…" at bounding box center [926, 355] width 457 height 110
drag, startPoint x: 928, startPoint y: 330, endPoint x: 944, endPoint y: 330, distance: 16.0
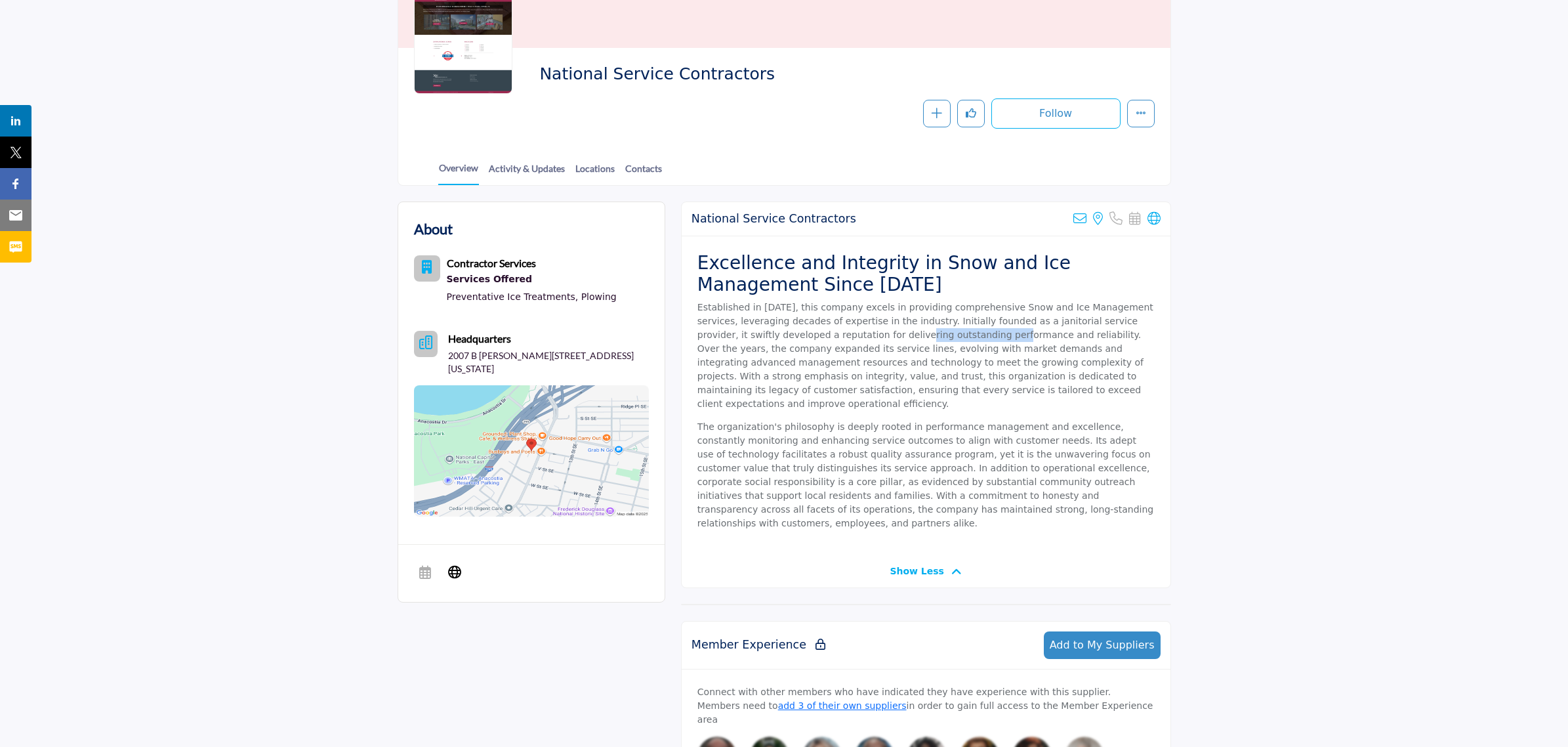
click at [943, 330] on p "Established in 1987, this company excels in providing comprehensive Snow and Ic…" at bounding box center [926, 355] width 457 height 110
click at [946, 330] on p "Established in 1987, this company excels in providing comprehensive Snow and Ic…" at bounding box center [926, 355] width 457 height 110
click at [1087, 339] on p "Established in 1987, this company excels in providing comprehensive Snow and Ic…" at bounding box center [926, 355] width 457 height 110
click at [815, 358] on p "Established in 1987, this company excels in providing comprehensive Snow and Ic…" at bounding box center [926, 355] width 457 height 110
drag, startPoint x: 844, startPoint y: 347, endPoint x: 953, endPoint y: 347, distance: 109.0
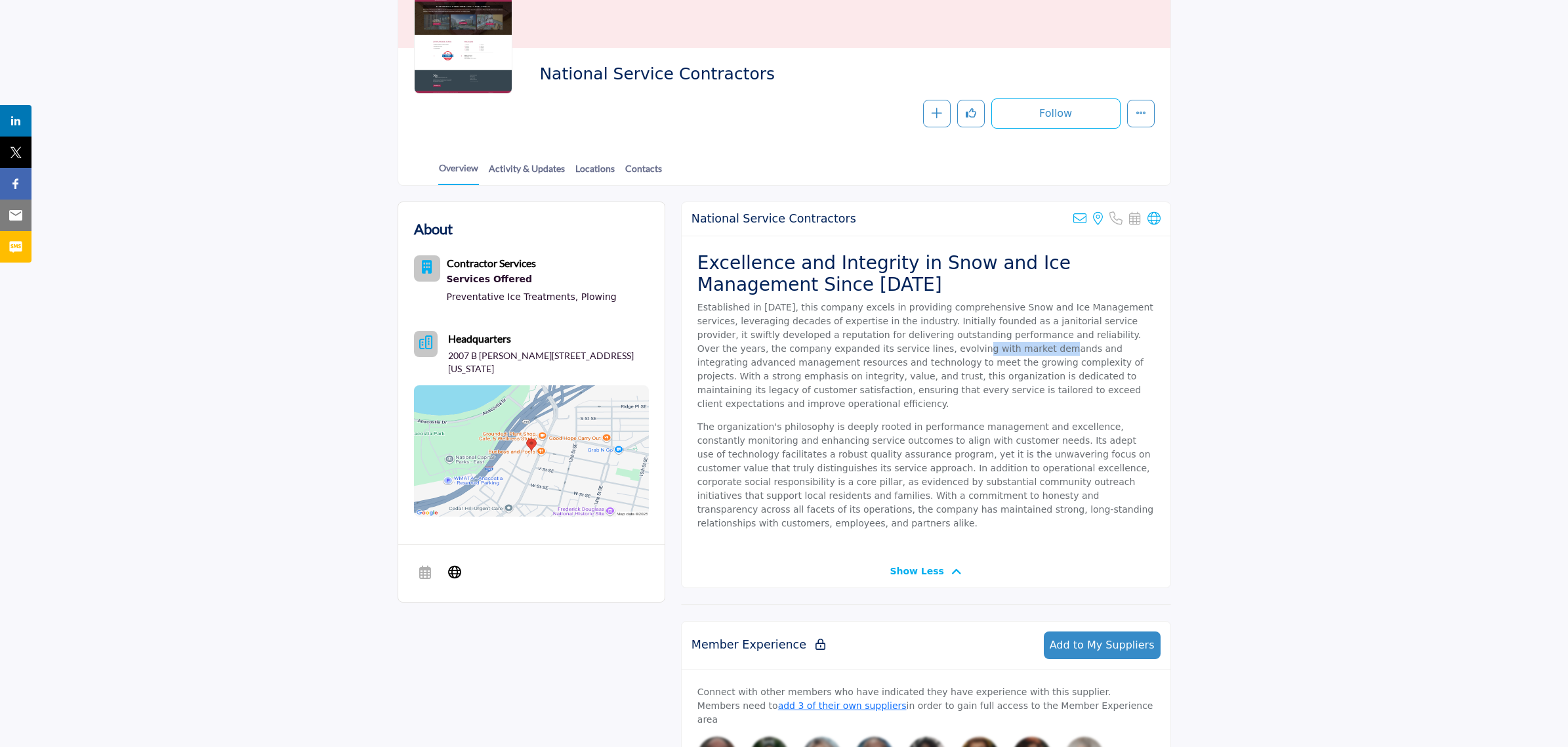
click at [952, 347] on p "Established in 1987, this company excels in providing comprehensive Snow and Ic…" at bounding box center [926, 355] width 457 height 110
click at [953, 347] on p "Established in 1987, this company excels in providing comprehensive Snow and Ic…" at bounding box center [926, 355] width 457 height 110
drag, startPoint x: 1015, startPoint y: 365, endPoint x: 1041, endPoint y: 365, distance: 26.0
click at [1038, 365] on p "Established in 1987, this company excels in providing comprehensive Snow and Ic…" at bounding box center [926, 355] width 457 height 110
click at [1041, 365] on p "Established in 1987, this company excels in providing comprehensive Snow and Ic…" at bounding box center [926, 355] width 457 height 110
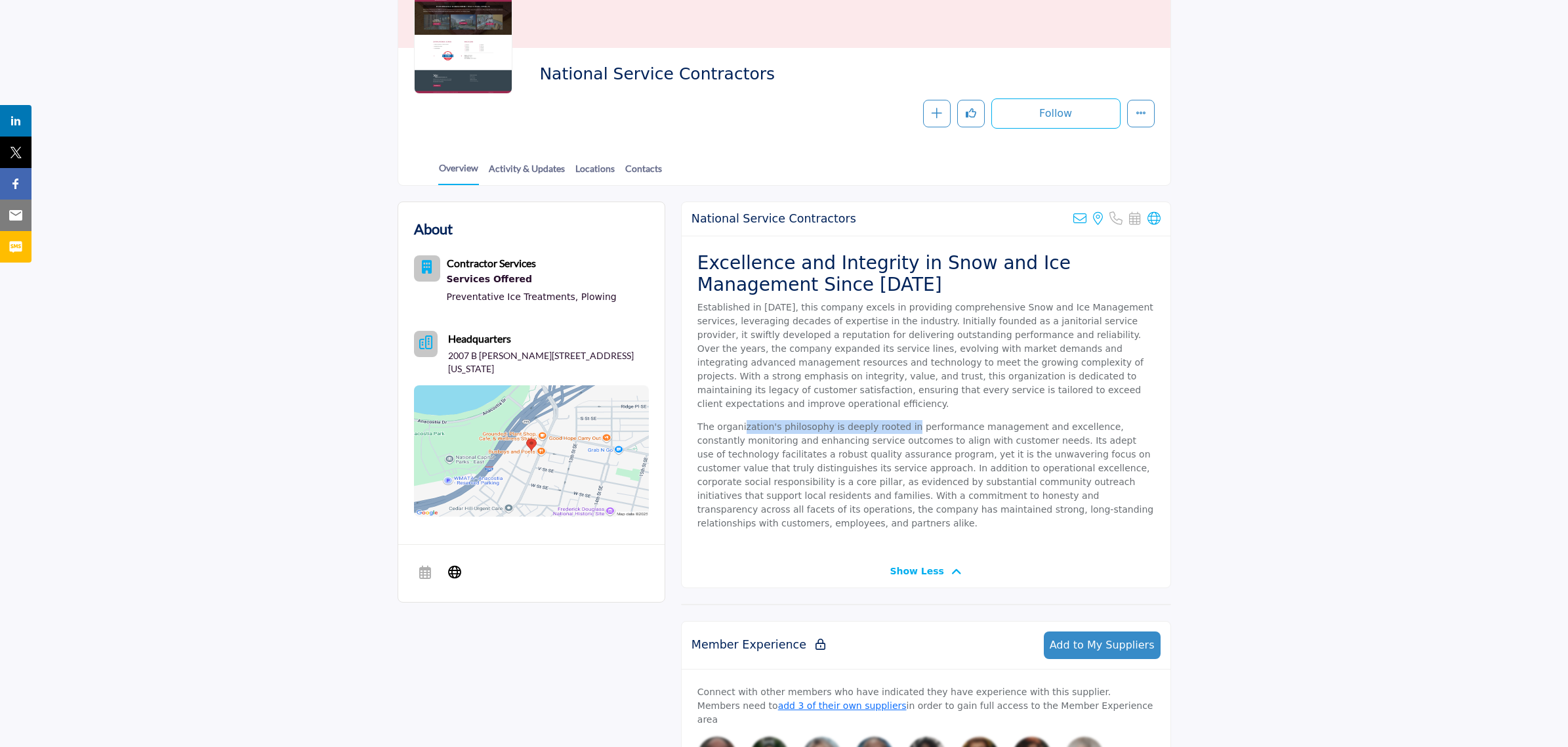
drag, startPoint x: 760, startPoint y: 408, endPoint x: 899, endPoint y: 408, distance: 139.0
click at [898, 420] on p "The organization's philosophy is deeply rooted in performance management and ex…" at bounding box center [926, 474] width 457 height 110
click at [900, 420] on p "The organization's philosophy is deeply rooted in performance management and ex…" at bounding box center [926, 474] width 457 height 110
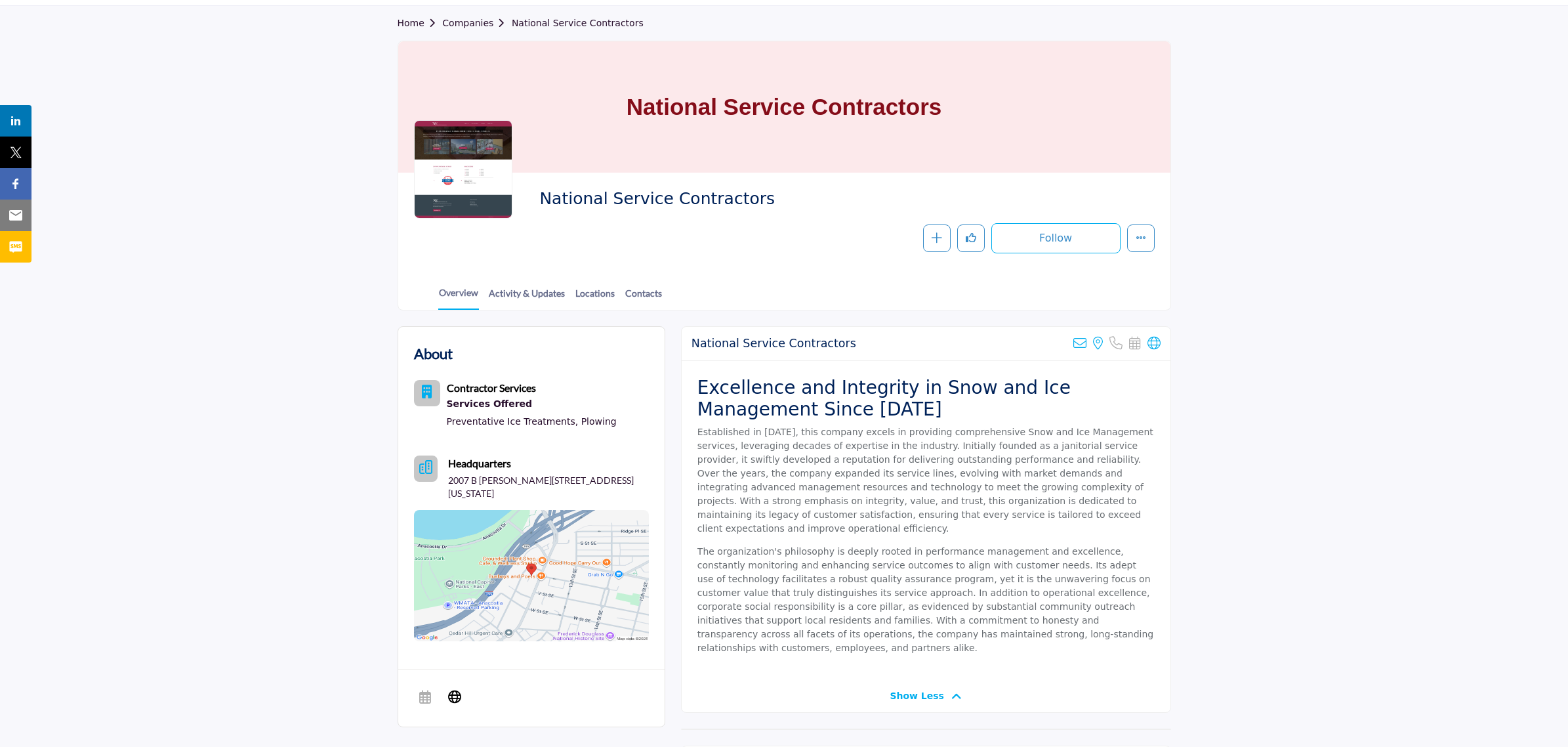
scroll to position [0, 0]
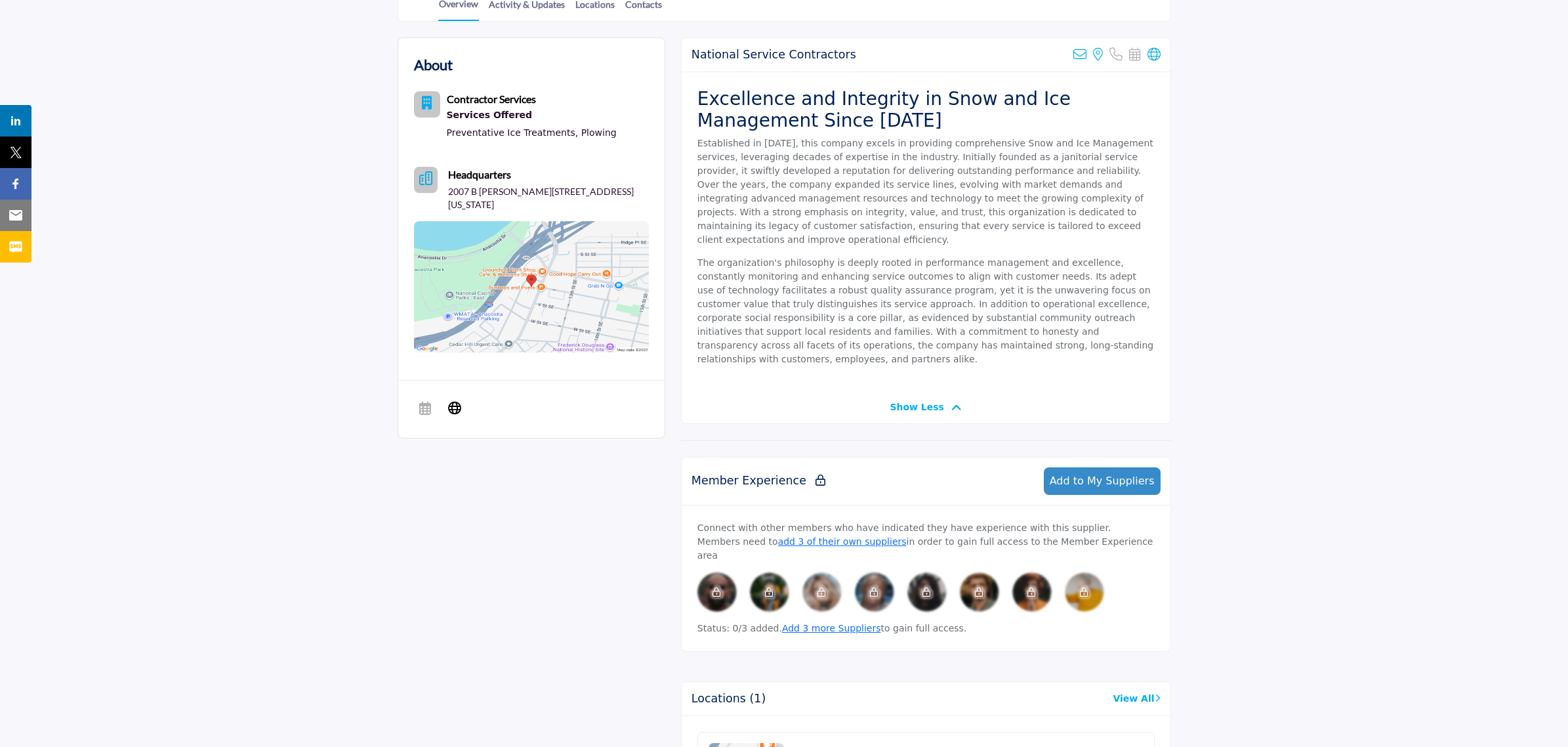
drag, startPoint x: 927, startPoint y: 217, endPoint x: 933, endPoint y: 210, distance: 9.2
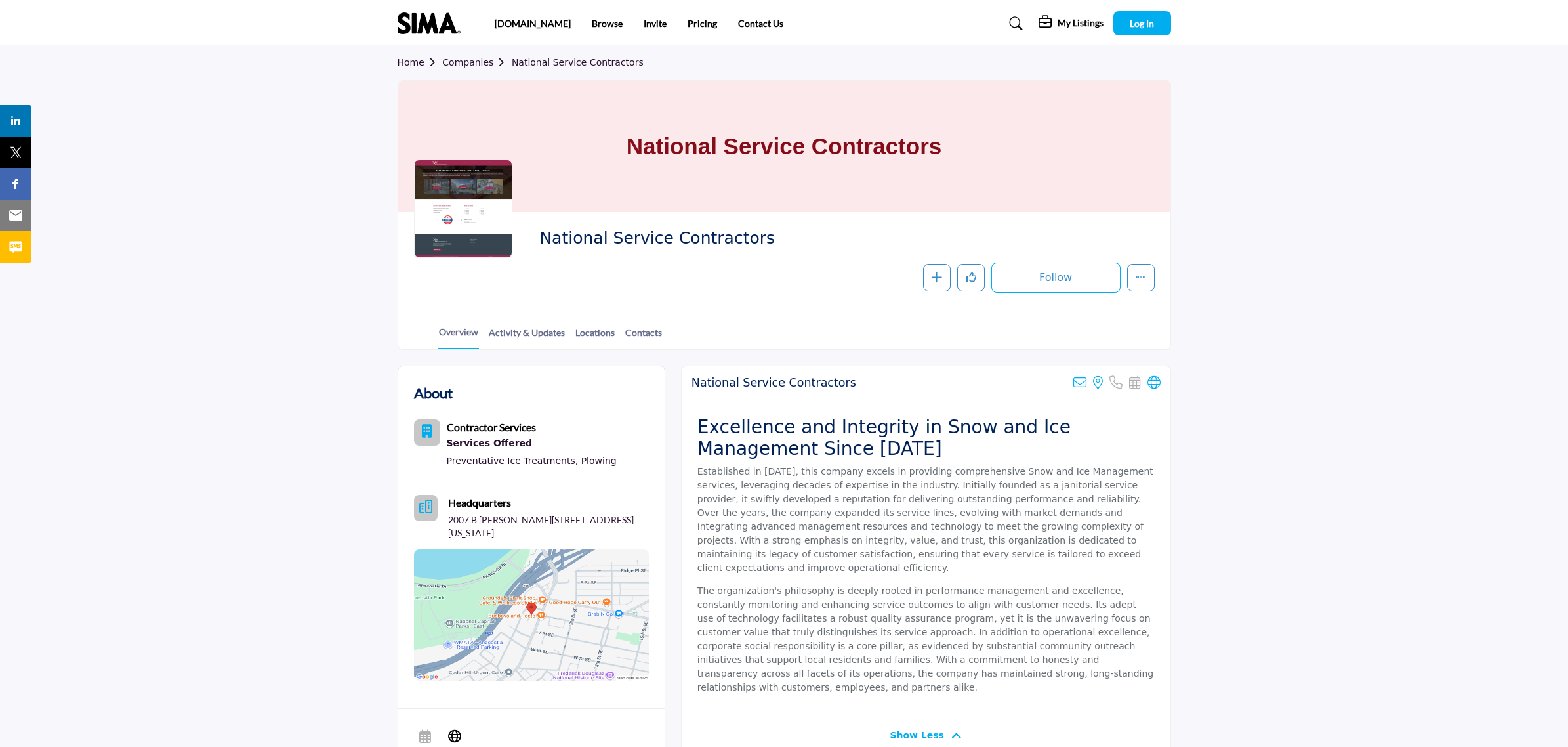
drag, startPoint x: 945, startPoint y: 193, endPoint x: 953, endPoint y: 185, distance: 11.3
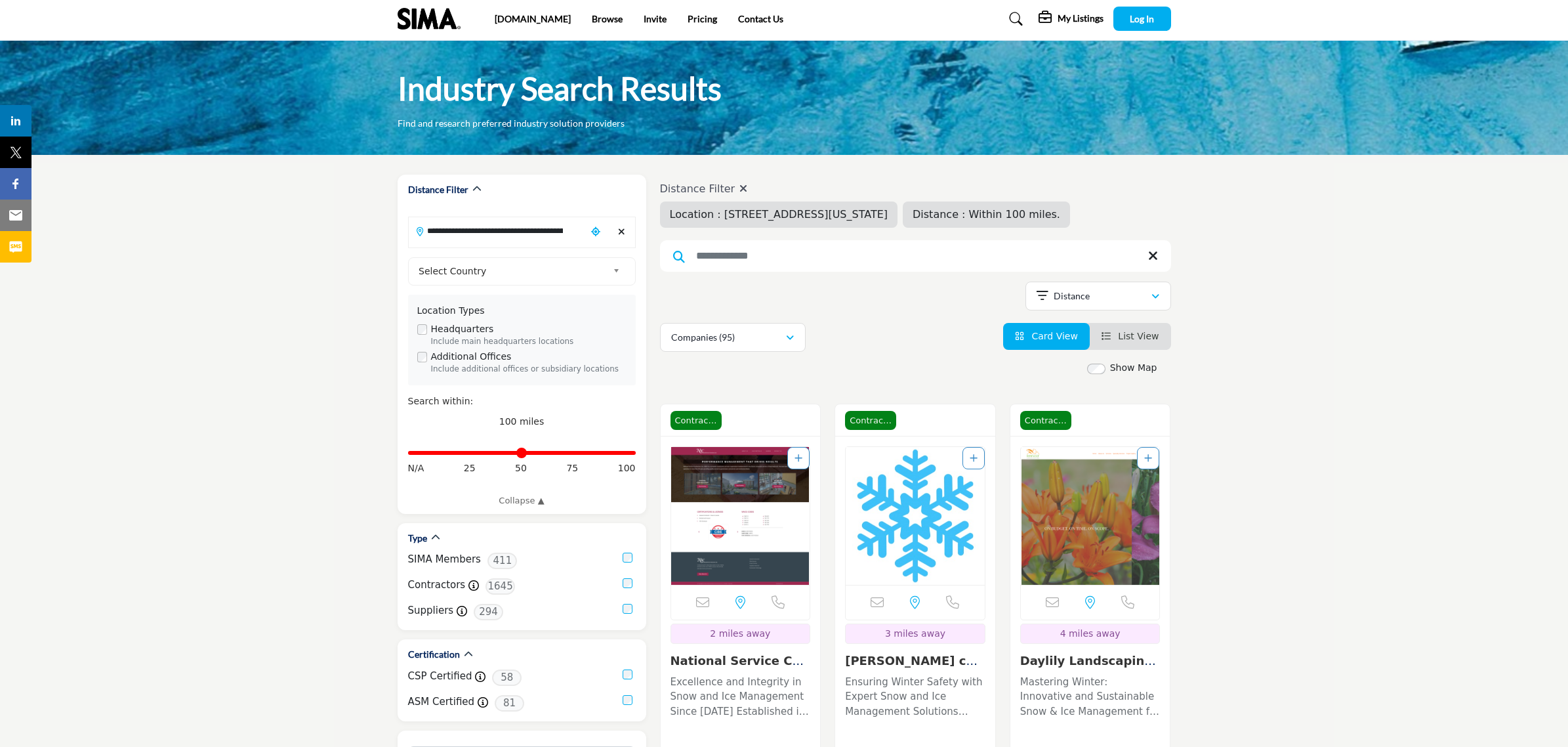
scroll to position [164, 0]
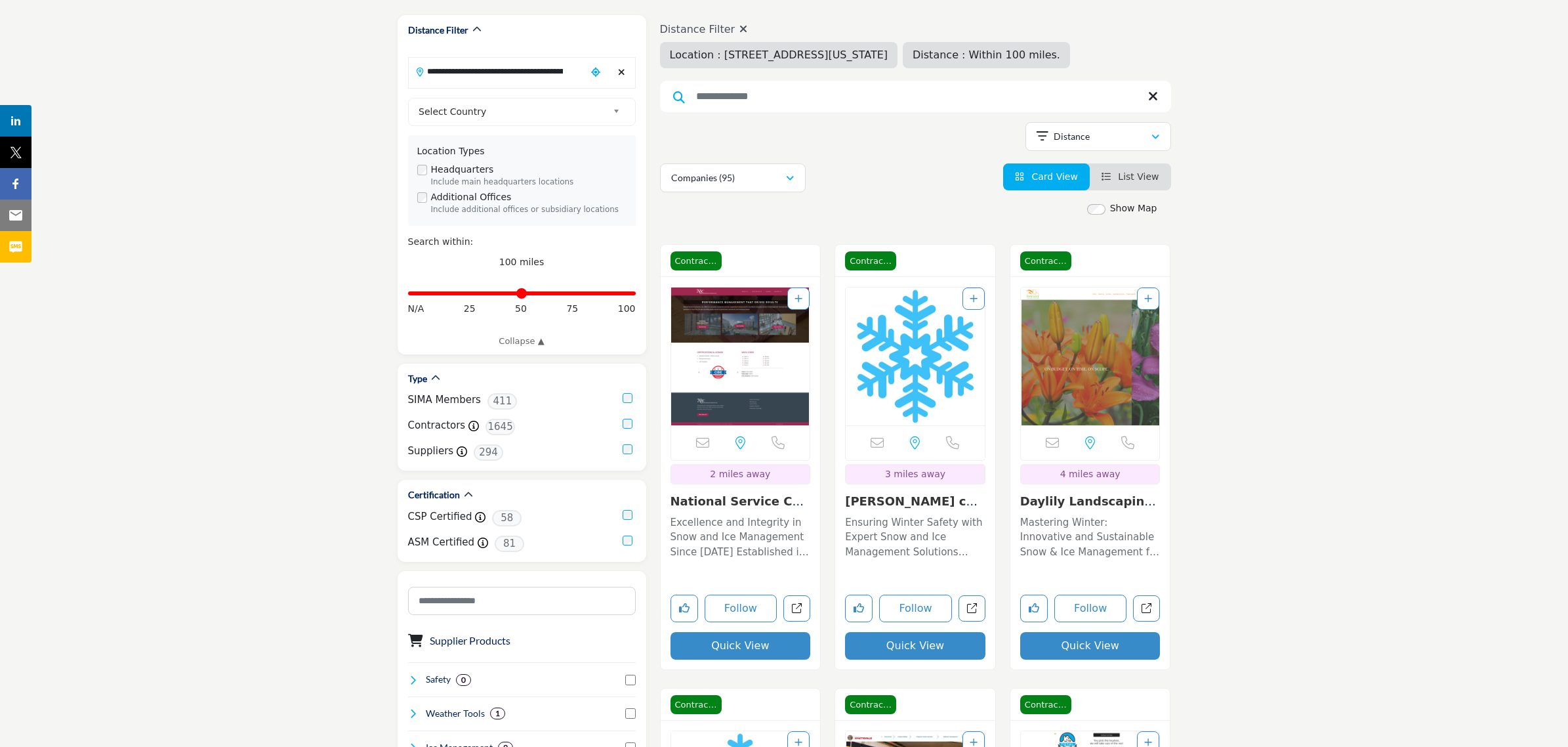
click at [935, 503] on link "[PERSON_NAME] construc..." at bounding box center [913, 508] width 137 height 28
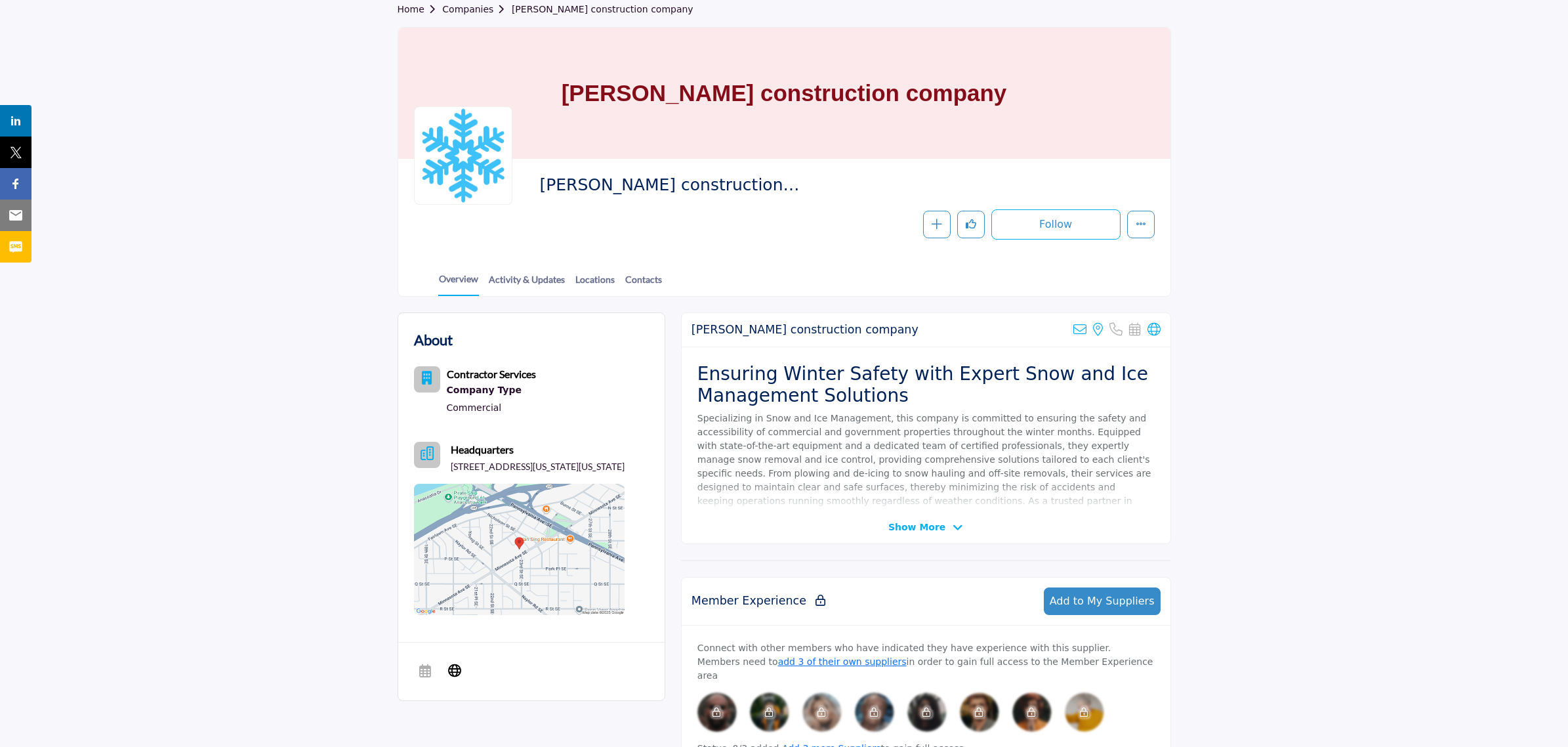
scroll to position [82, 0]
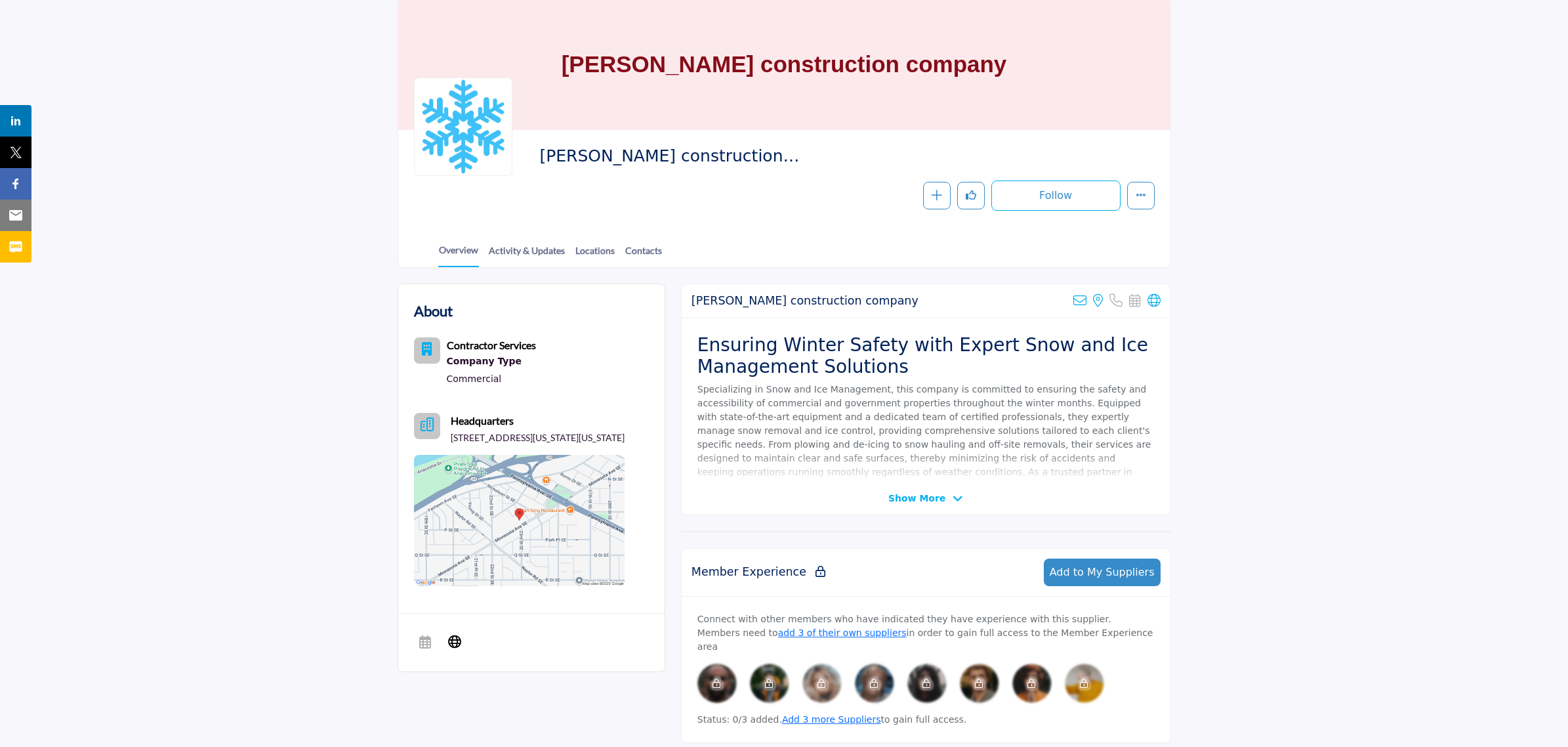
drag, startPoint x: 811, startPoint y: 155, endPoint x: 535, endPoint y: 160, distance: 276.0
click at [535, 160] on div "Chiaramonte construction company Follow Following Message Recommend Add to My S…" at bounding box center [784, 178] width 741 height 65
copy span "Chiaramonte construction company"
drag, startPoint x: 949, startPoint y: 237, endPoint x: 933, endPoint y: 239, distance: 16.1
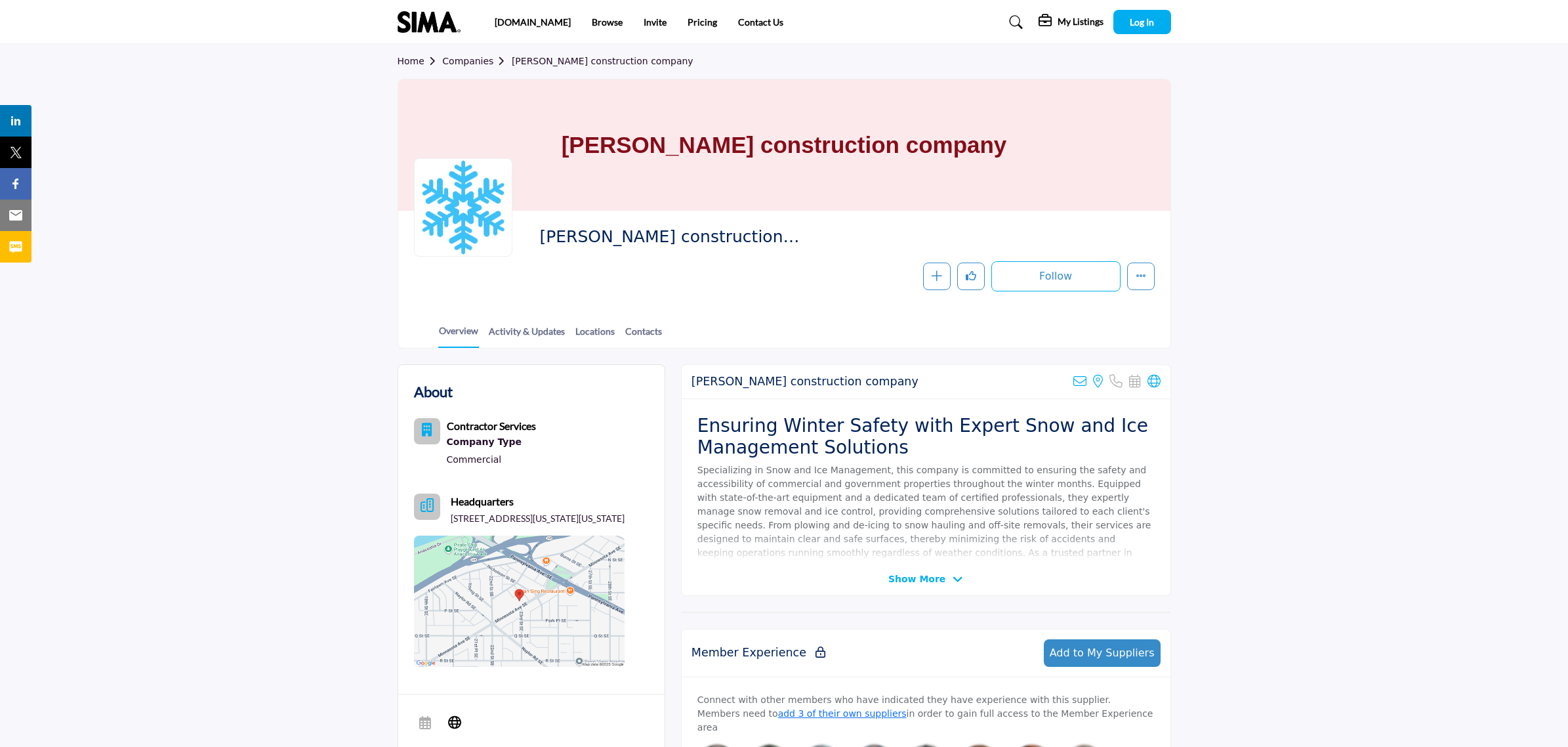
scroll to position [0, 0]
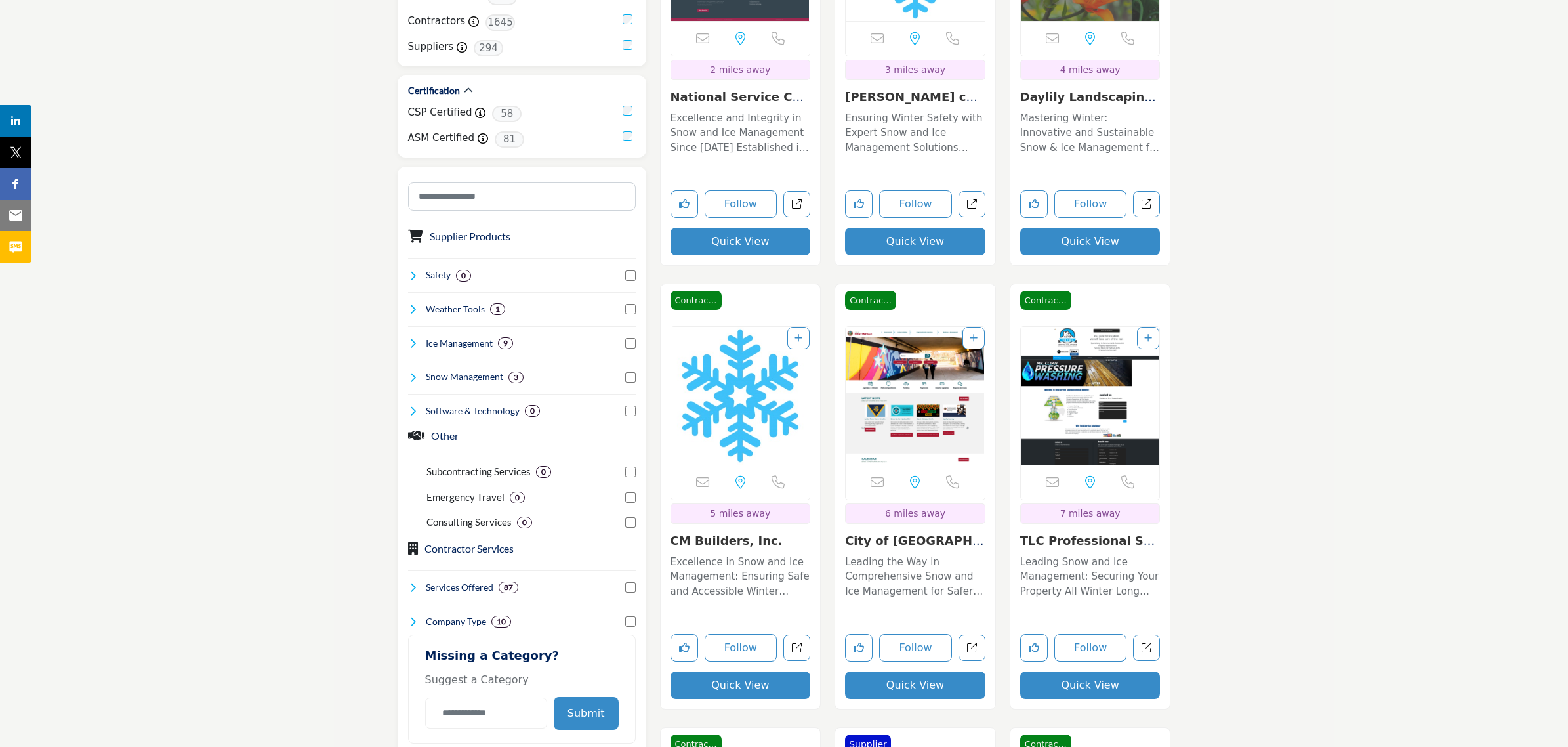
scroll to position [656, 0]
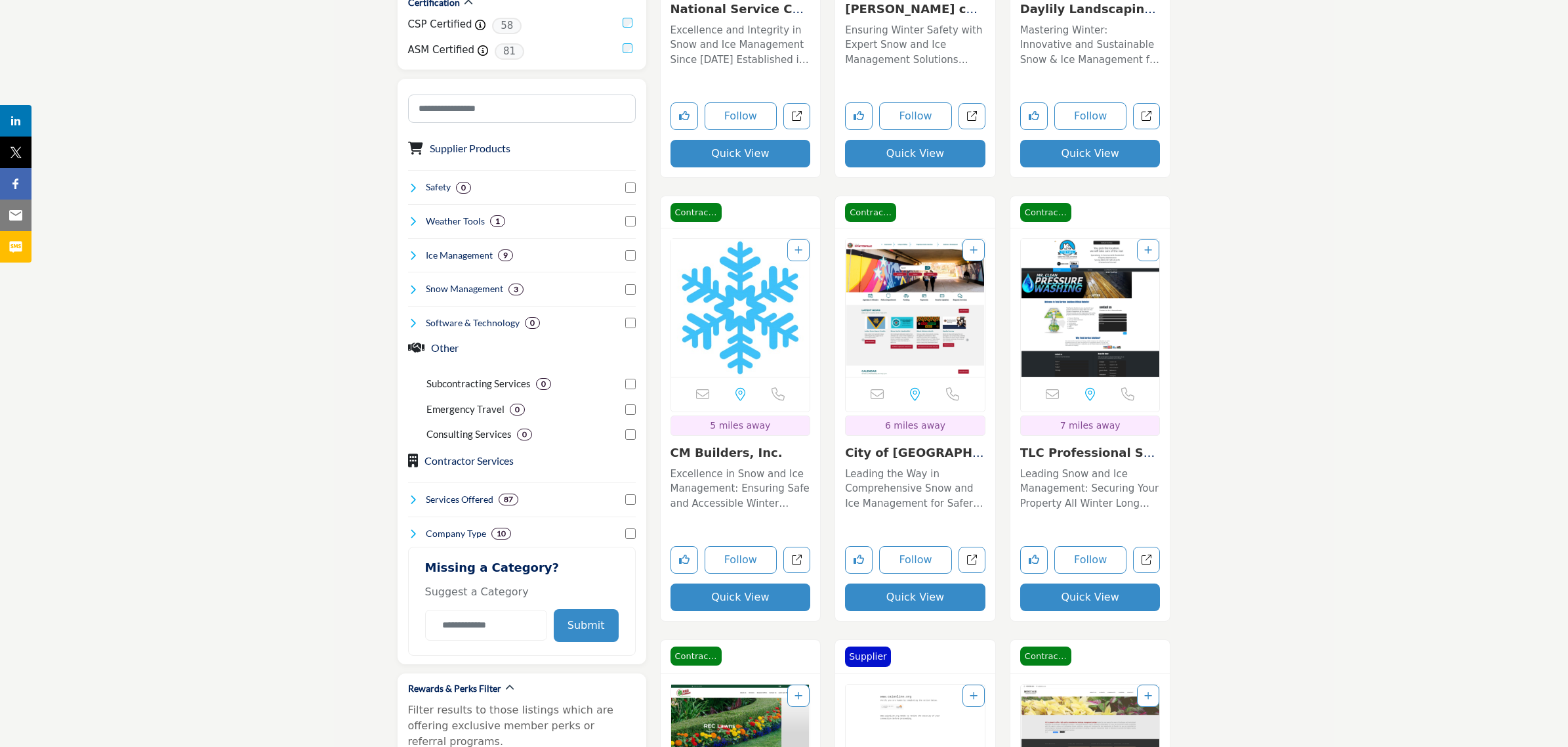
click at [740, 450] on link "CM Builders, Inc." at bounding box center [727, 452] width 112 height 14
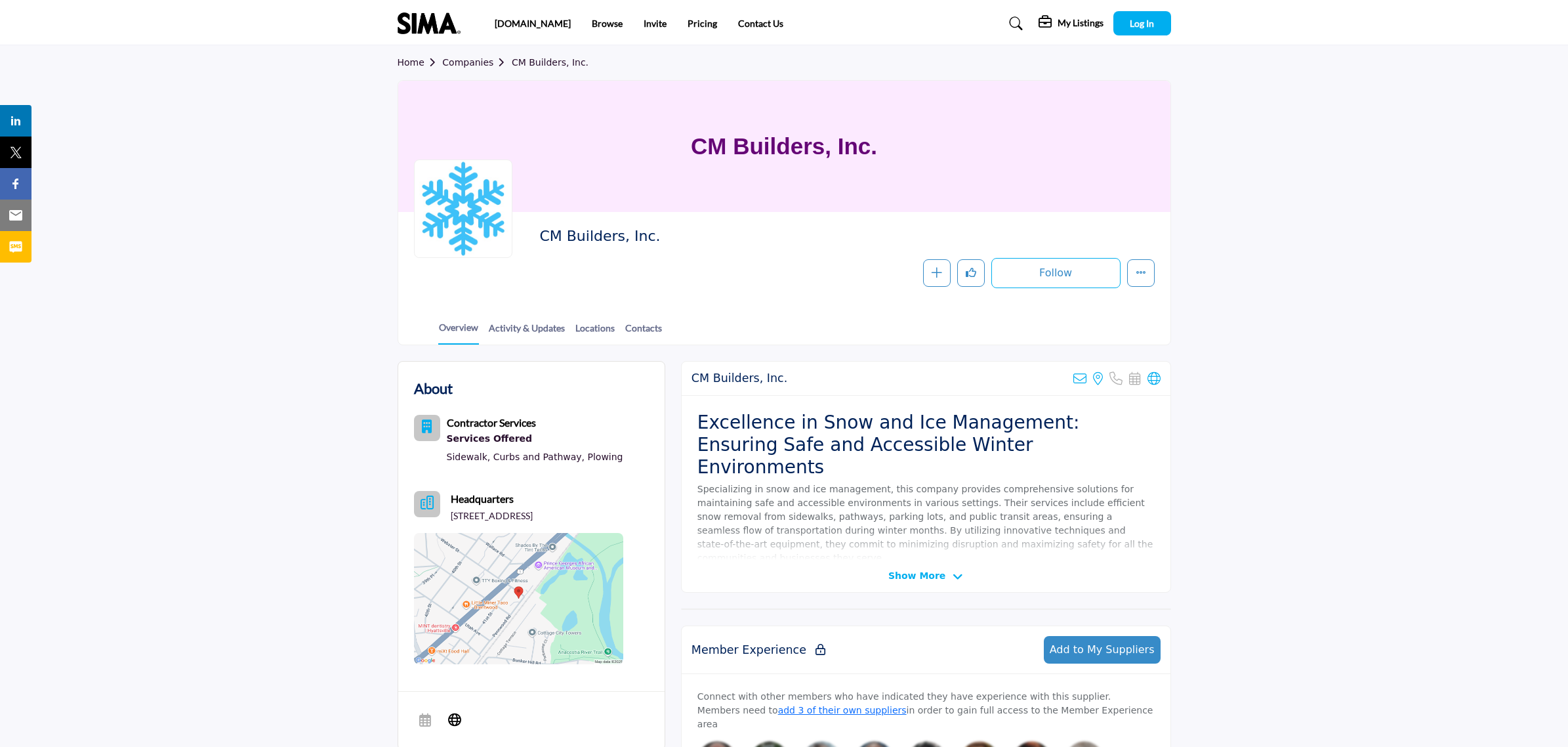
click at [894, 572] on span "Show More" at bounding box center [916, 575] width 57 height 14
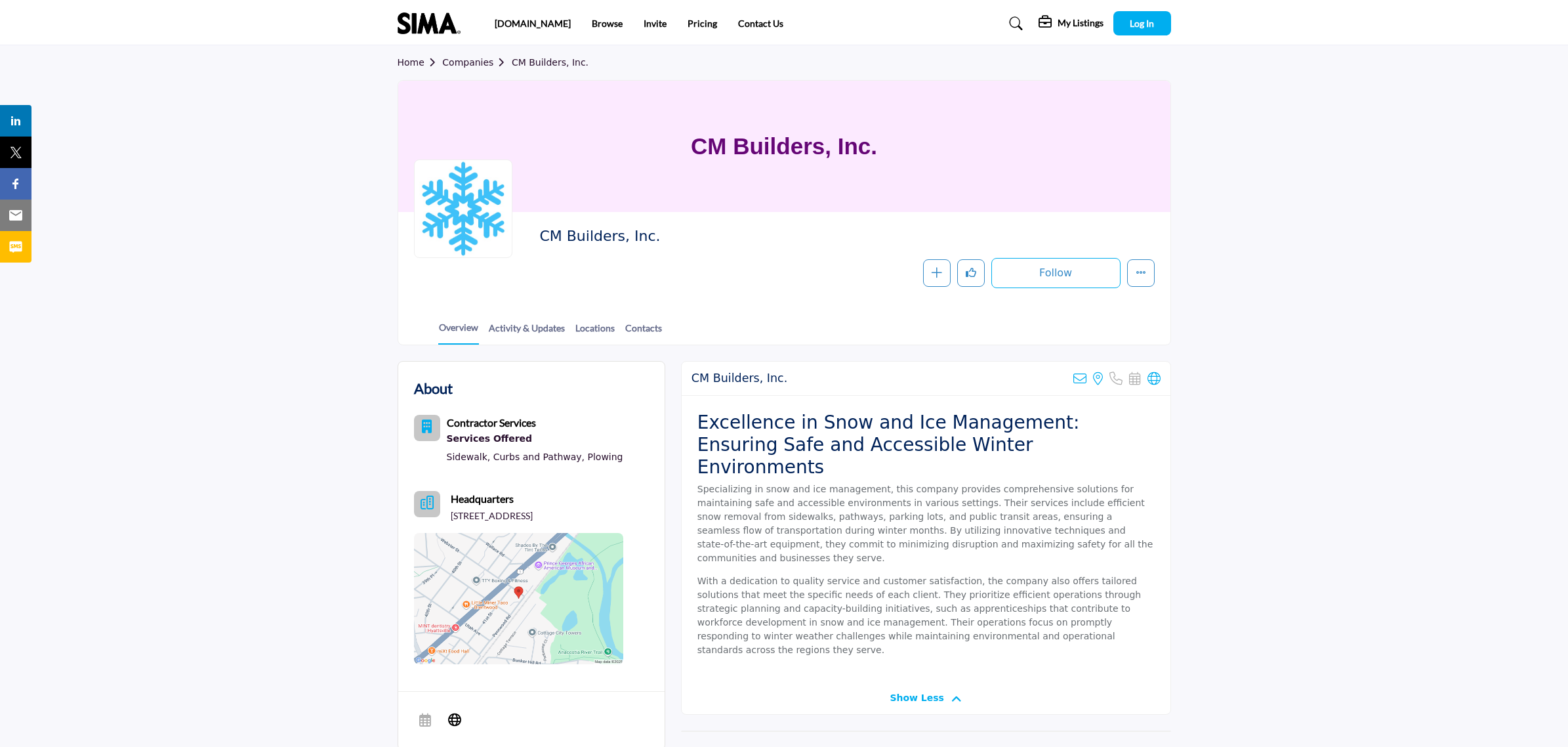
drag, startPoint x: 825, startPoint y: 314, endPoint x: 835, endPoint y: 309, distance: 11.2
drag, startPoint x: 893, startPoint y: 538, endPoint x: 944, endPoint y: 540, distance: 51.0
click at [942, 574] on p "With a dedication to quality service and customer satisfaction, the company als…" at bounding box center [926, 615] width 457 height 83
click at [944, 574] on p "With a dedication to quality service and customer satisfaction, the company als…" at bounding box center [926, 615] width 457 height 83
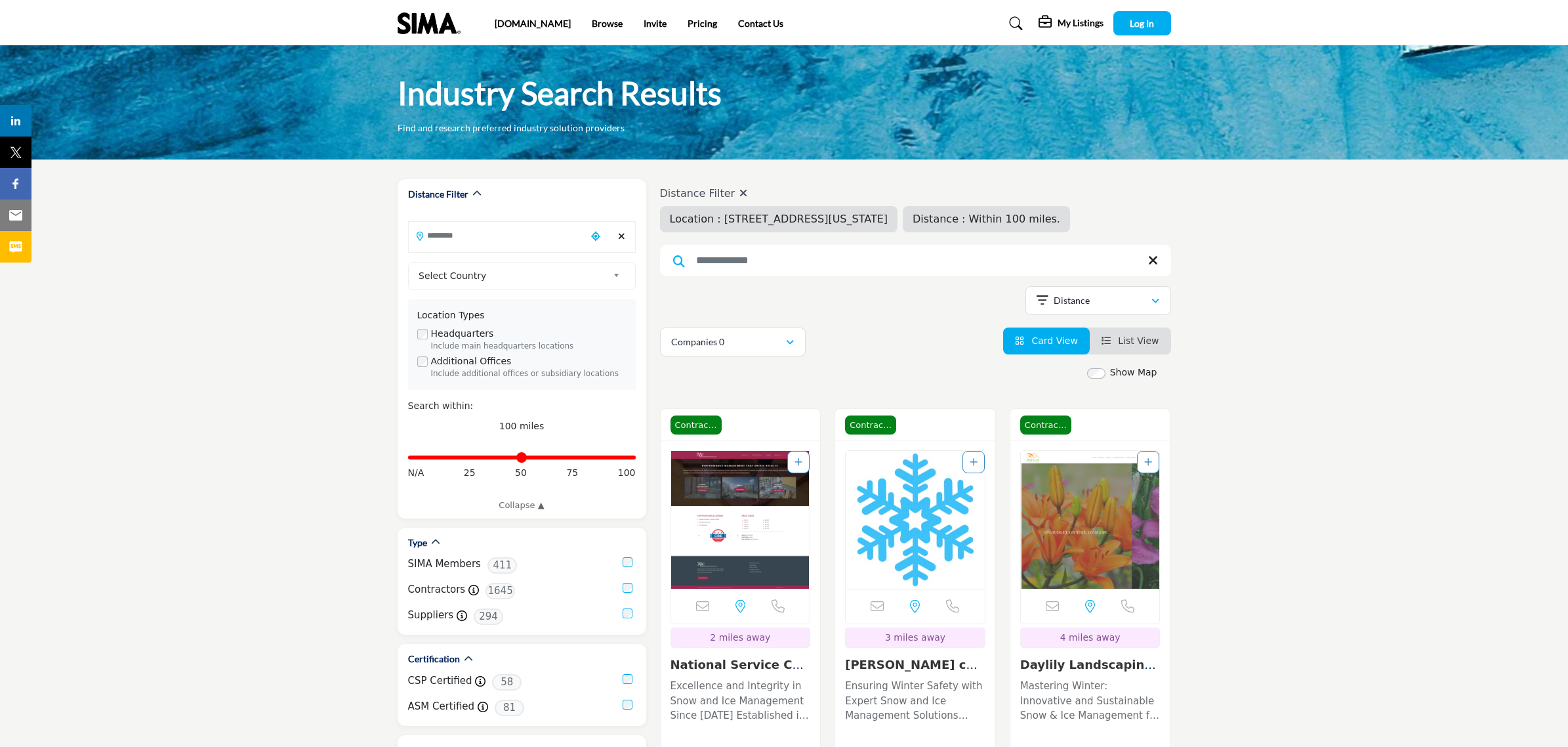
type input "**********"
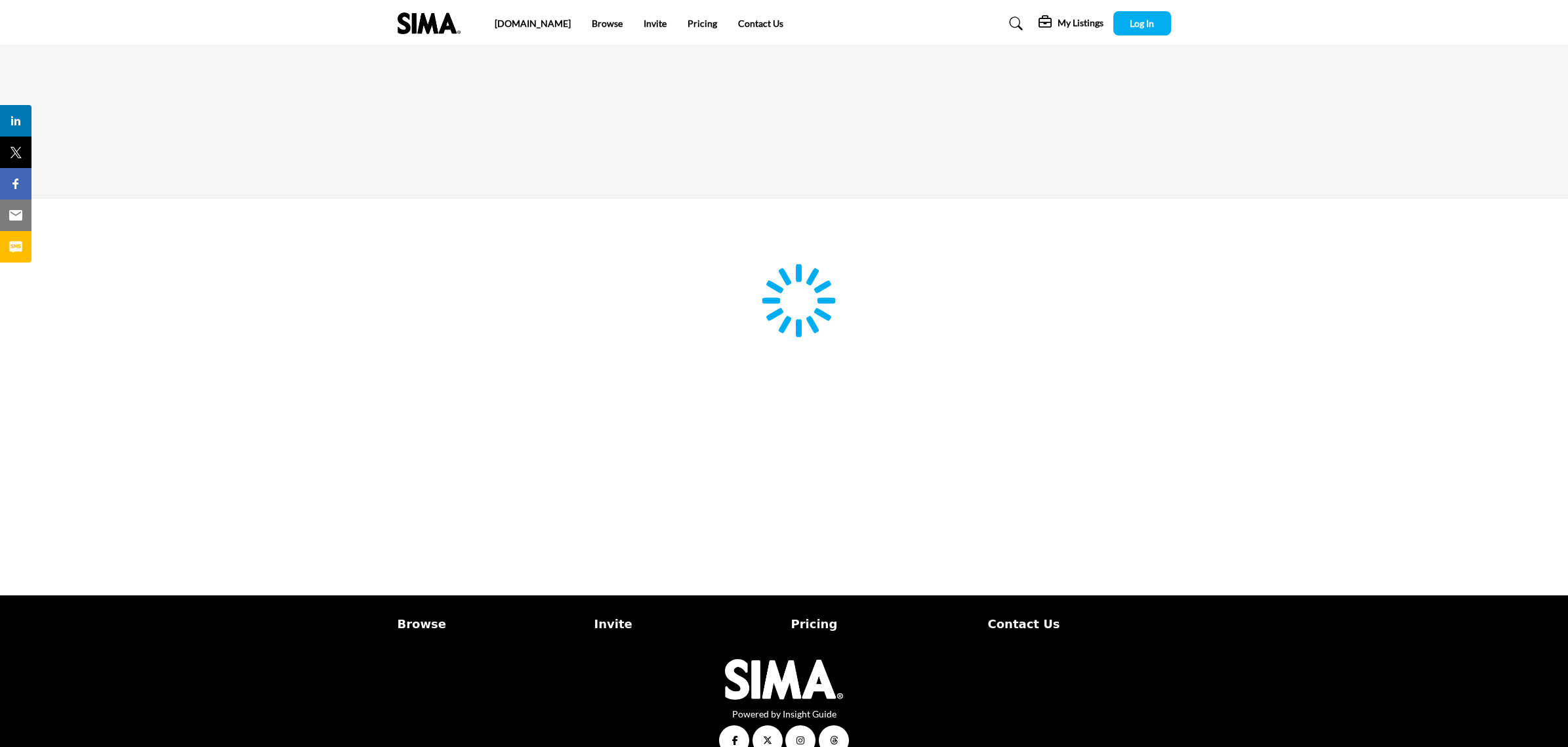
type input "**********"
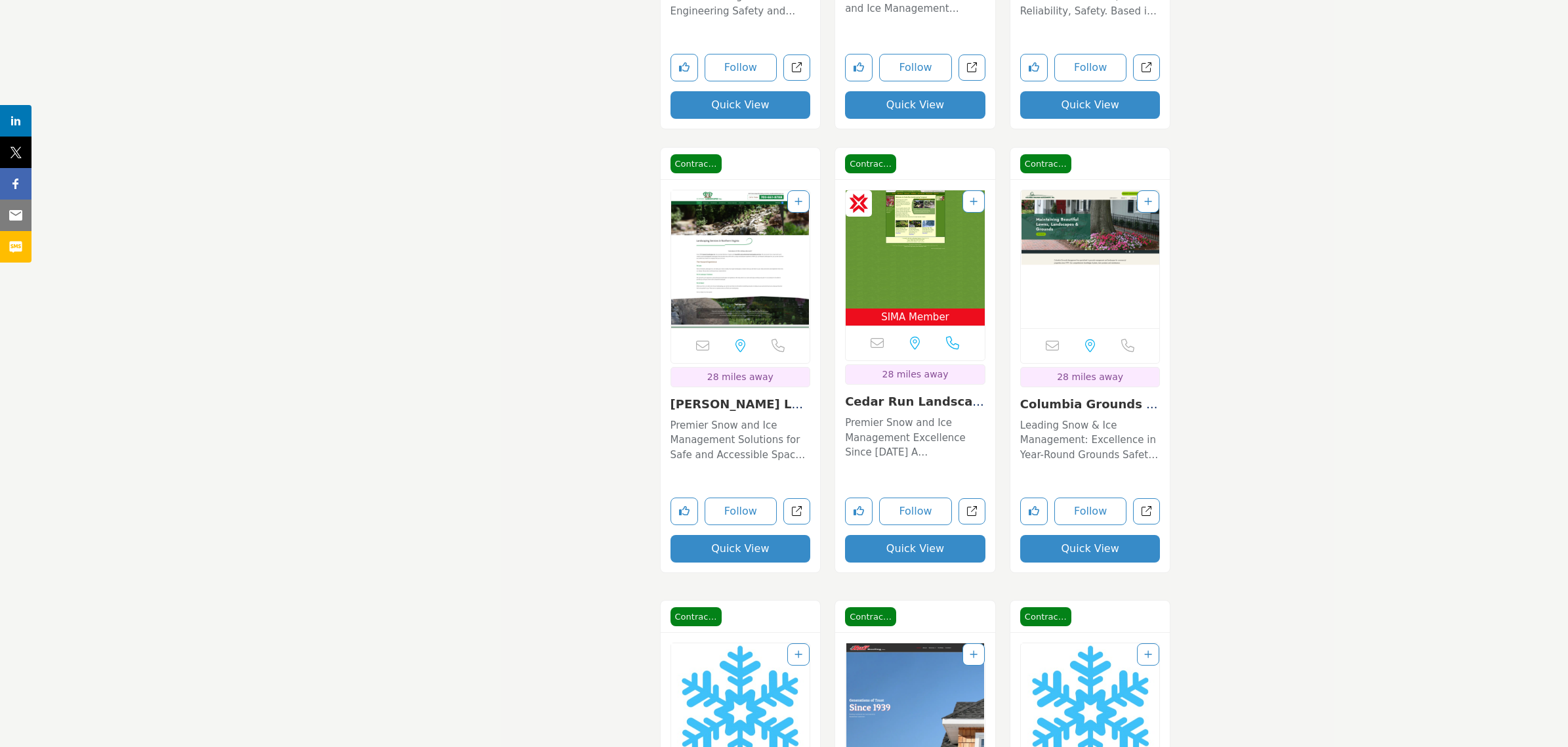
scroll to position [5986, 0]
